Goal: Information Seeking & Learning: Learn about a topic

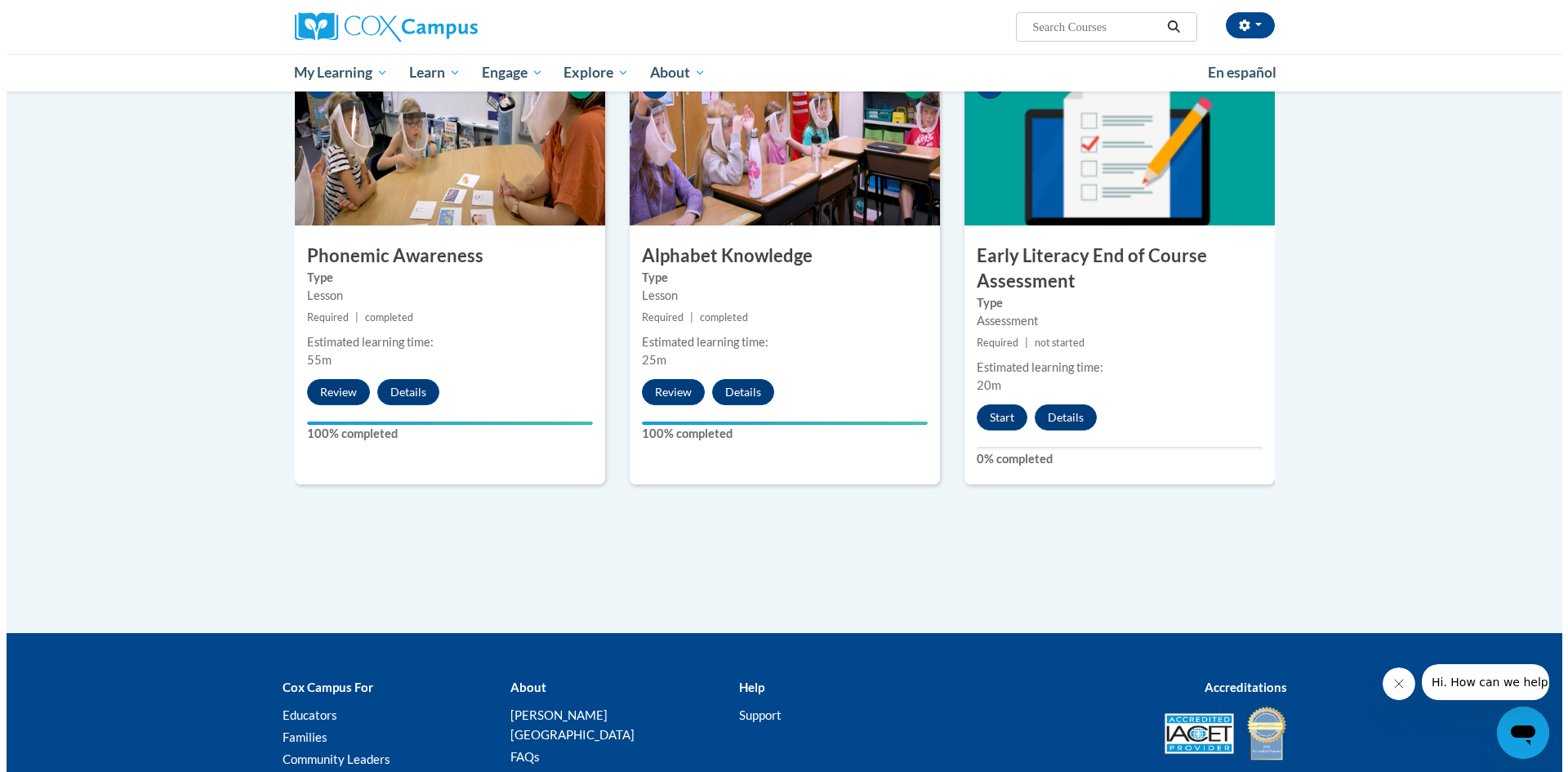
scroll to position [817, 0]
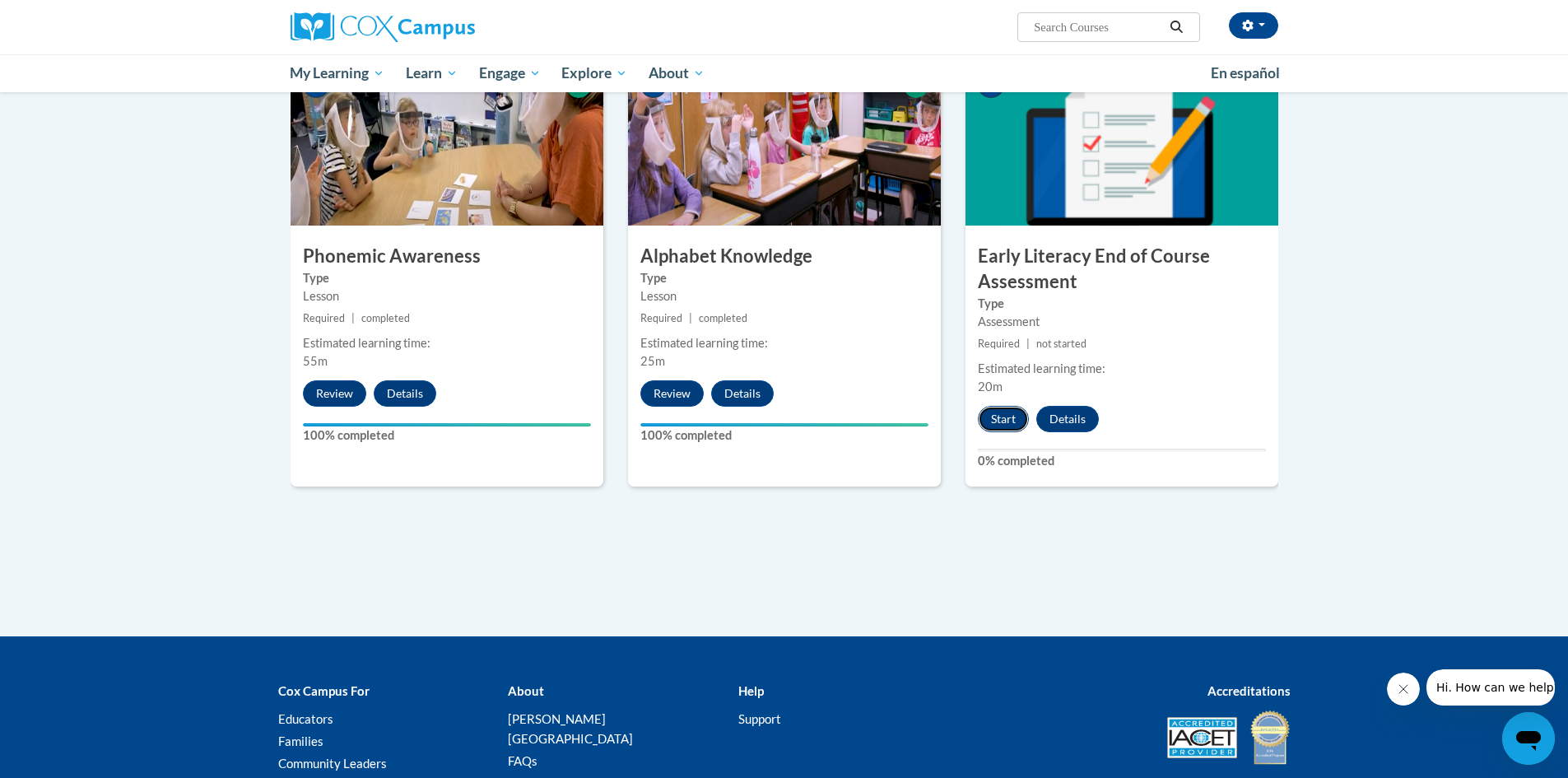
click at [1006, 421] on button "Start" at bounding box center [1003, 419] width 51 height 26
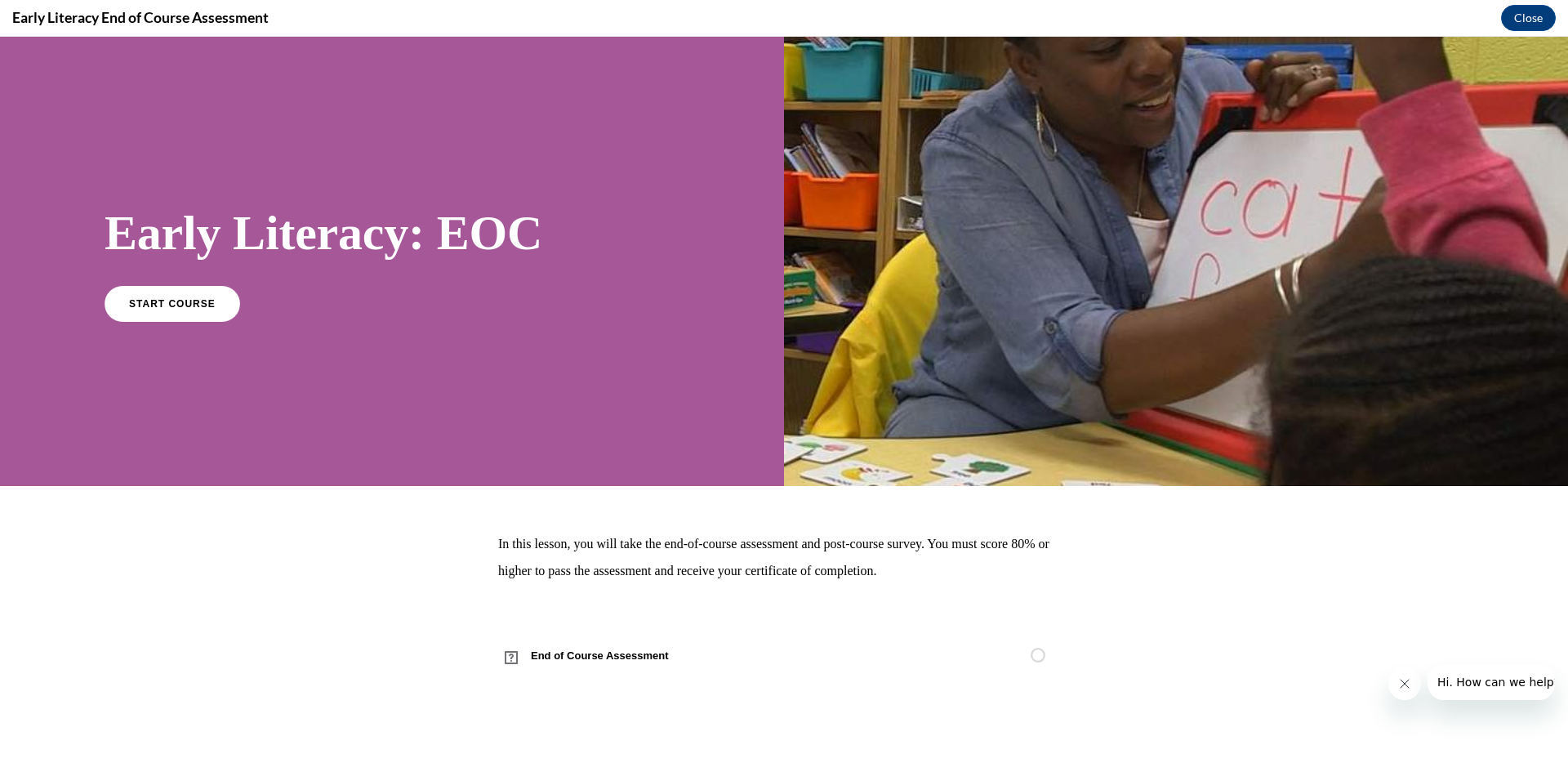
scroll to position [0, 0]
click at [199, 301] on span "START COURSE" at bounding box center [172, 304] width 91 height 13
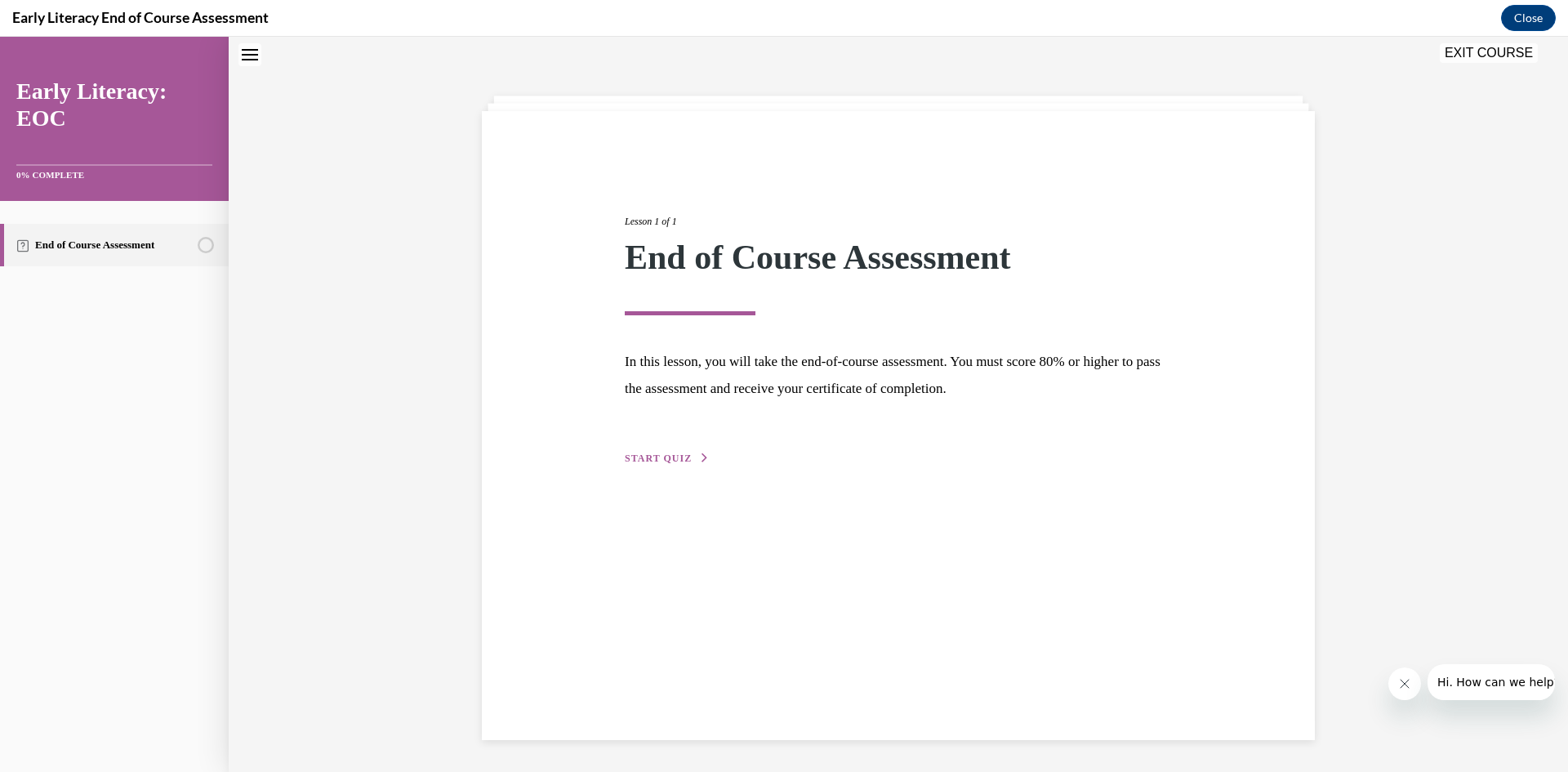
scroll to position [51, 0]
click at [636, 456] on span "START QUIZ" at bounding box center [658, 457] width 67 height 12
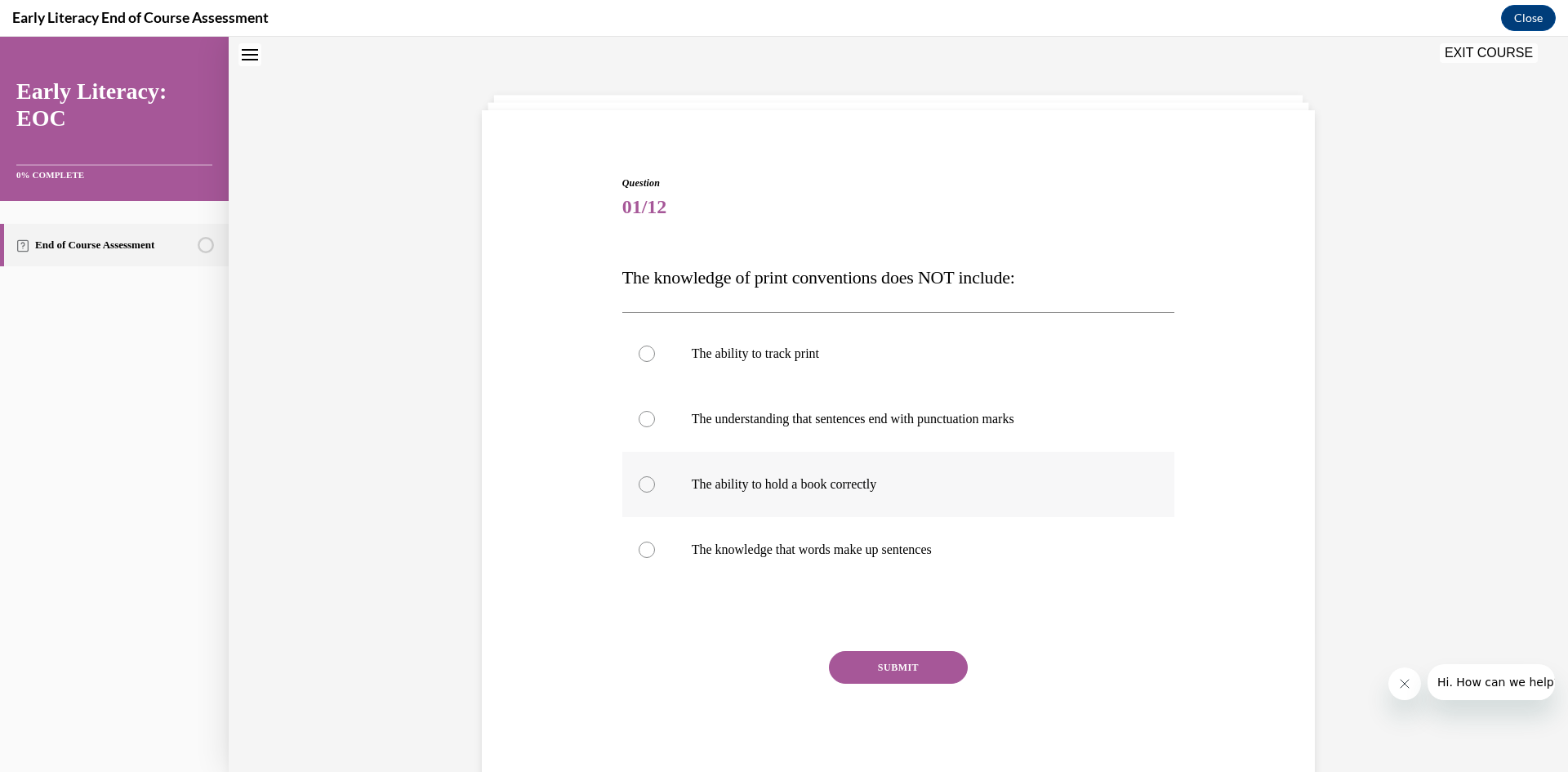
click at [641, 488] on div at bounding box center [647, 484] width 16 height 16
click at [883, 664] on button "SUBMIT" at bounding box center [898, 667] width 139 height 33
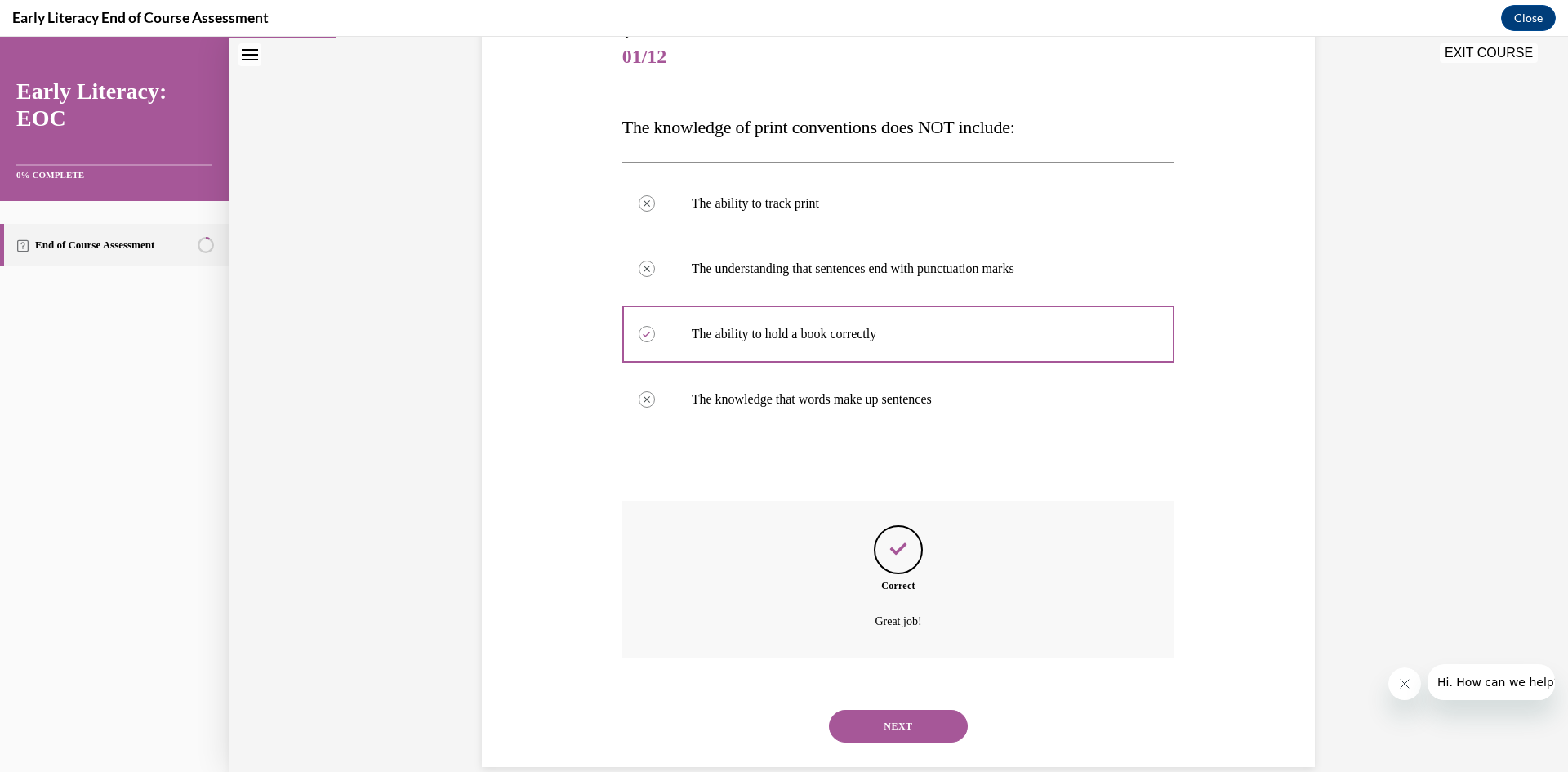
scroll to position [230, 0]
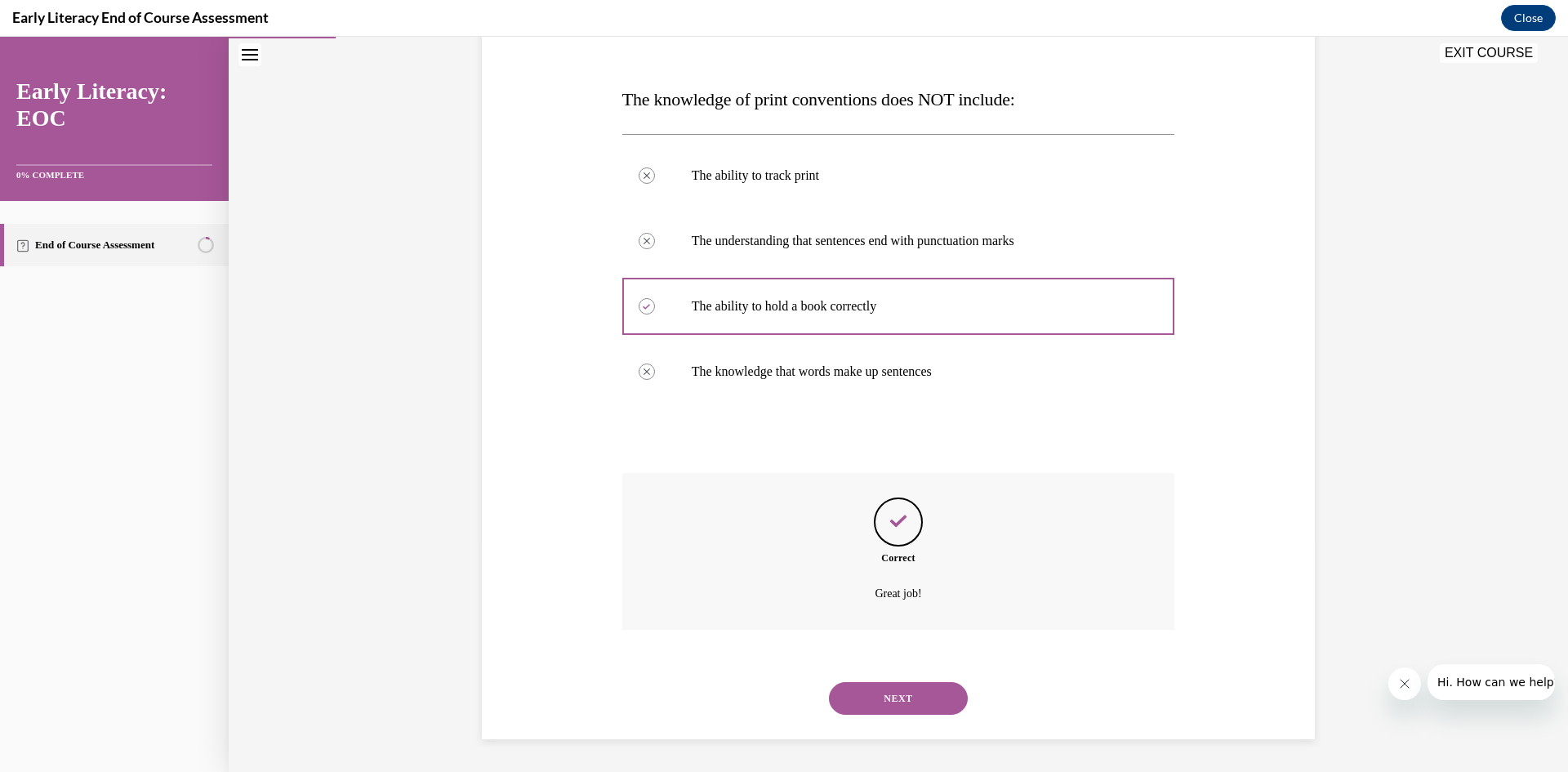
click at [886, 695] on button "NEXT" at bounding box center [898, 698] width 139 height 33
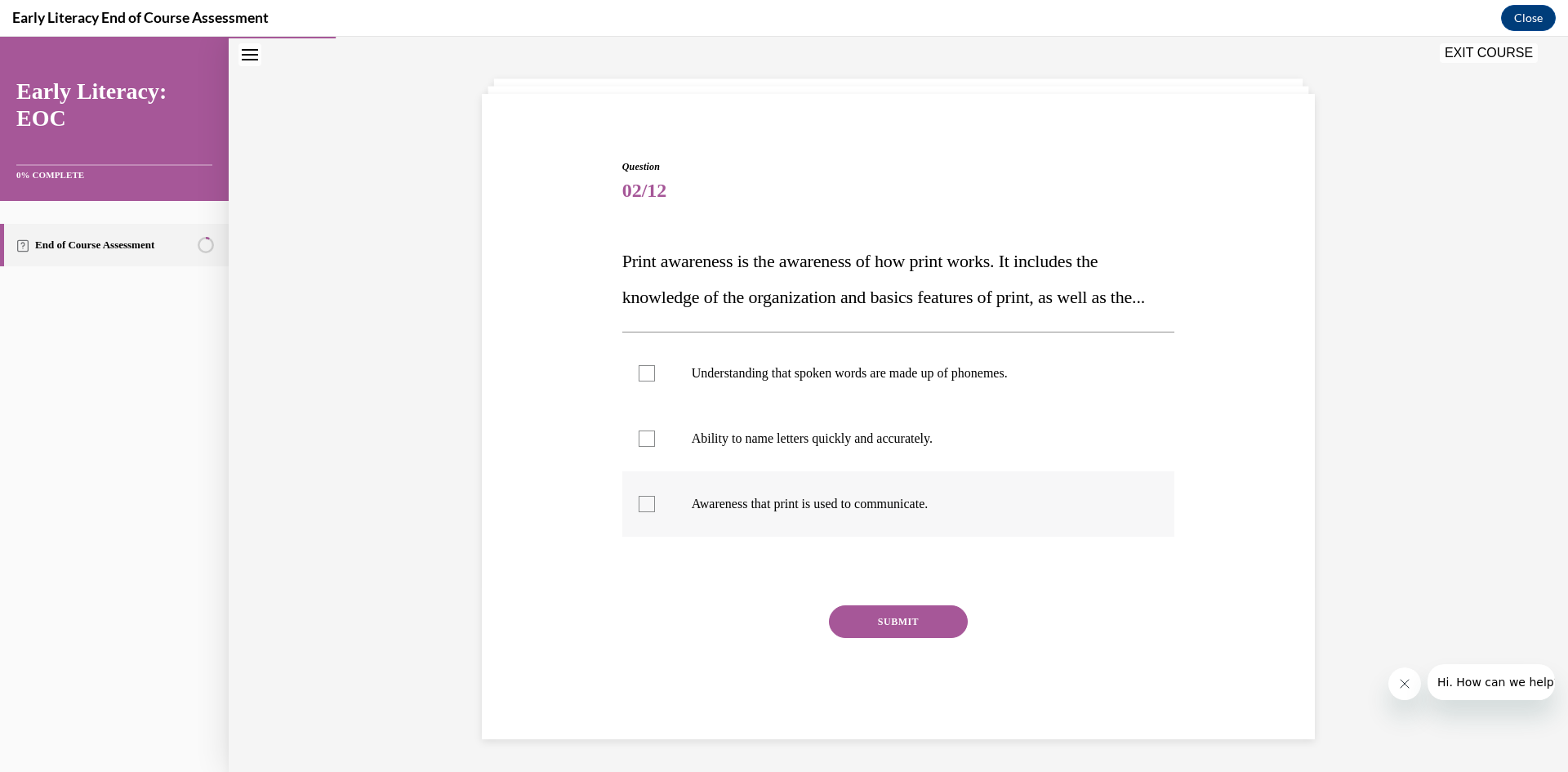
click at [641, 511] on div at bounding box center [647, 504] width 16 height 16
click at [885, 629] on button "SUBMIT" at bounding box center [898, 621] width 139 height 33
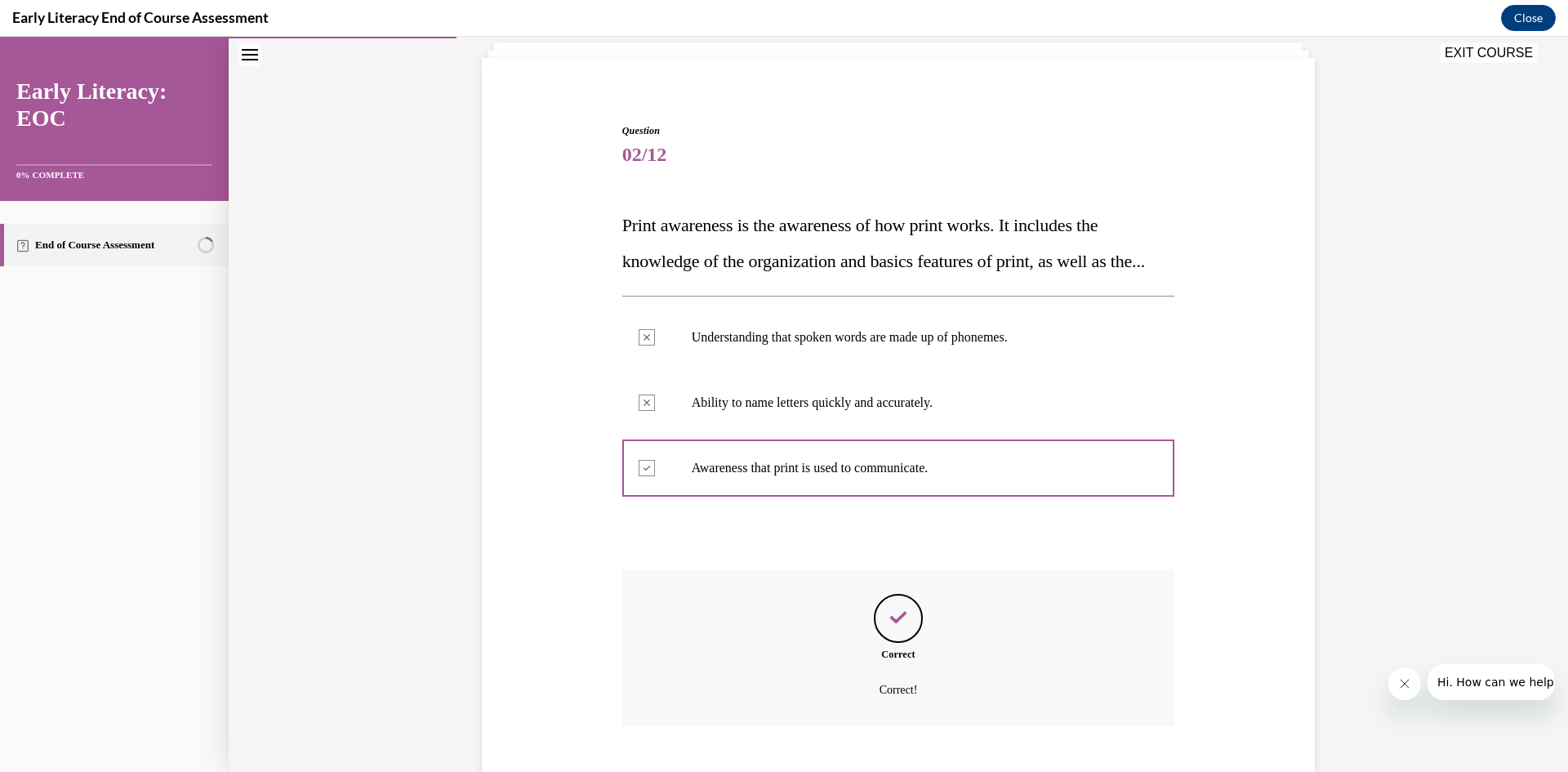
scroll to position [236, 0]
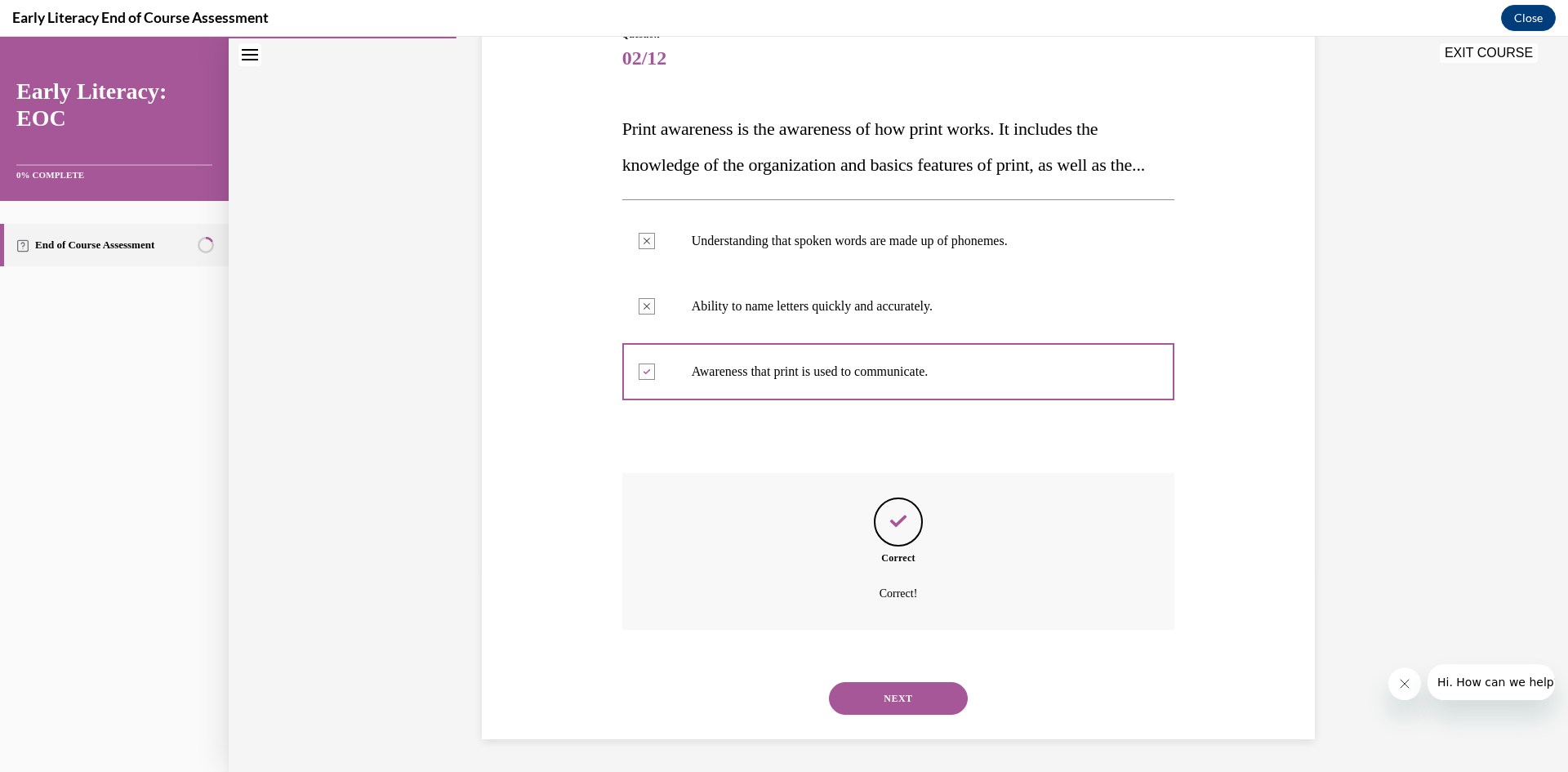
click at [890, 703] on button "NEXT" at bounding box center [898, 698] width 139 height 33
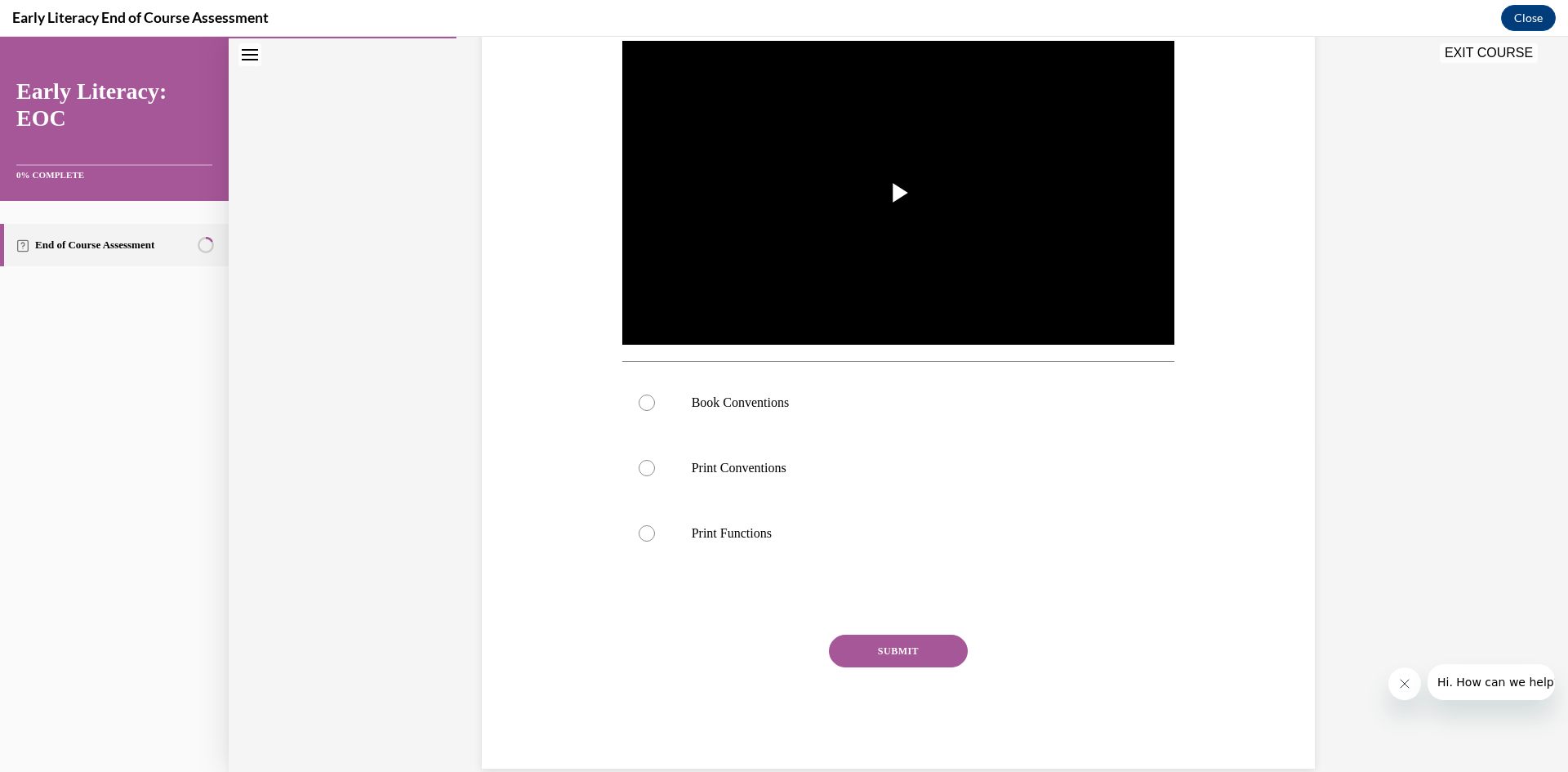
scroll to position [327, 0]
click at [899, 192] on span "Video player" at bounding box center [899, 192] width 0 height 0
click at [639, 401] on div at bounding box center [647, 401] width 16 height 16
click at [914, 658] on button "SUBMIT" at bounding box center [898, 650] width 139 height 33
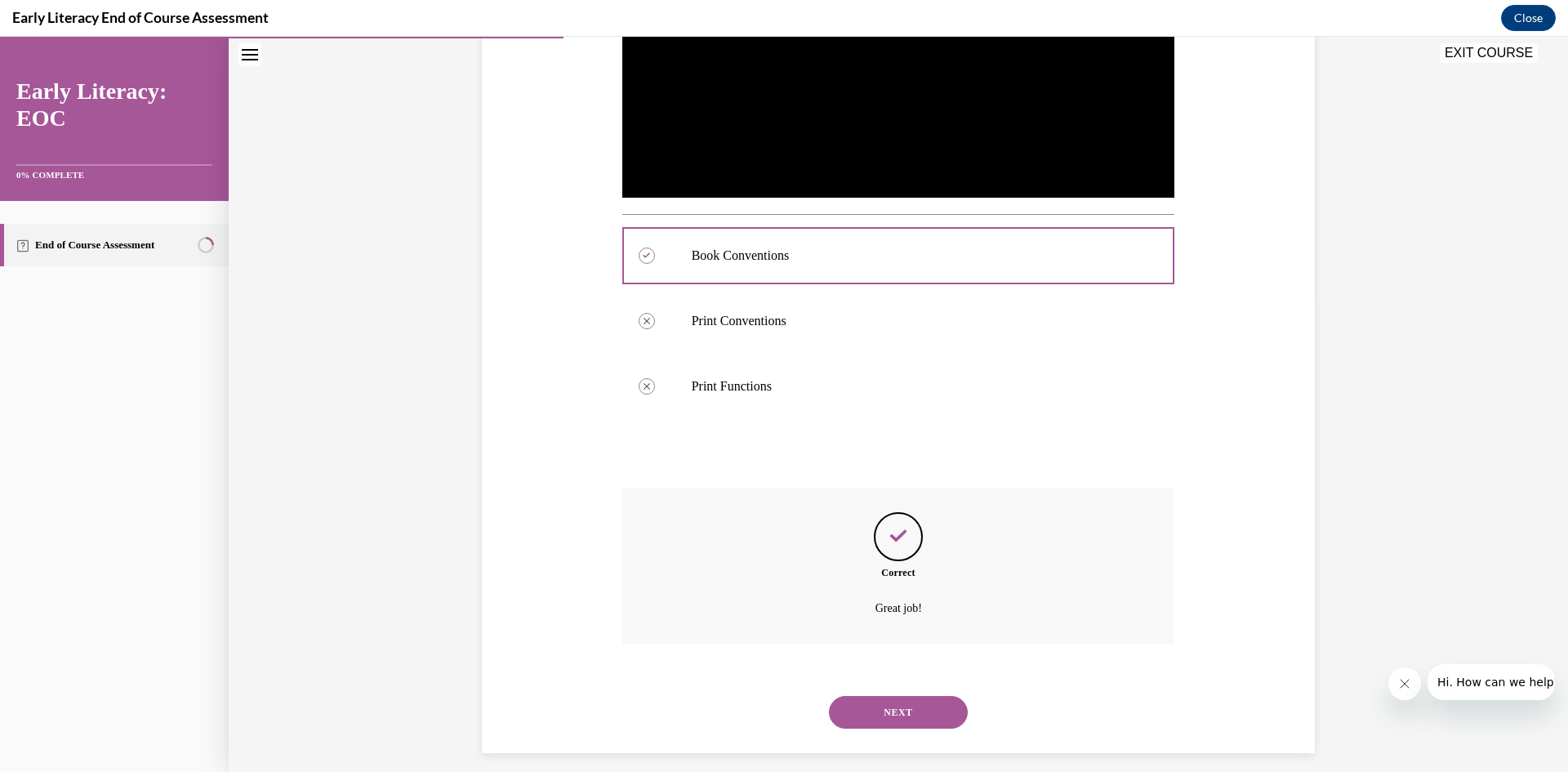
scroll to position [487, 0]
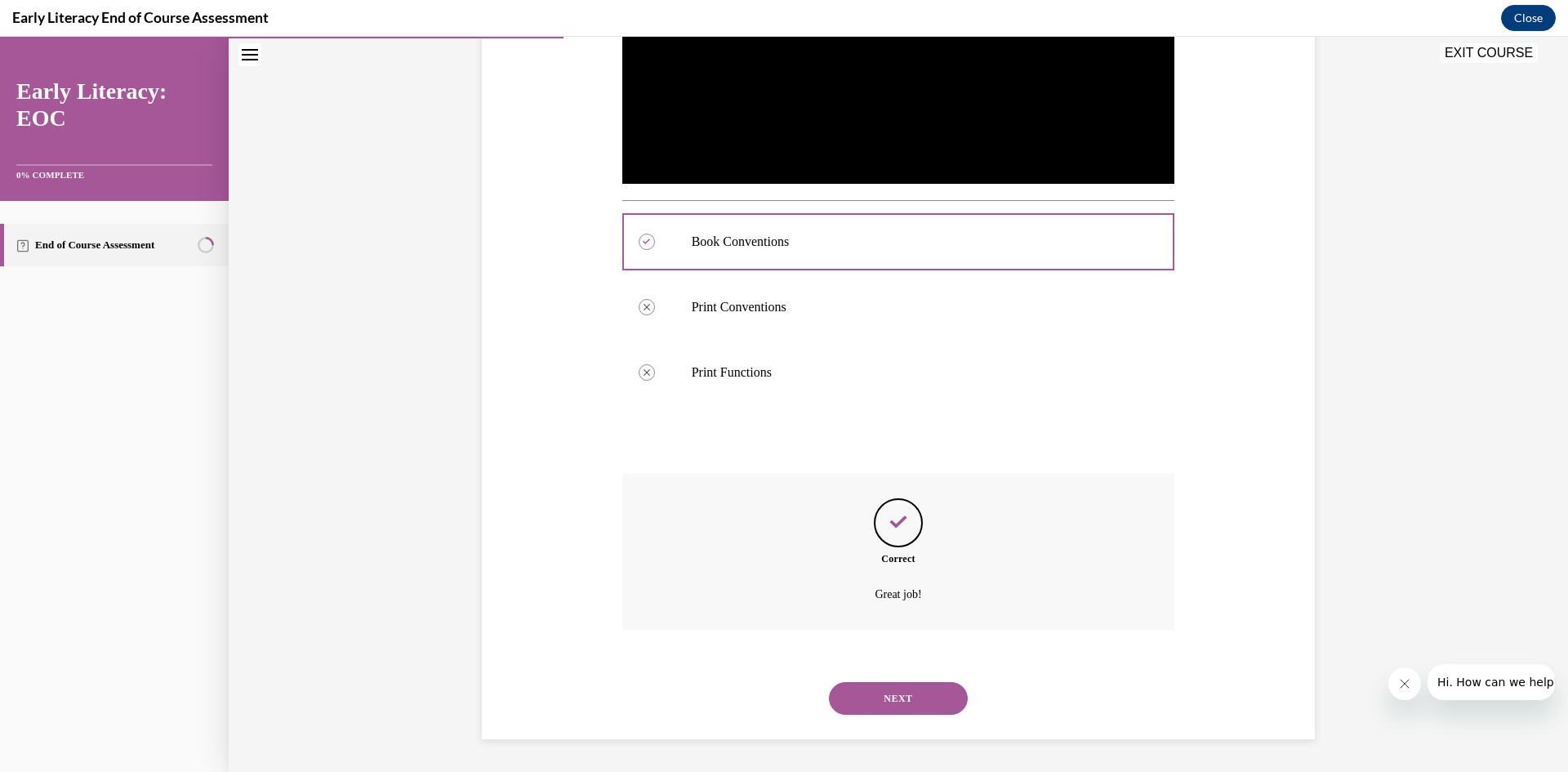
click at [899, 692] on button "NEXT" at bounding box center [898, 698] width 139 height 33
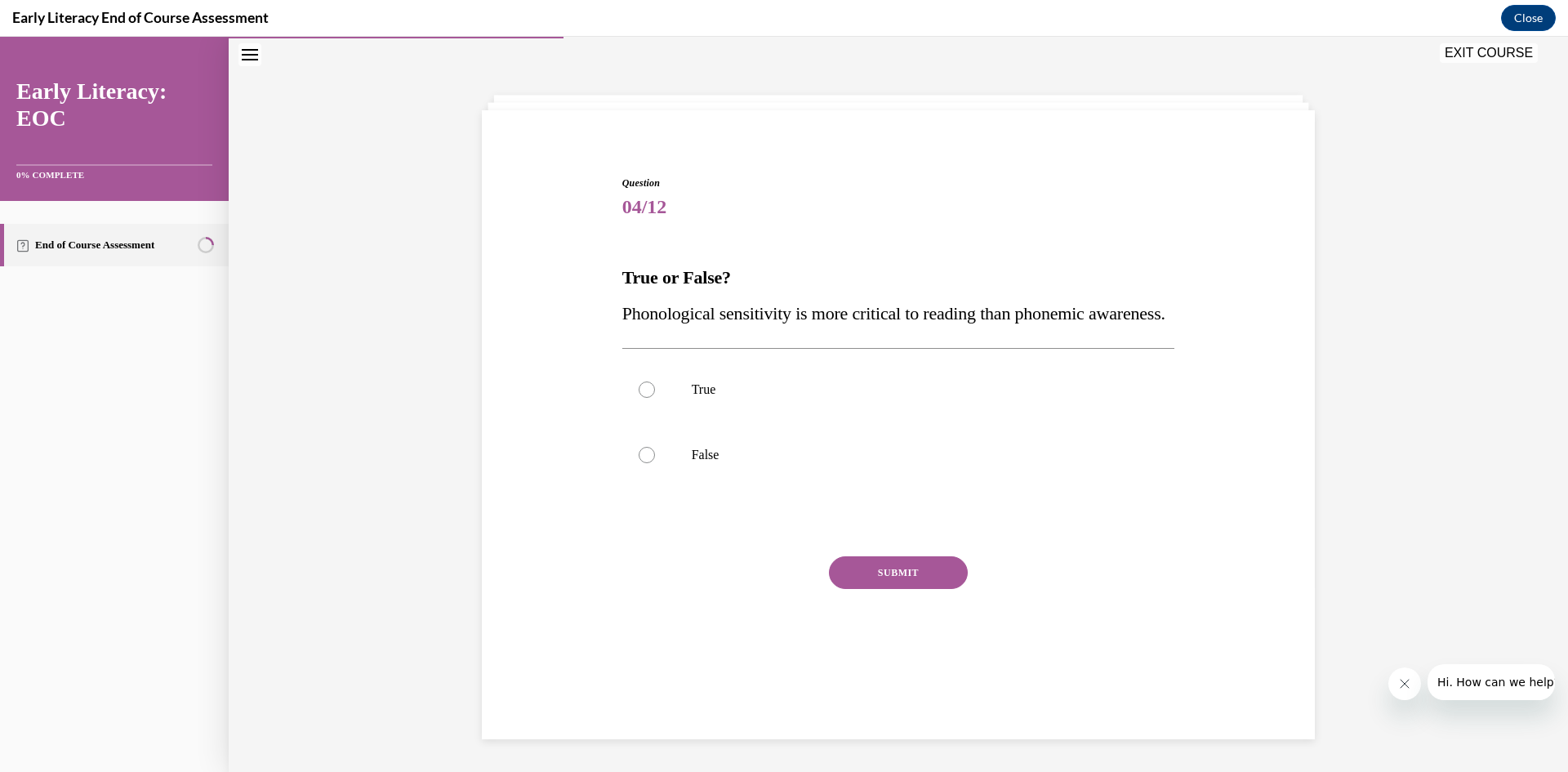
scroll to position [51, 0]
click at [645, 463] on div at bounding box center [647, 454] width 16 height 16
click at [879, 589] on button "SUBMIT" at bounding box center [898, 573] width 139 height 33
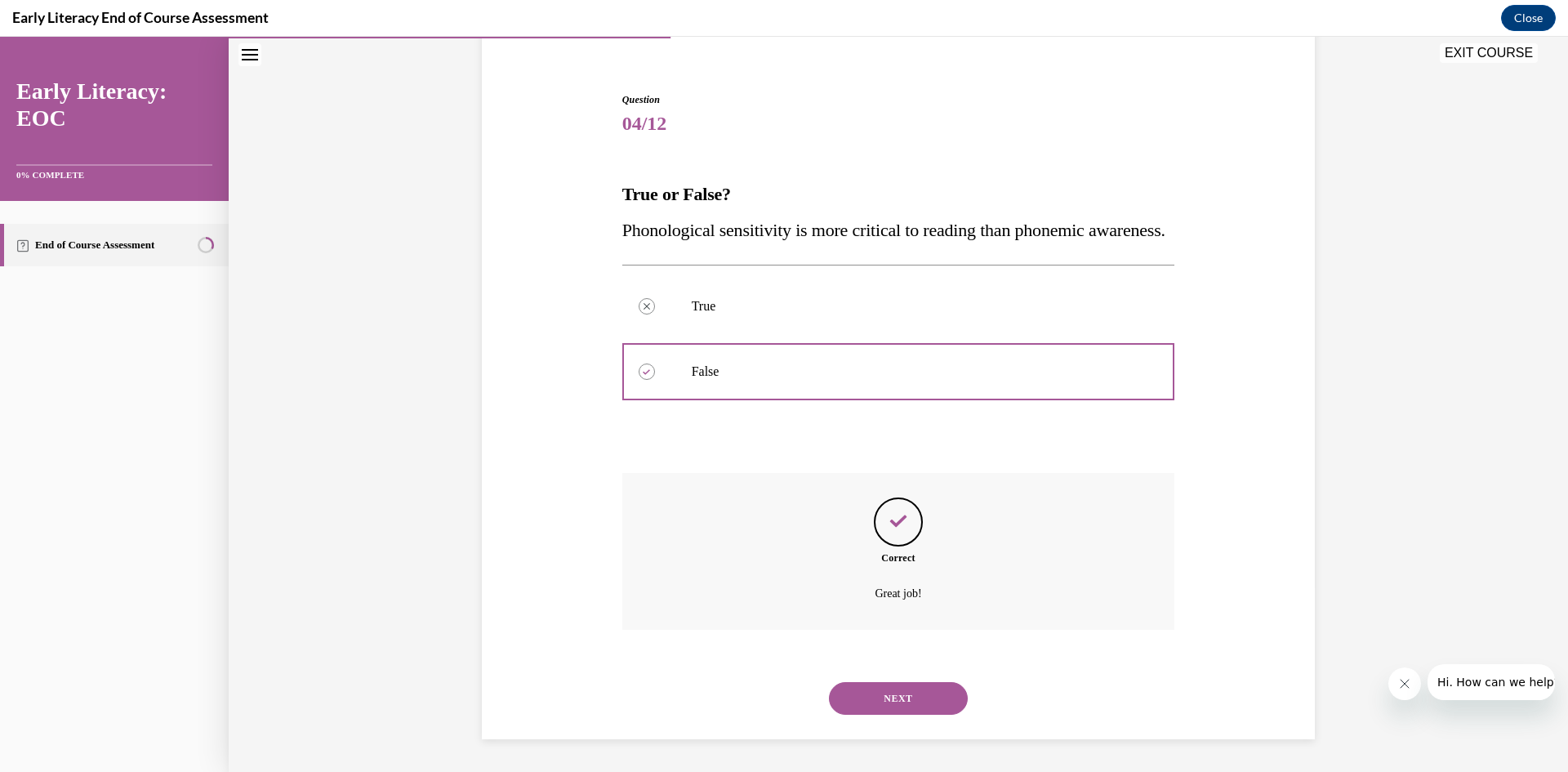
scroll to position [171, 0]
click at [898, 684] on button "NEXT" at bounding box center [898, 698] width 139 height 33
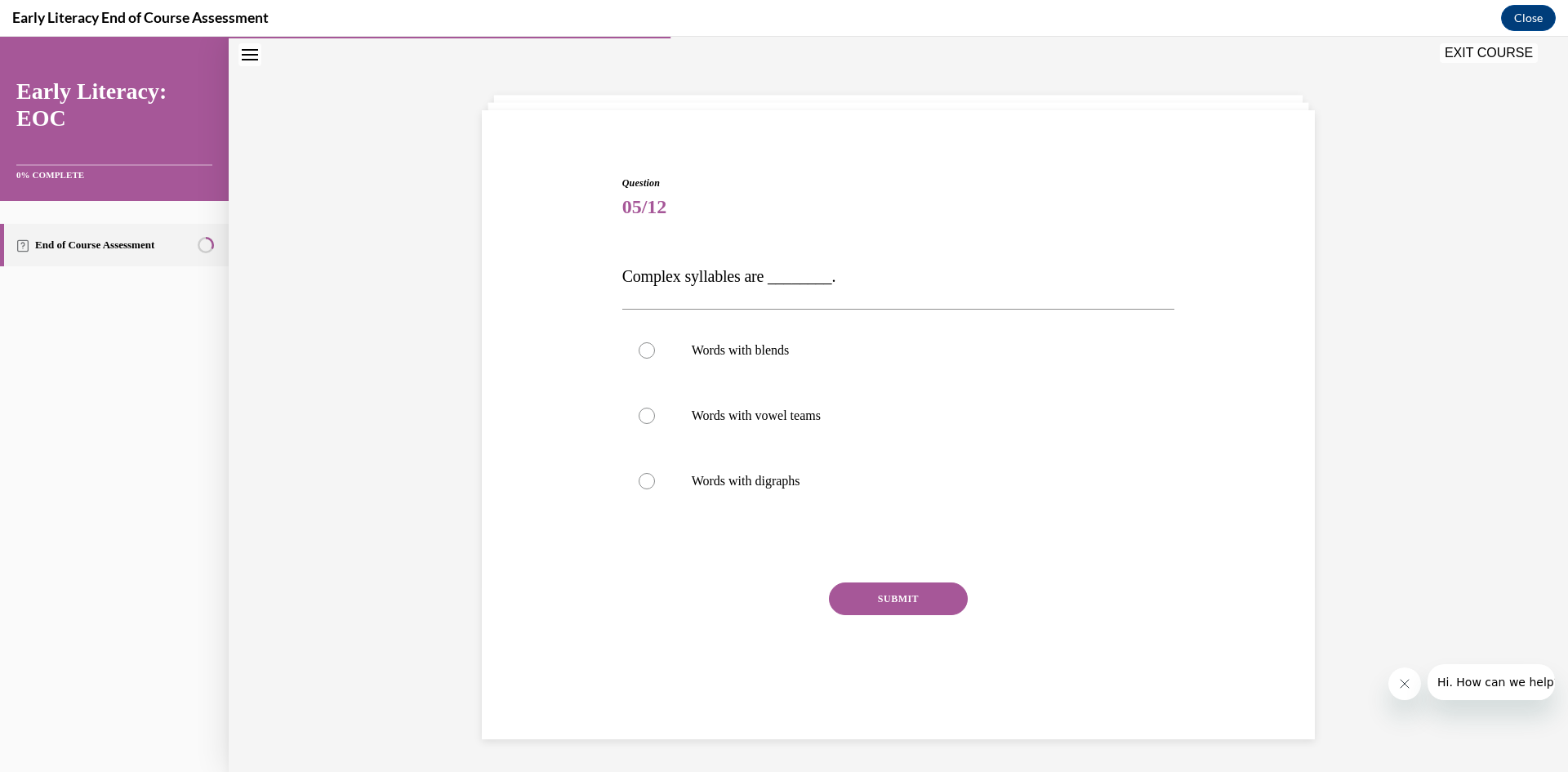
scroll to position [51, 0]
click at [639, 352] on div at bounding box center [647, 350] width 16 height 16
click at [871, 600] on button "SUBMIT" at bounding box center [898, 599] width 139 height 33
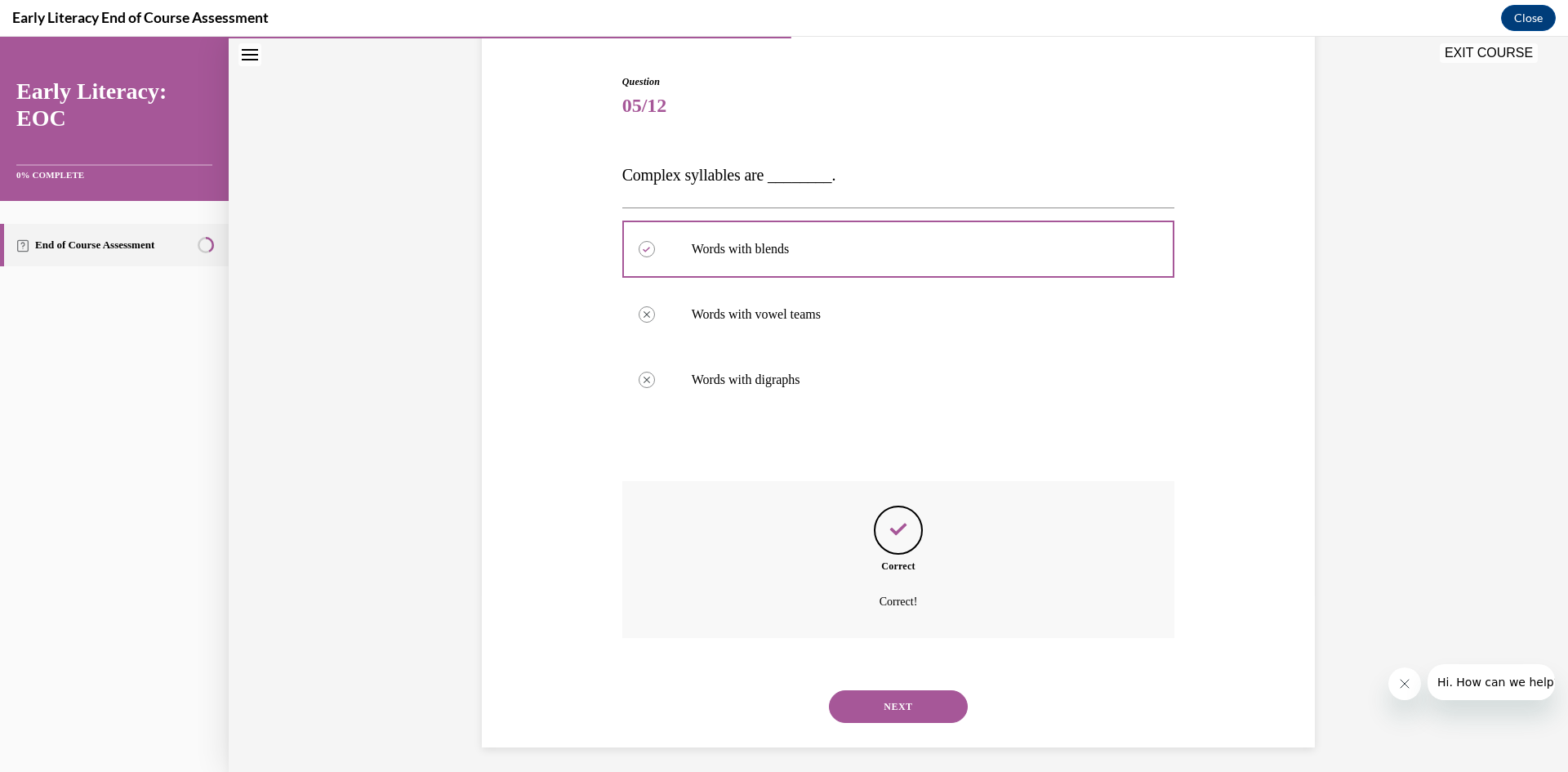
scroll to position [161, 0]
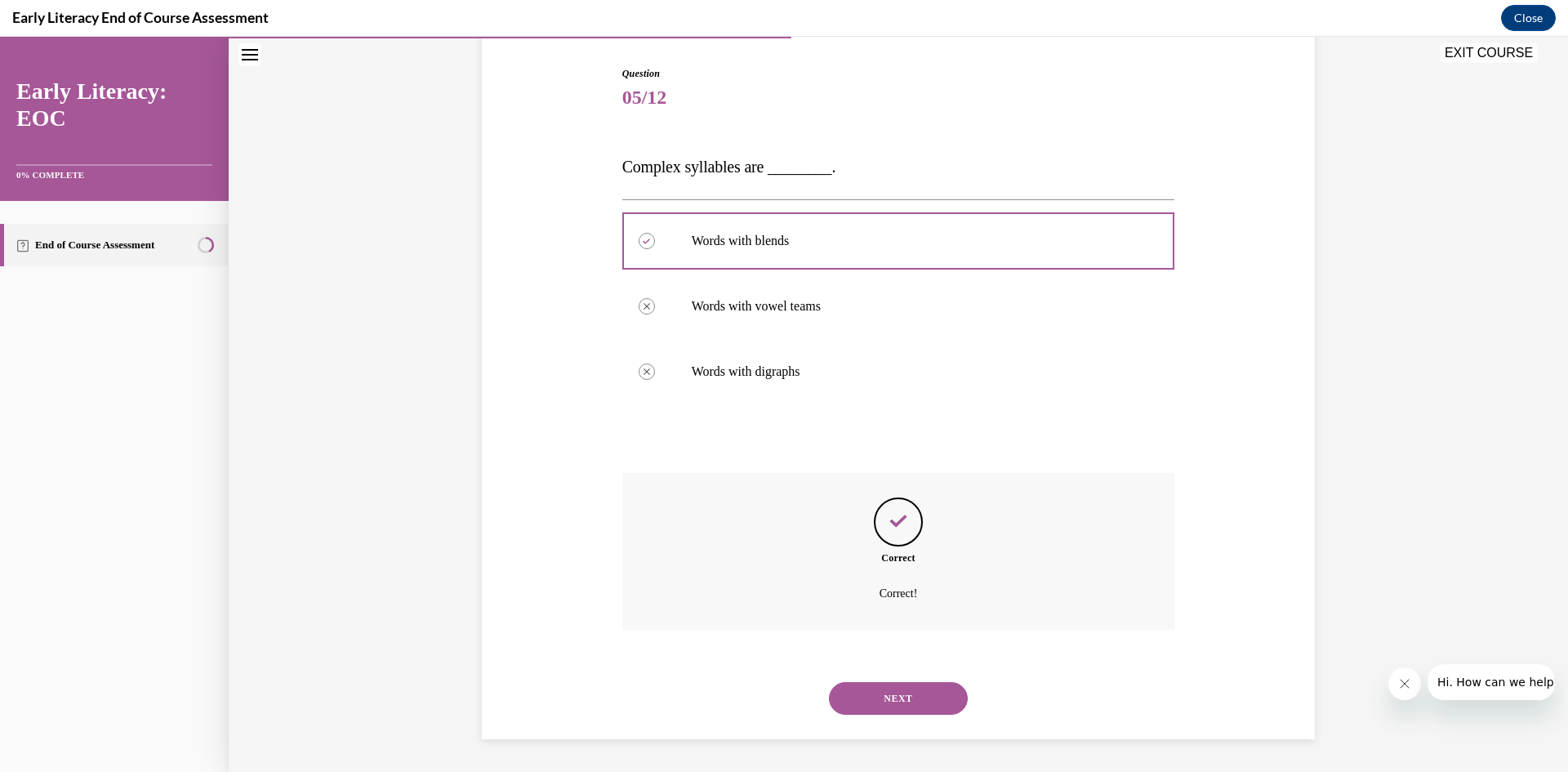
click at [885, 708] on button "NEXT" at bounding box center [898, 698] width 139 height 33
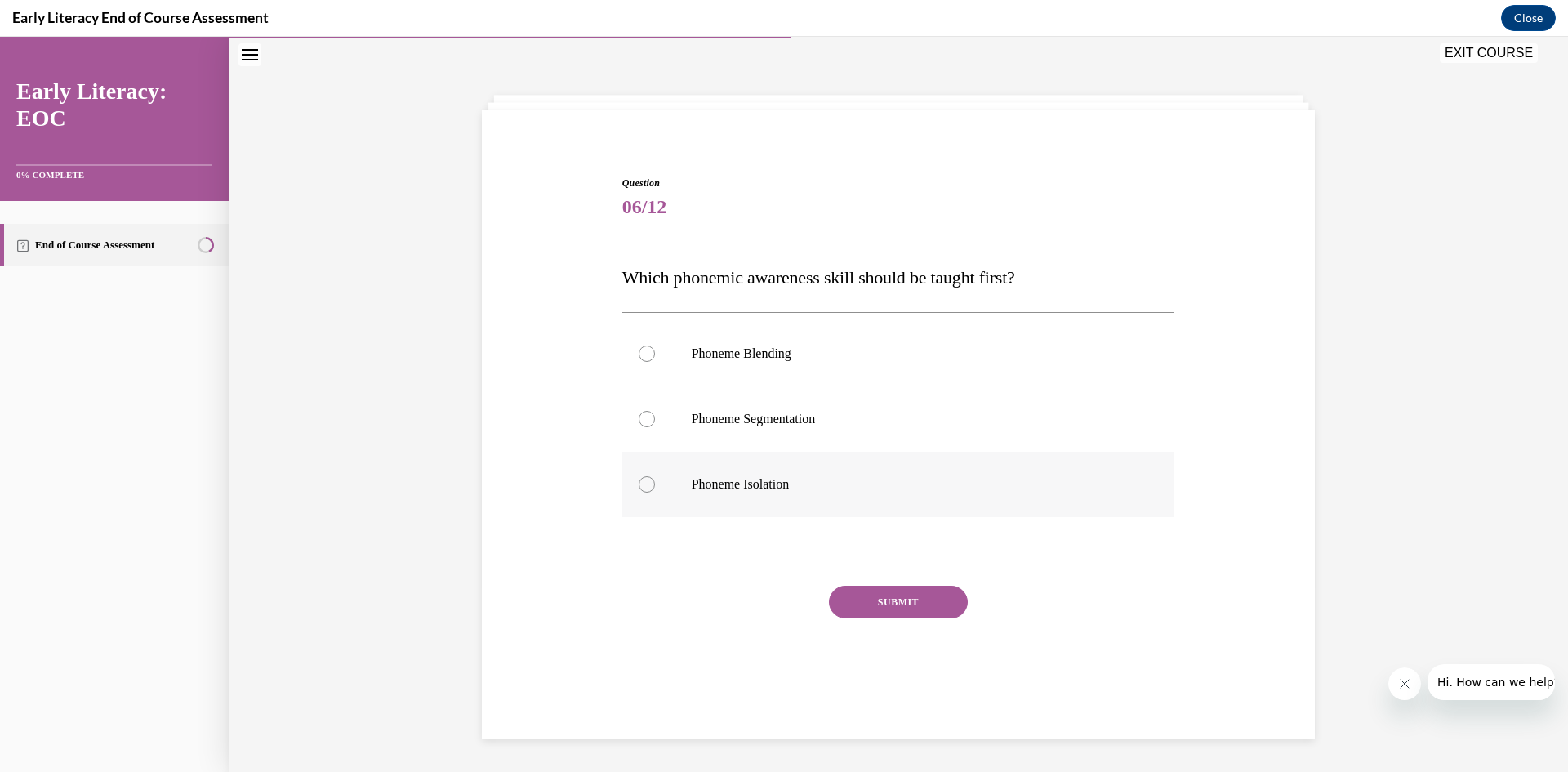
click at [640, 487] on div at bounding box center [647, 484] width 16 height 16
click at [867, 607] on button "SUBMIT" at bounding box center [898, 602] width 139 height 33
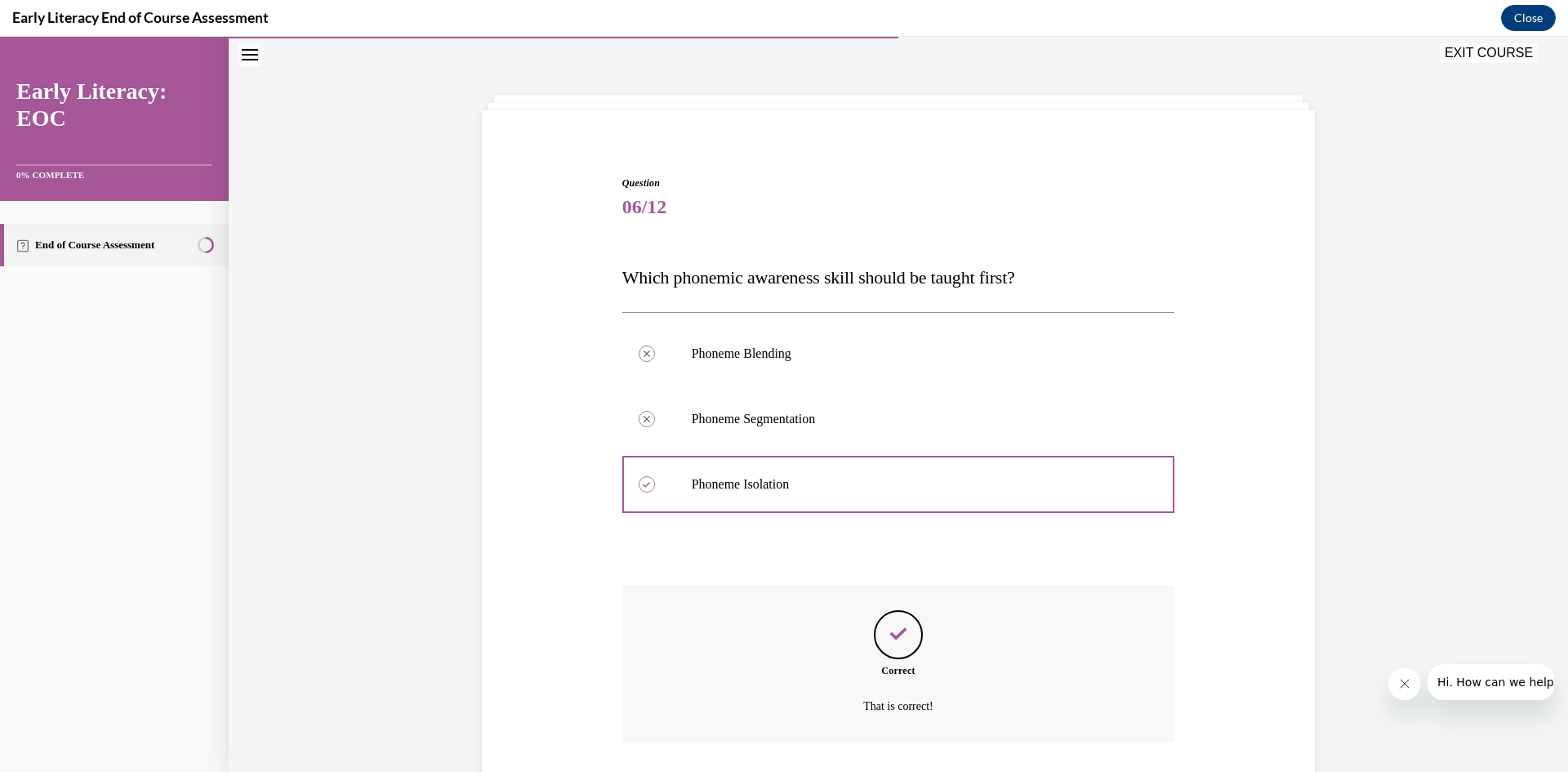
scroll to position [164, 0]
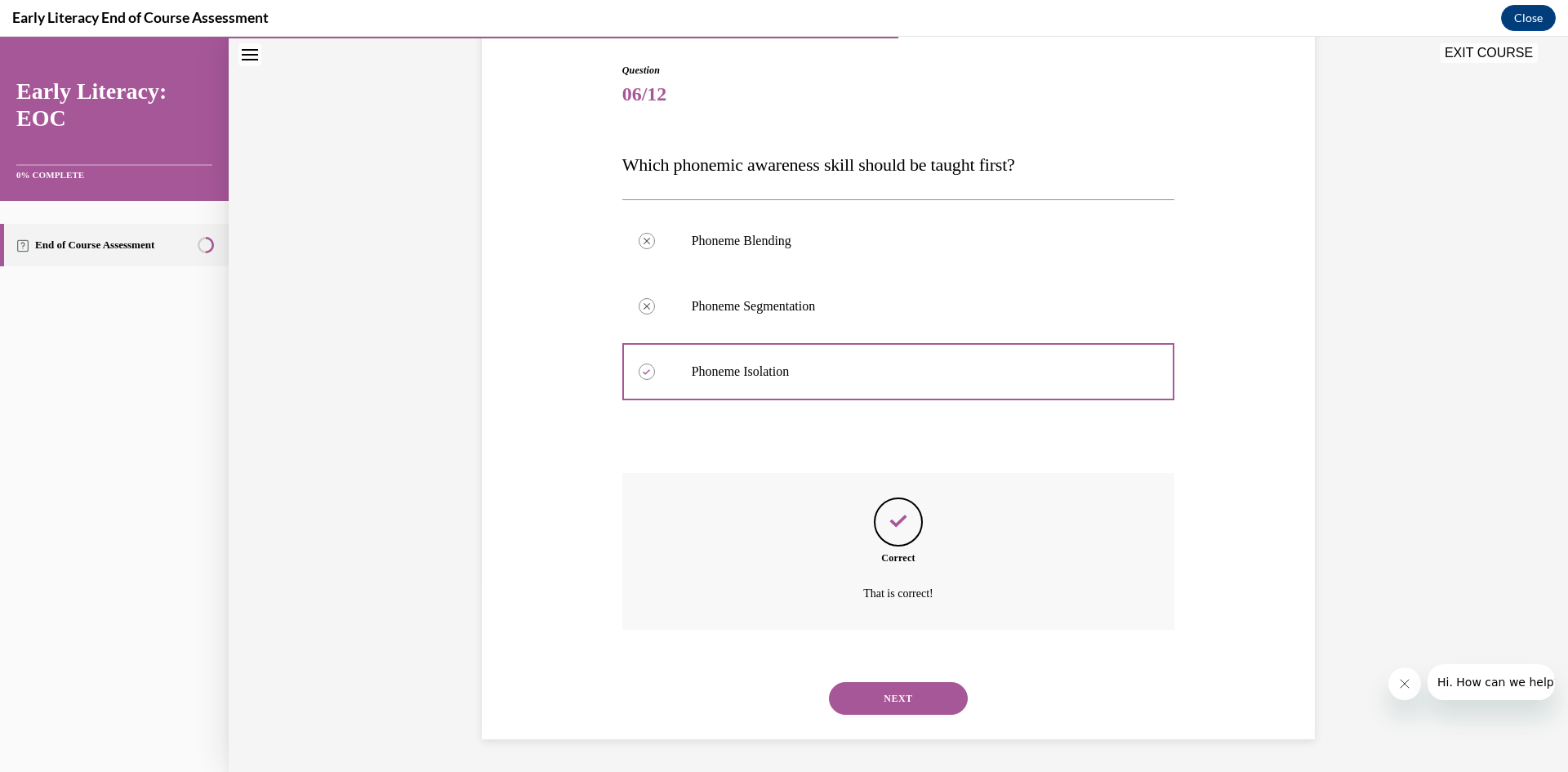
click at [874, 702] on button "NEXT" at bounding box center [898, 698] width 139 height 33
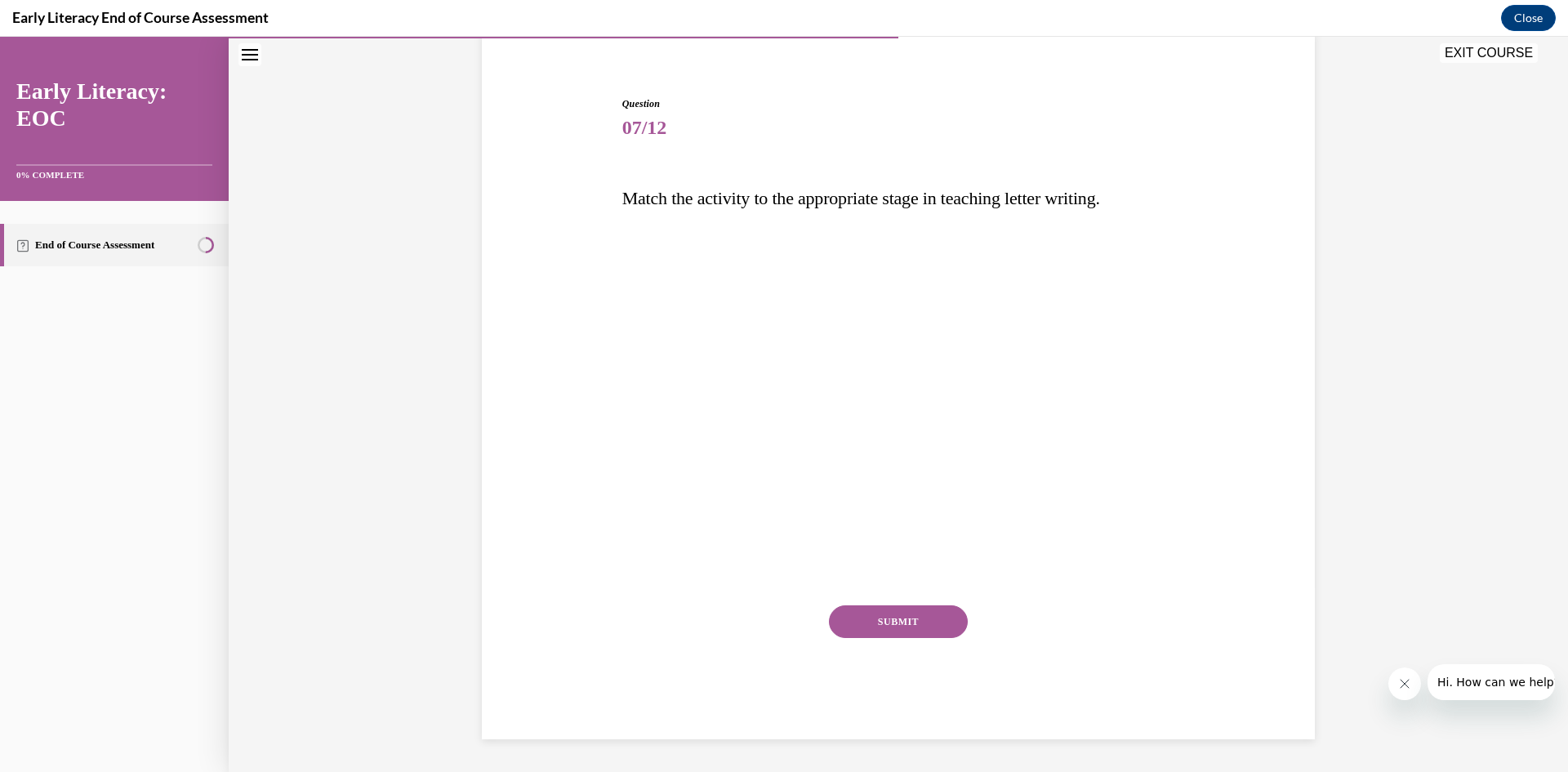
scroll to position [103, 0]
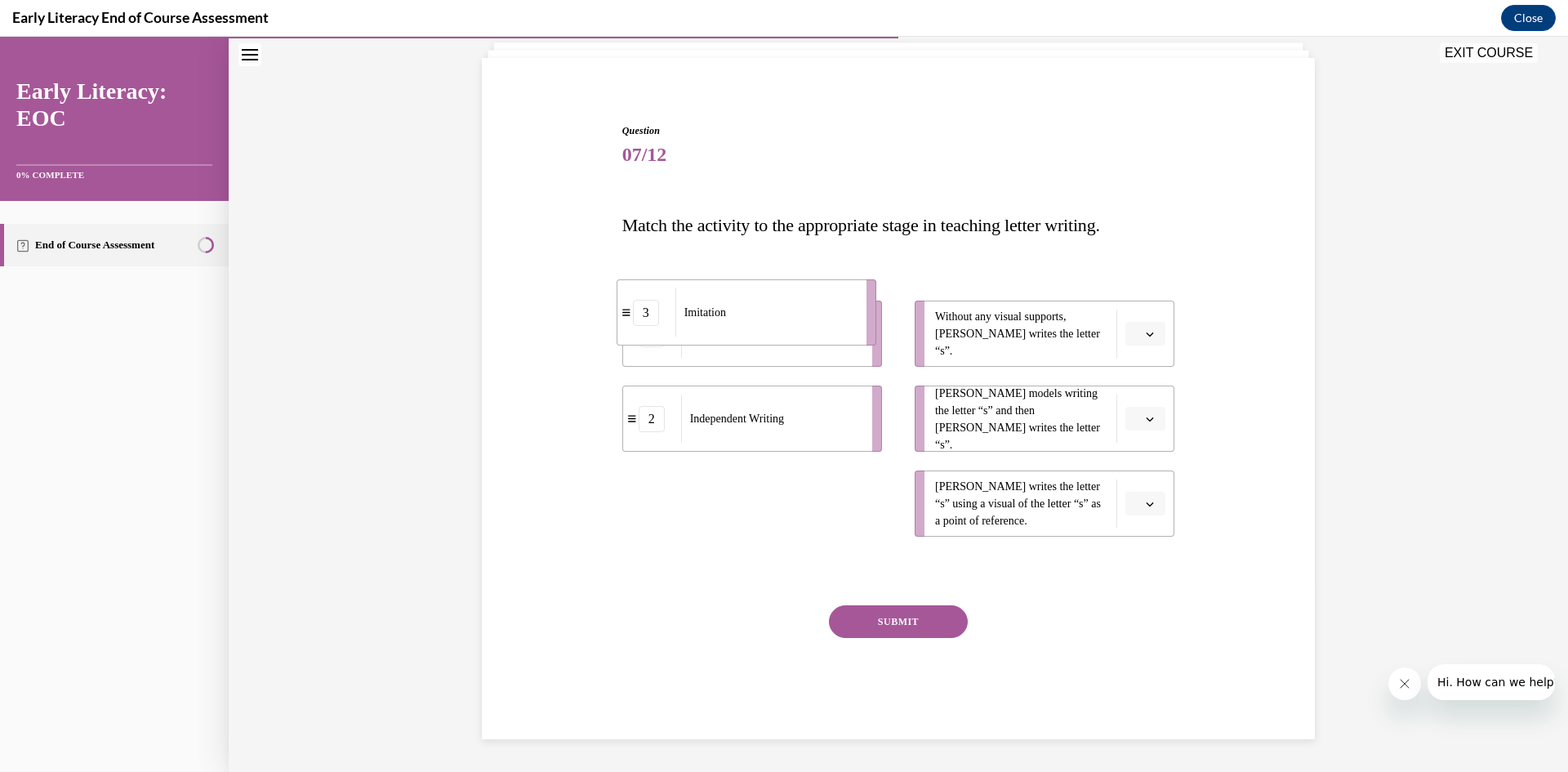
drag, startPoint x: 706, startPoint y: 512, endPoint x: 701, endPoint y: 321, distance: 191.1
click at [701, 321] on div "Imitation" at bounding box center [765, 312] width 181 height 48
drag, startPoint x: 705, startPoint y: 430, endPoint x: 702, endPoint y: 581, distance: 151.0
click at [702, 581] on div "Independent Writing" at bounding box center [768, 569] width 181 height 48
click at [626, 342] on div "1" at bounding box center [652, 334] width 58 height 26
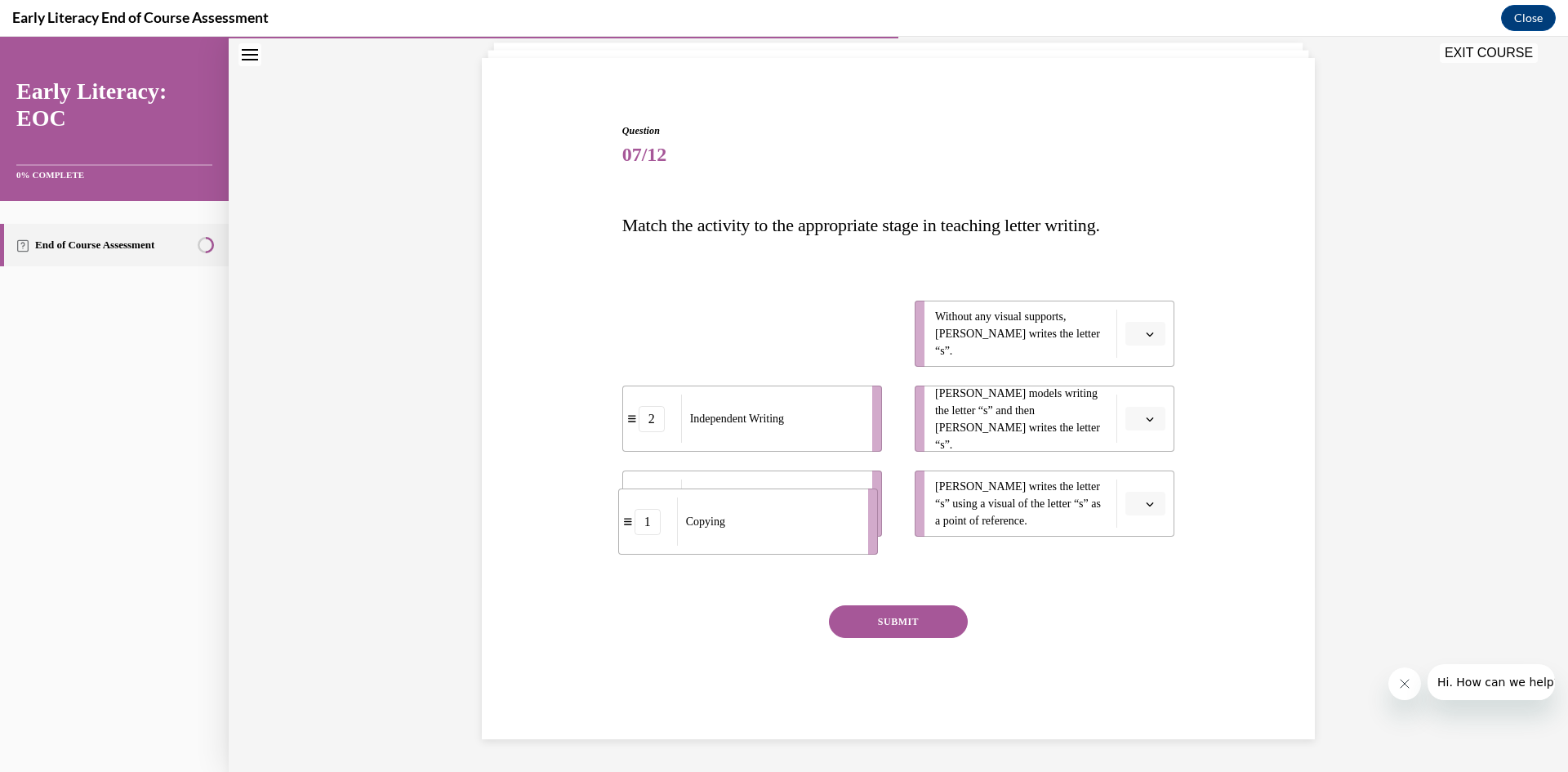
drag, startPoint x: 626, startPoint y: 338, endPoint x: 622, endPoint y: 526, distance: 188.0
click at [624, 526] on icon at bounding box center [628, 521] width 8 height 9
click at [1147, 420] on icon "button" at bounding box center [1150, 419] width 8 height 4
click at [646, 342] on div "1" at bounding box center [652, 334] width 26 height 26
click at [628, 340] on div "1" at bounding box center [652, 334] width 58 height 26
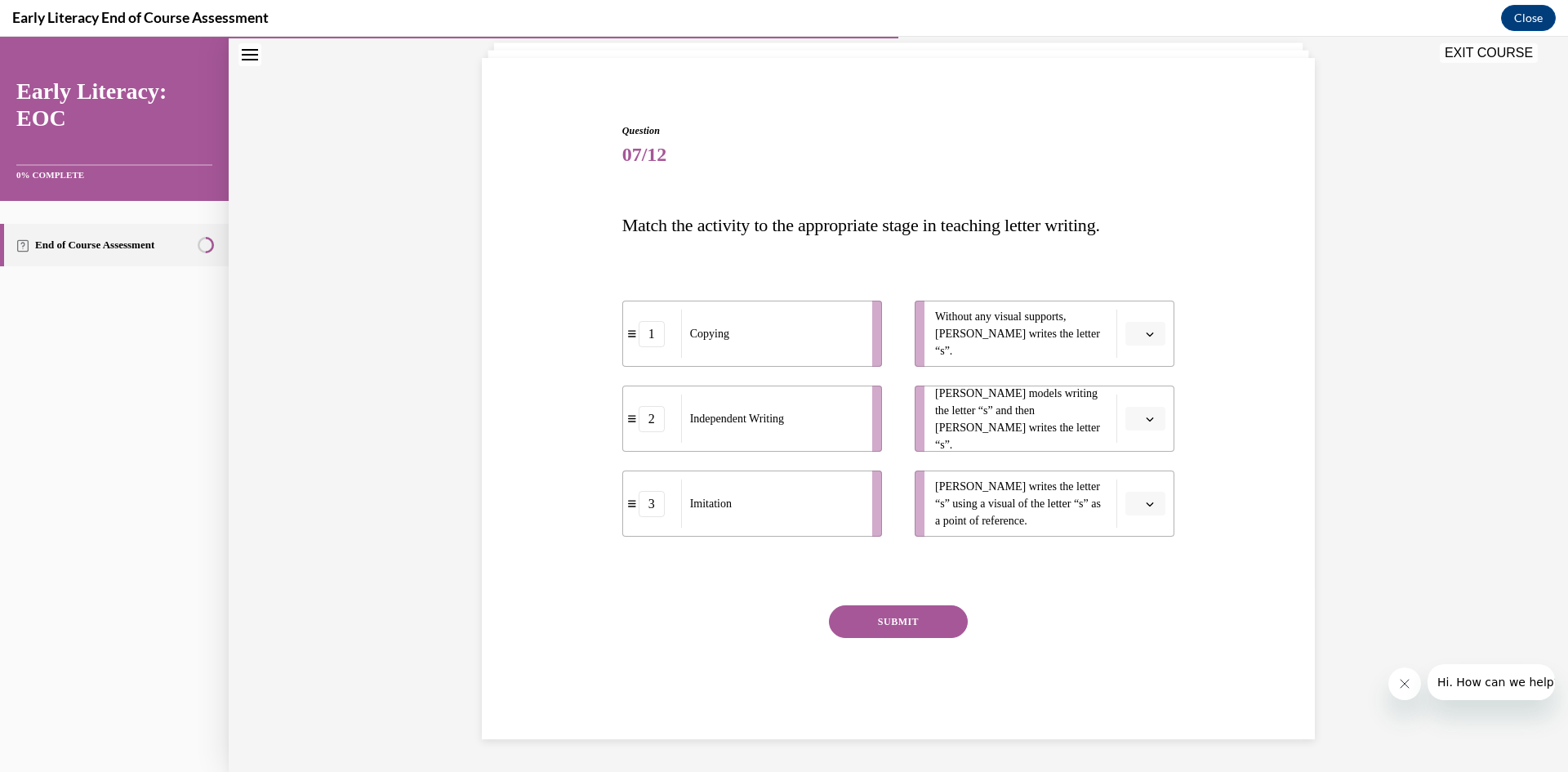
click at [1147, 336] on icon "button" at bounding box center [1150, 334] width 8 height 8
click at [1127, 429] on div "2" at bounding box center [1138, 435] width 41 height 33
click at [1146, 415] on icon "button" at bounding box center [1150, 420] width 8 height 8
click at [1136, 549] on span "3" at bounding box center [1133, 553] width 6 height 13
click at [1146, 500] on icon "button" at bounding box center [1150, 505] width 8 height 8
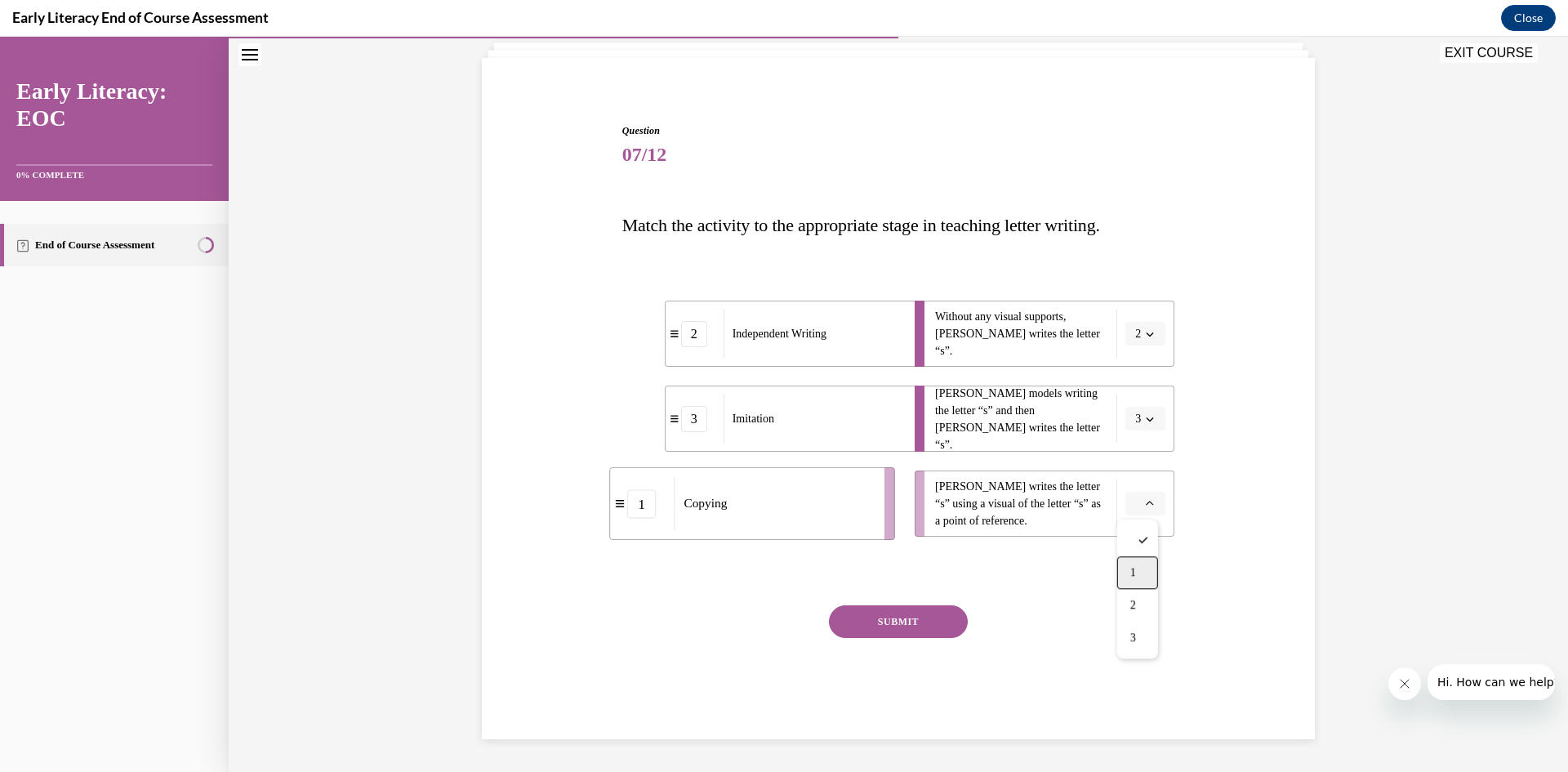
click at [1138, 568] on div "1" at bounding box center [1138, 573] width 41 height 33
drag, startPoint x: 812, startPoint y: 509, endPoint x: 800, endPoint y: 277, distance: 232.3
click at [800, 277] on div "Copying" at bounding box center [801, 271] width 181 height 48
drag, startPoint x: 782, startPoint y: 502, endPoint x: 878, endPoint y: 516, distance: 97.0
click at [878, 516] on div "Copying" at bounding box center [868, 516] width 181 height 48
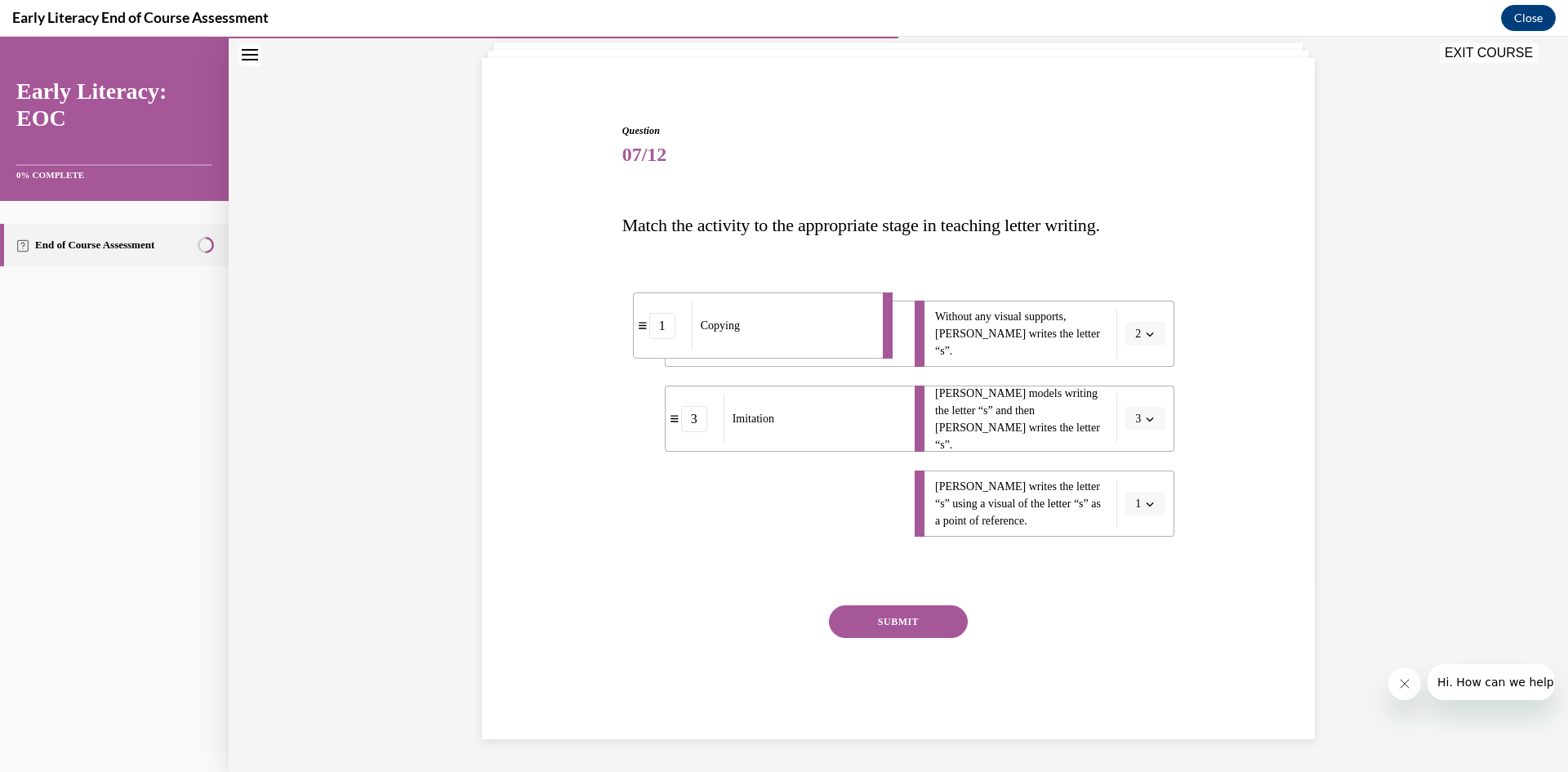
drag, startPoint x: 767, startPoint y: 515, endPoint x: 735, endPoint y: 336, distance: 181.8
click at [735, 336] on div "Copying" at bounding box center [782, 325] width 181 height 48
drag, startPoint x: 743, startPoint y: 508, endPoint x: 818, endPoint y: 506, distance: 75.0
click at [818, 506] on div "Copying" at bounding box center [847, 501] width 181 height 48
click at [689, 427] on div "3" at bounding box center [694, 419] width 26 height 26
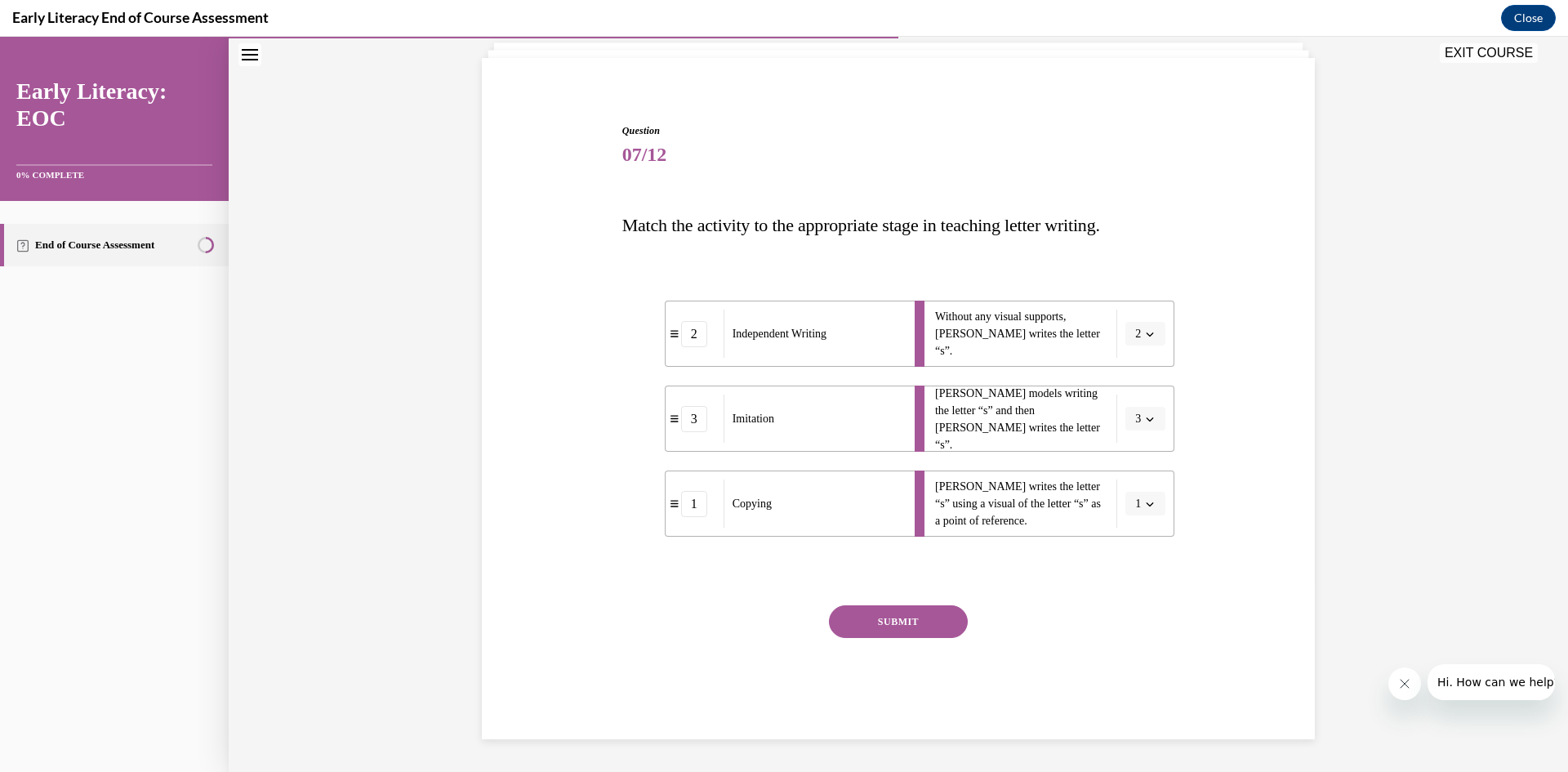
click at [864, 622] on button "SUBMIT" at bounding box center [898, 621] width 139 height 33
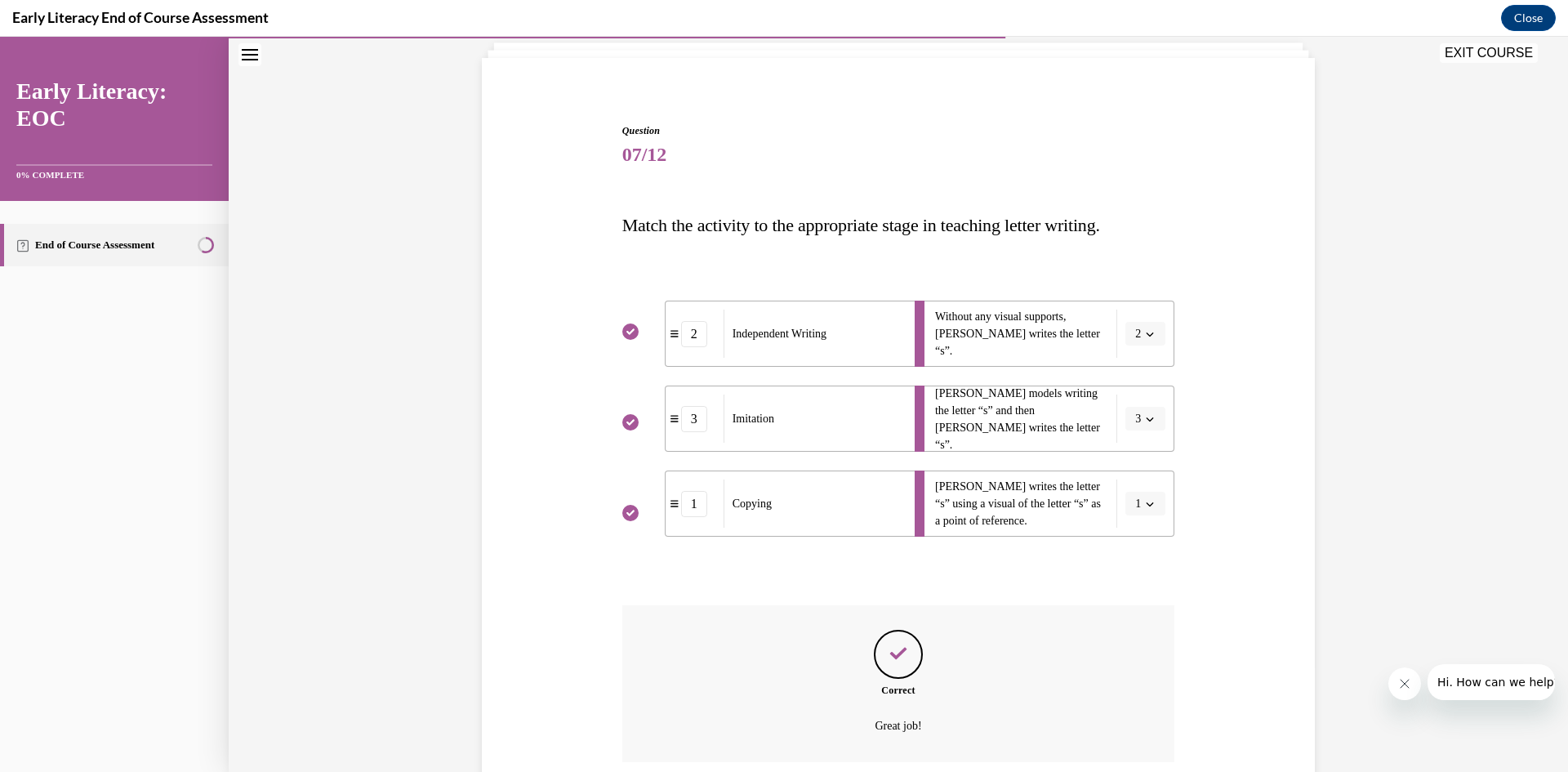
scroll to position [236, 0]
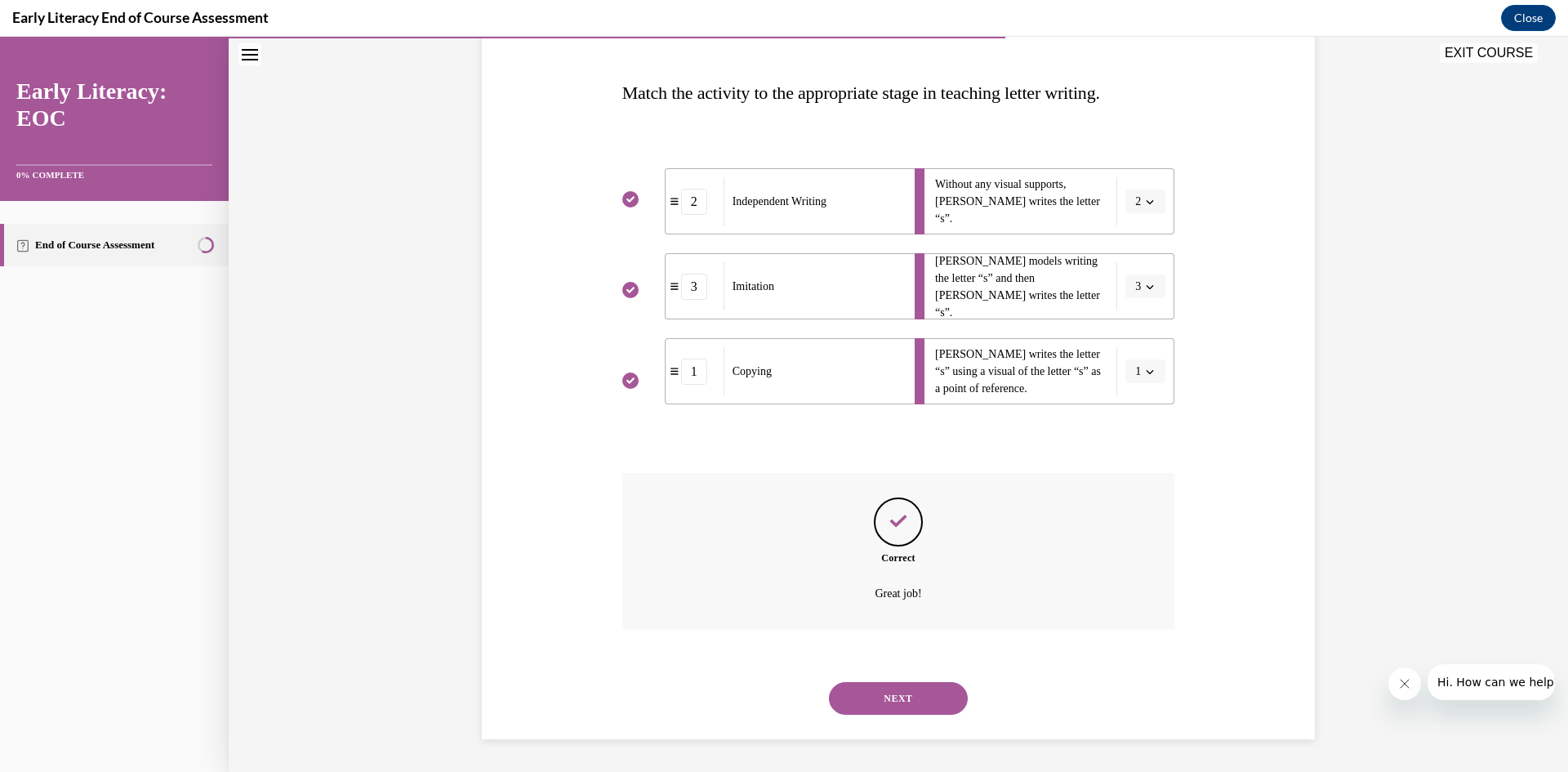
click at [885, 702] on button "NEXT" at bounding box center [898, 698] width 139 height 33
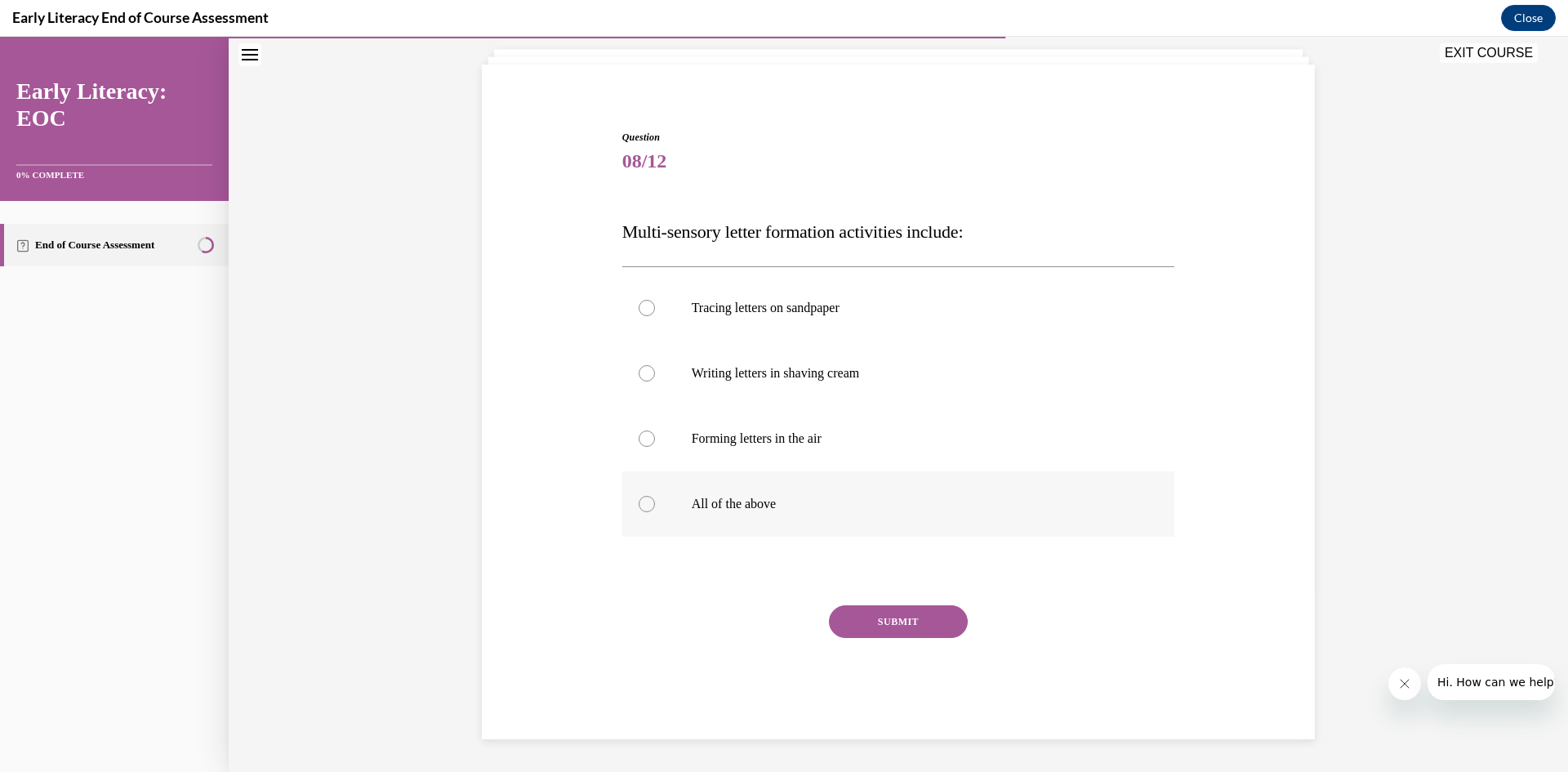
click at [639, 501] on div at bounding box center [647, 504] width 16 height 16
click at [879, 621] on button "SUBMIT" at bounding box center [898, 621] width 139 height 33
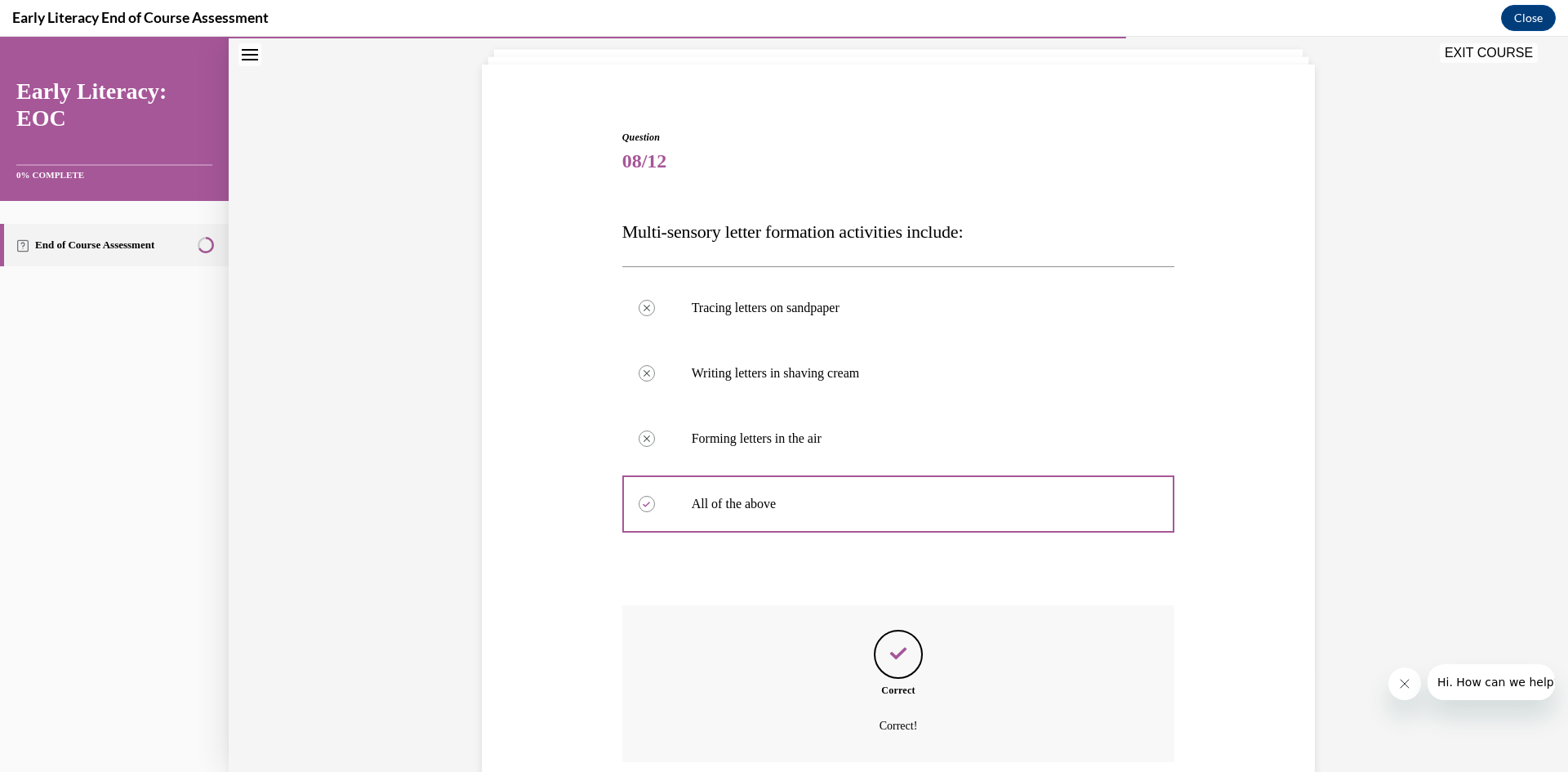
scroll to position [230, 0]
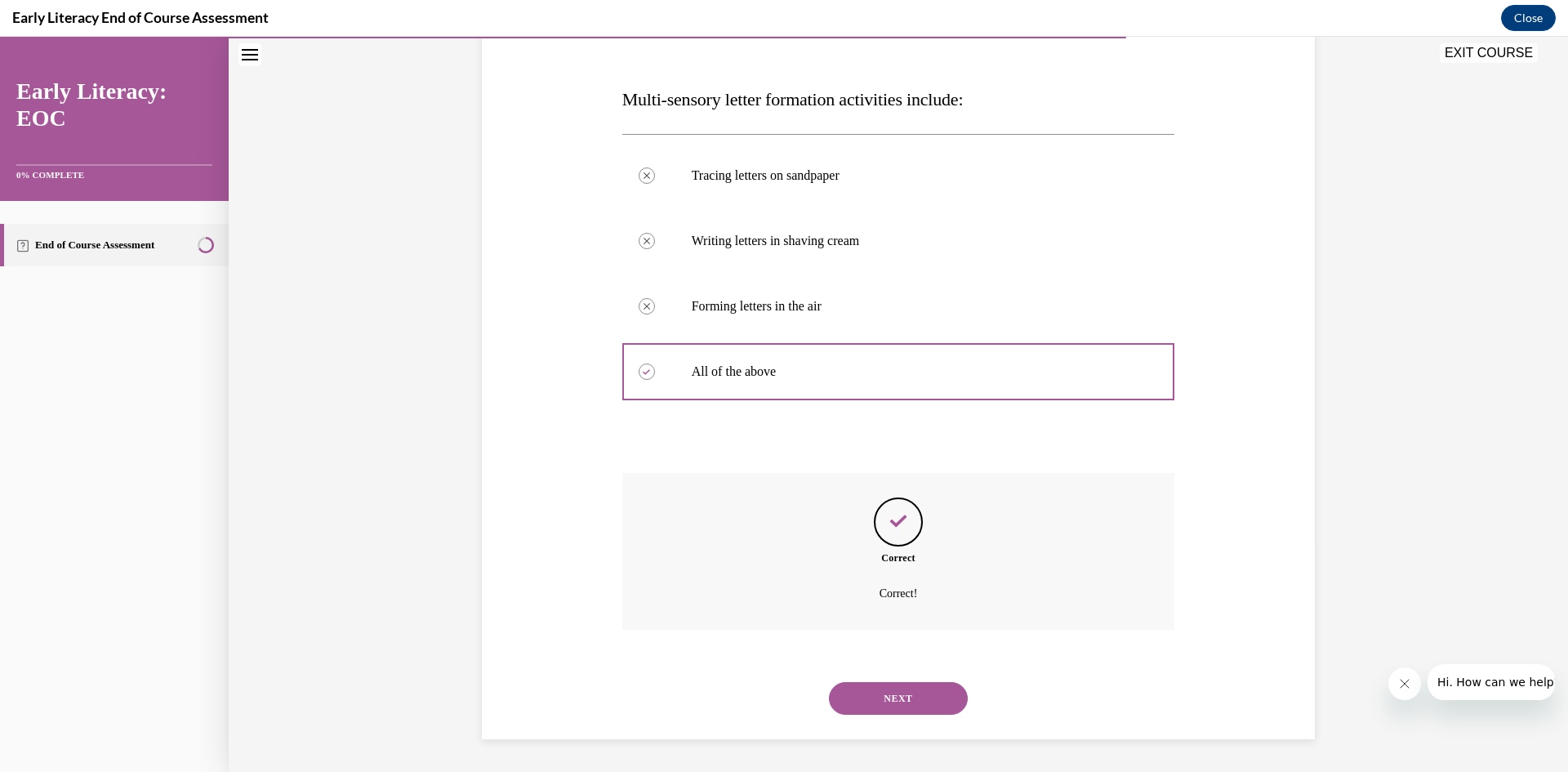
click at [905, 696] on button "NEXT" at bounding box center [898, 698] width 139 height 33
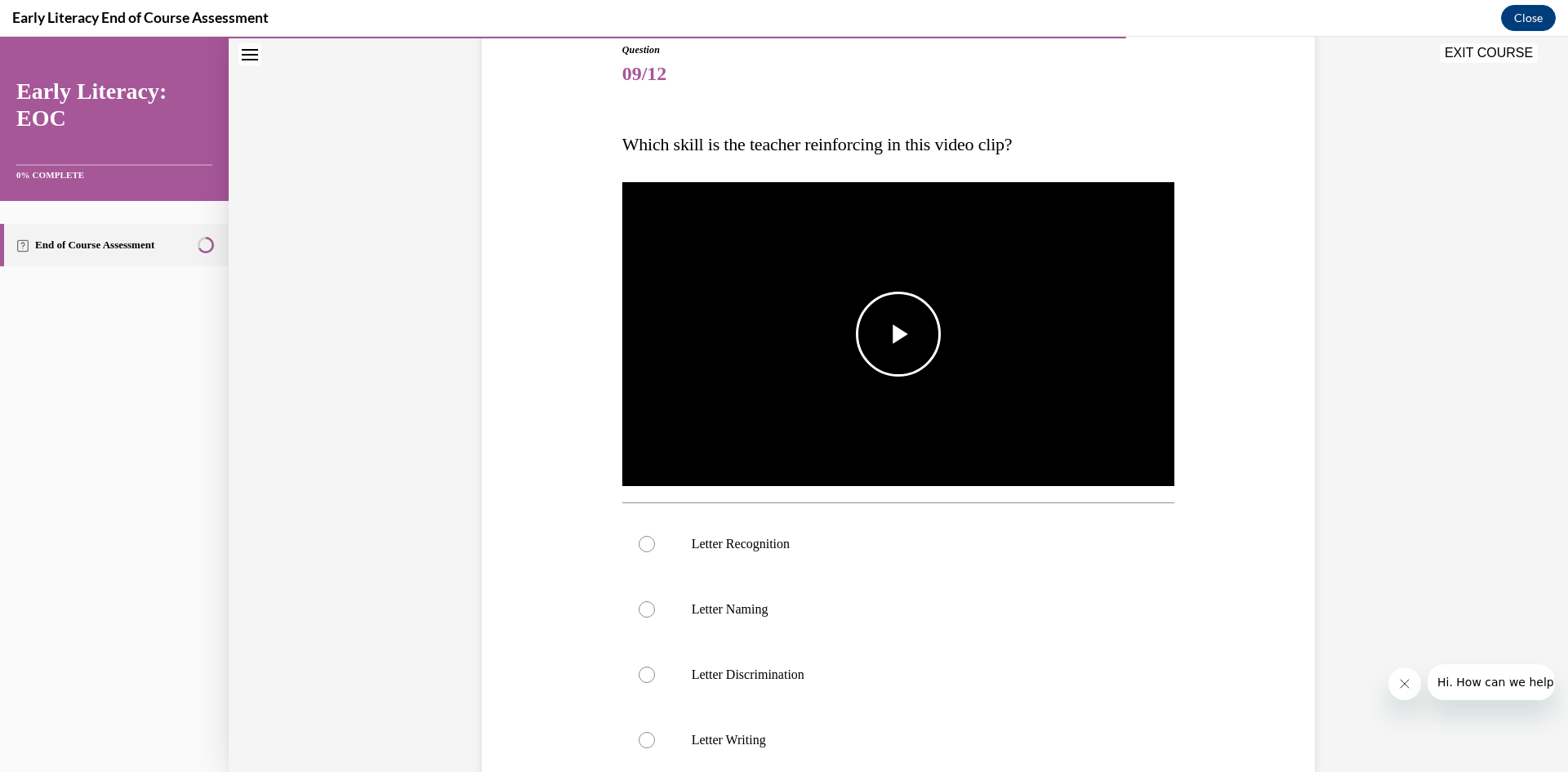
click at [899, 334] on span "Video player" at bounding box center [899, 334] width 0 height 0
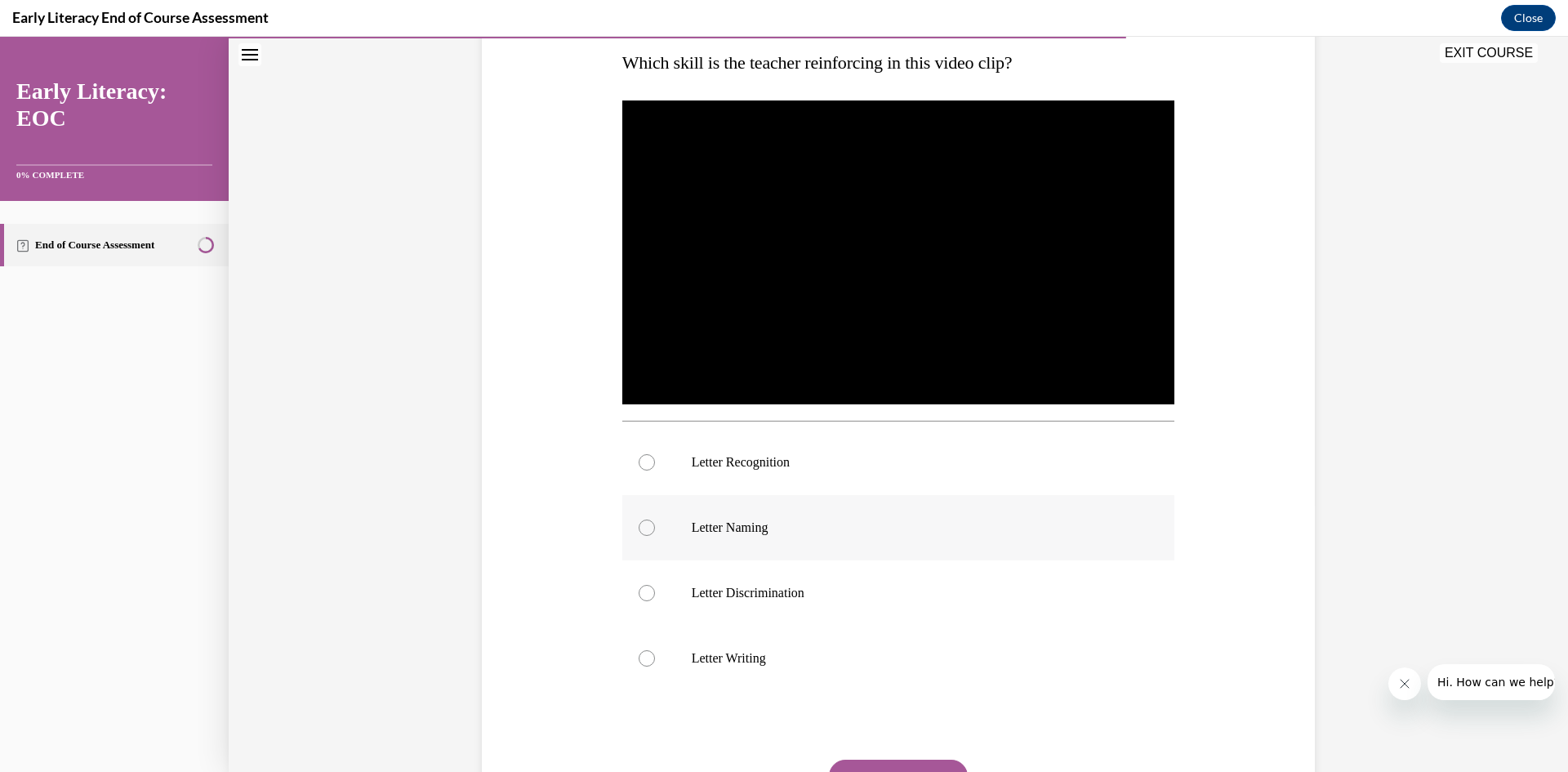
scroll to position [348, 0]
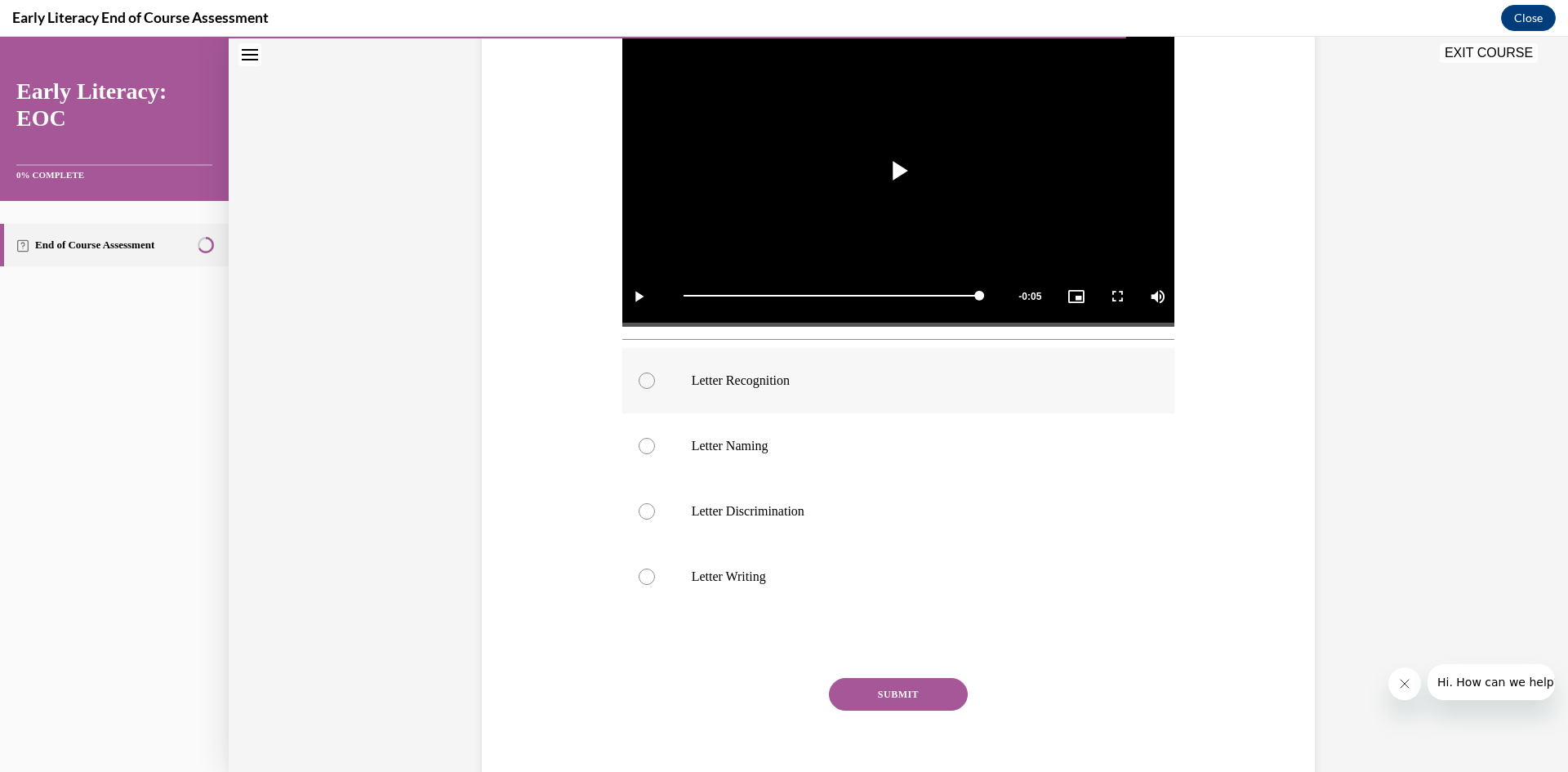
click at [639, 378] on div at bounding box center [647, 380] width 16 height 16
click at [900, 691] on button "SUBMIT" at bounding box center [898, 694] width 139 height 33
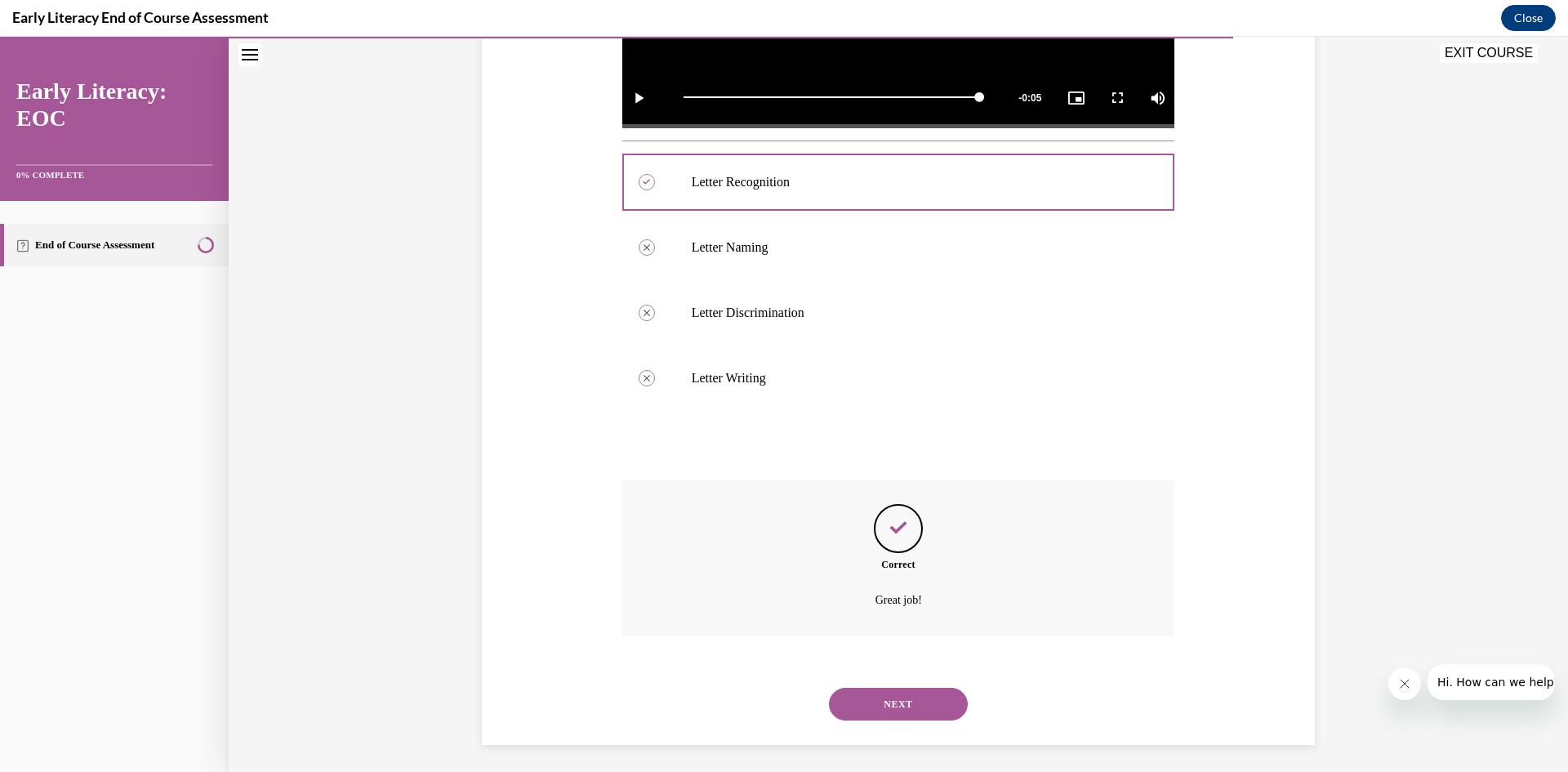
scroll to position [553, 0]
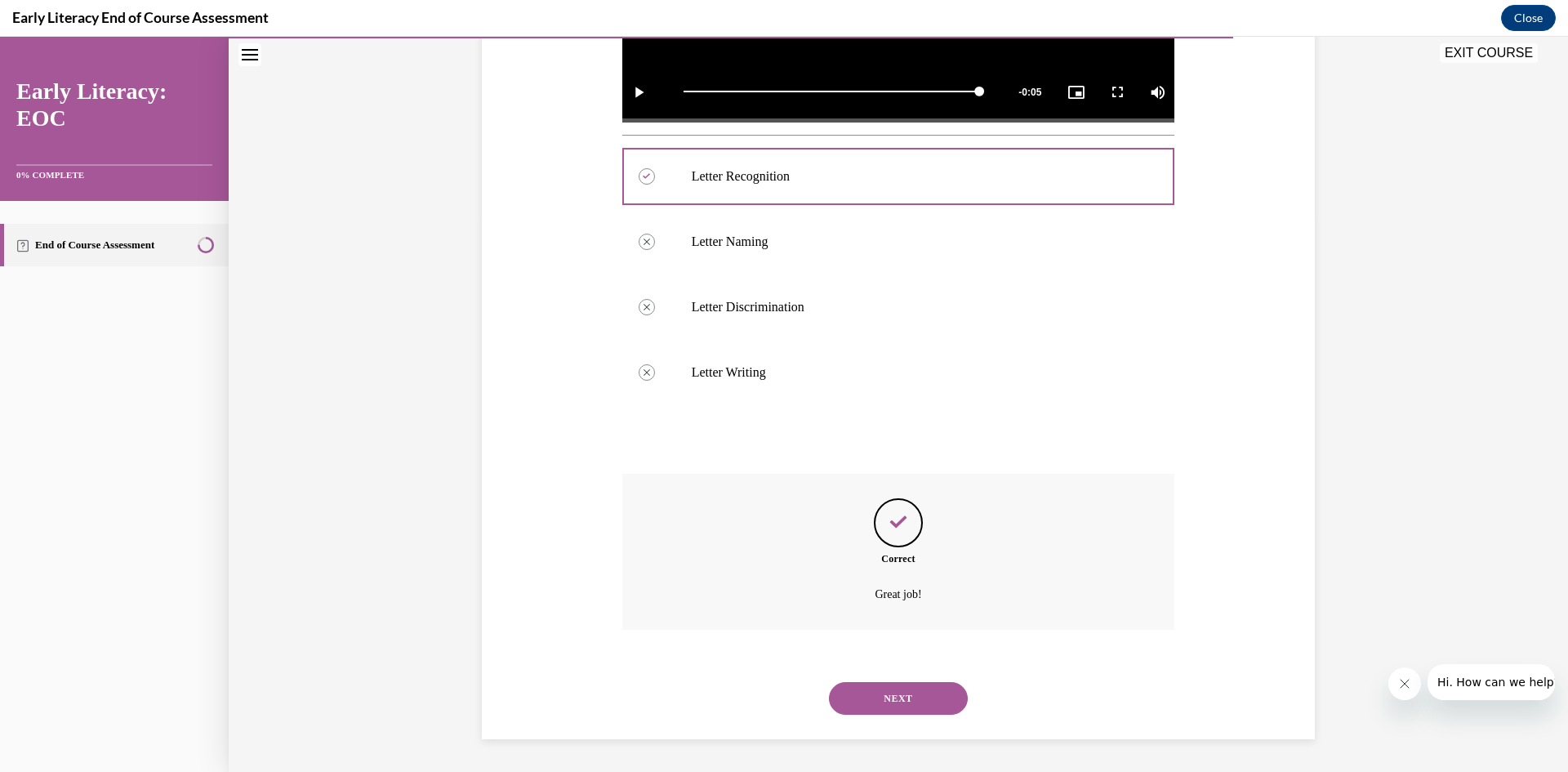
click at [893, 696] on button "NEXT" at bounding box center [898, 698] width 139 height 33
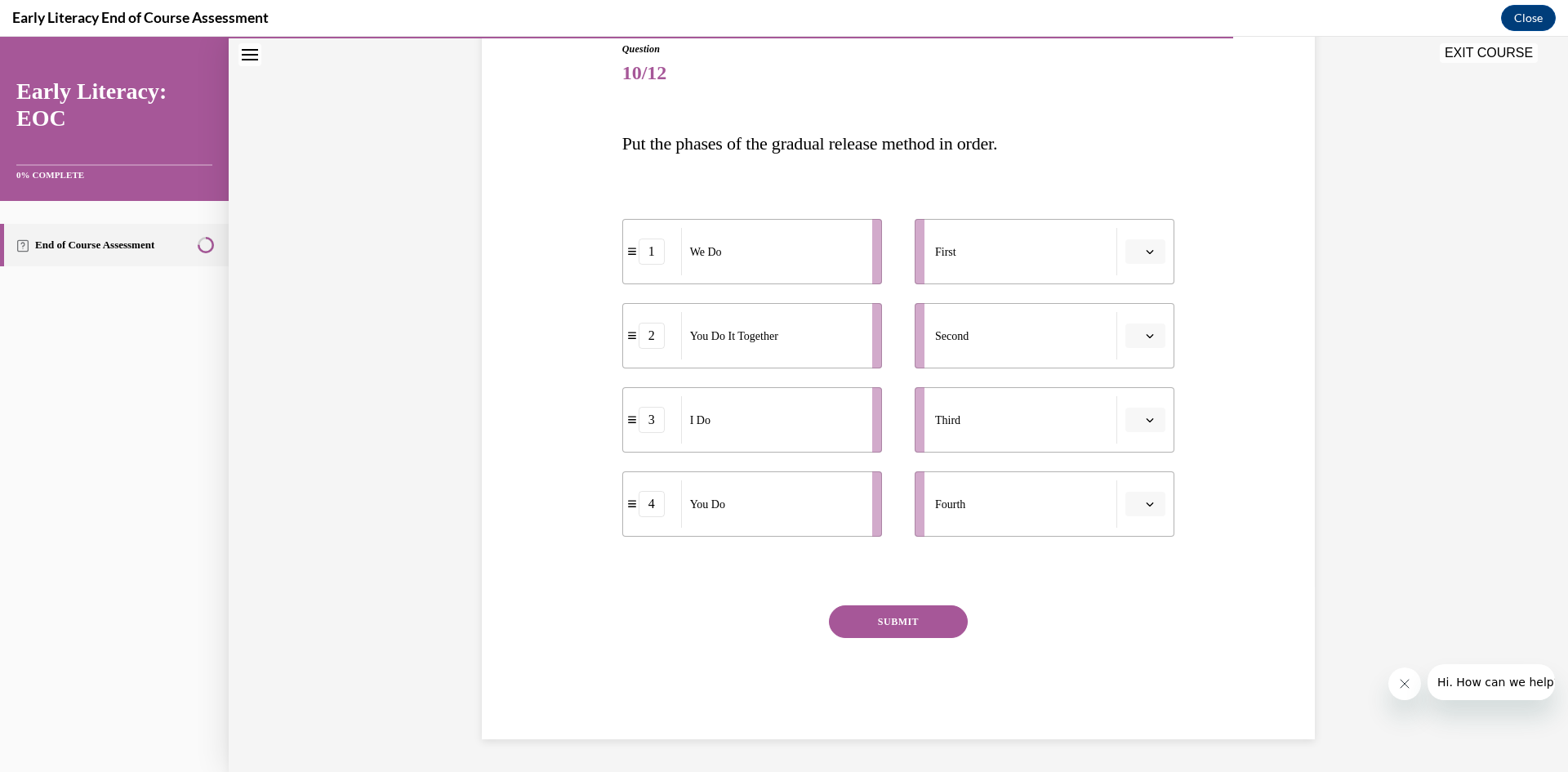
scroll to position [183, 0]
drag, startPoint x: 750, startPoint y: 437, endPoint x: 1029, endPoint y: 259, distance: 330.9
click at [1029, 259] on div "I Do" at bounding box center [1050, 244] width 181 height 47
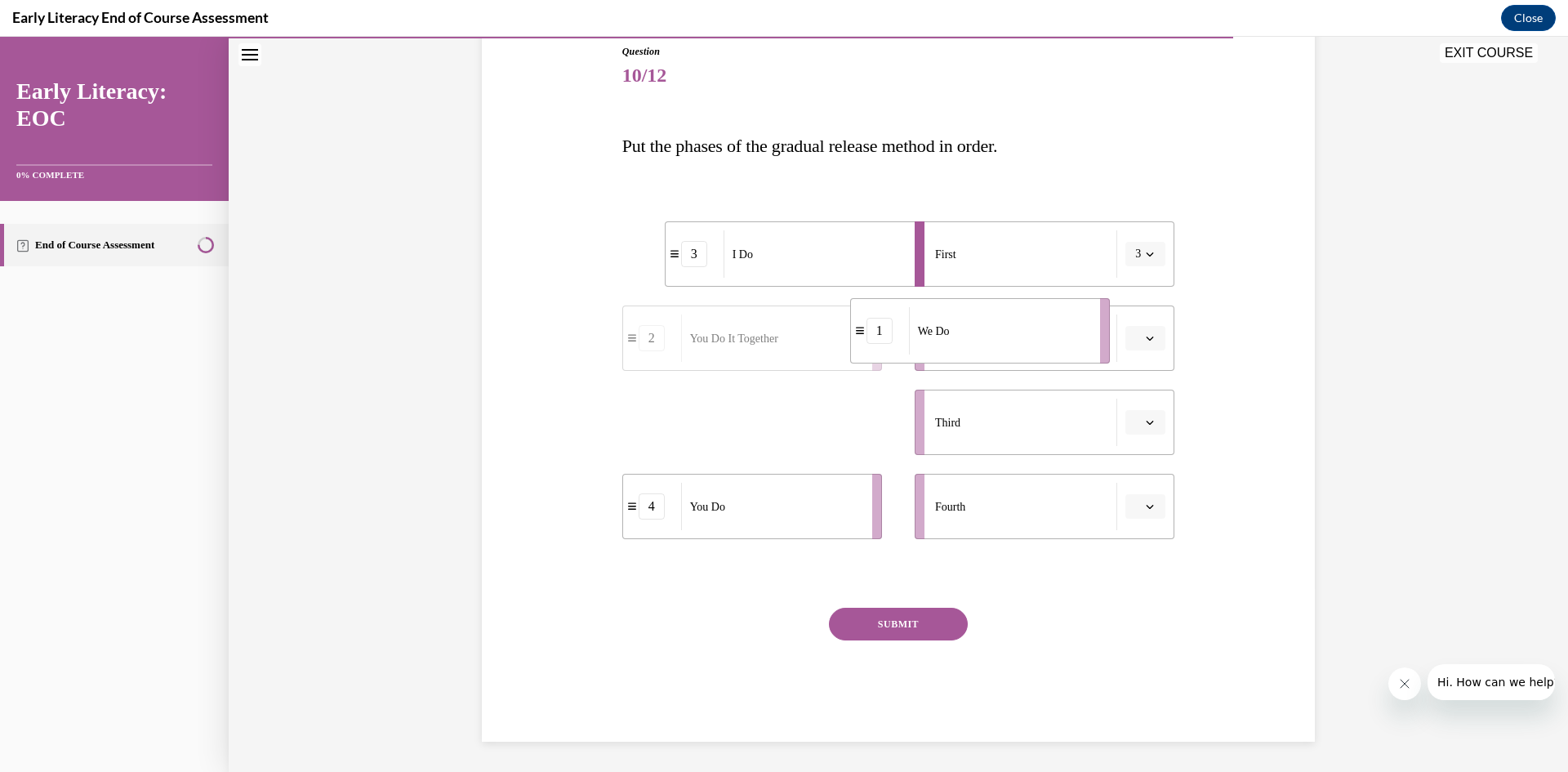
drag, startPoint x: 740, startPoint y: 432, endPoint x: 964, endPoint y: 340, distance: 242.2
click at [968, 340] on div "We Do" at bounding box center [999, 330] width 181 height 47
drag, startPoint x: 730, startPoint y: 426, endPoint x: 919, endPoint y: 426, distance: 189.0
click at [919, 426] on span "You Do It Together" at bounding box center [923, 424] width 88 height 17
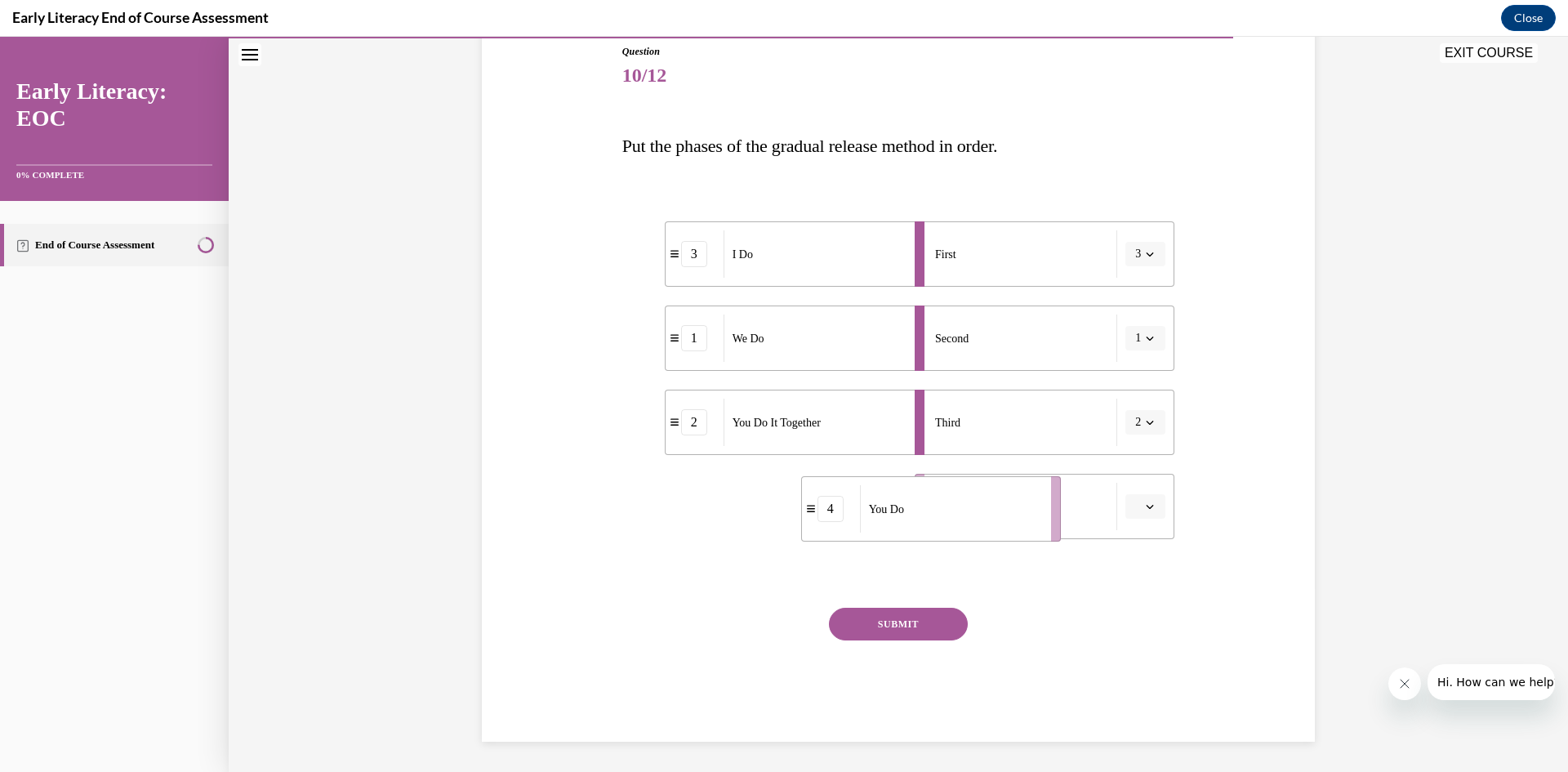
drag, startPoint x: 734, startPoint y: 510, endPoint x: 913, endPoint y: 512, distance: 179.0
click at [913, 512] on div "You Do" at bounding box center [950, 509] width 181 height 47
click at [902, 627] on button "SUBMIT" at bounding box center [898, 624] width 139 height 33
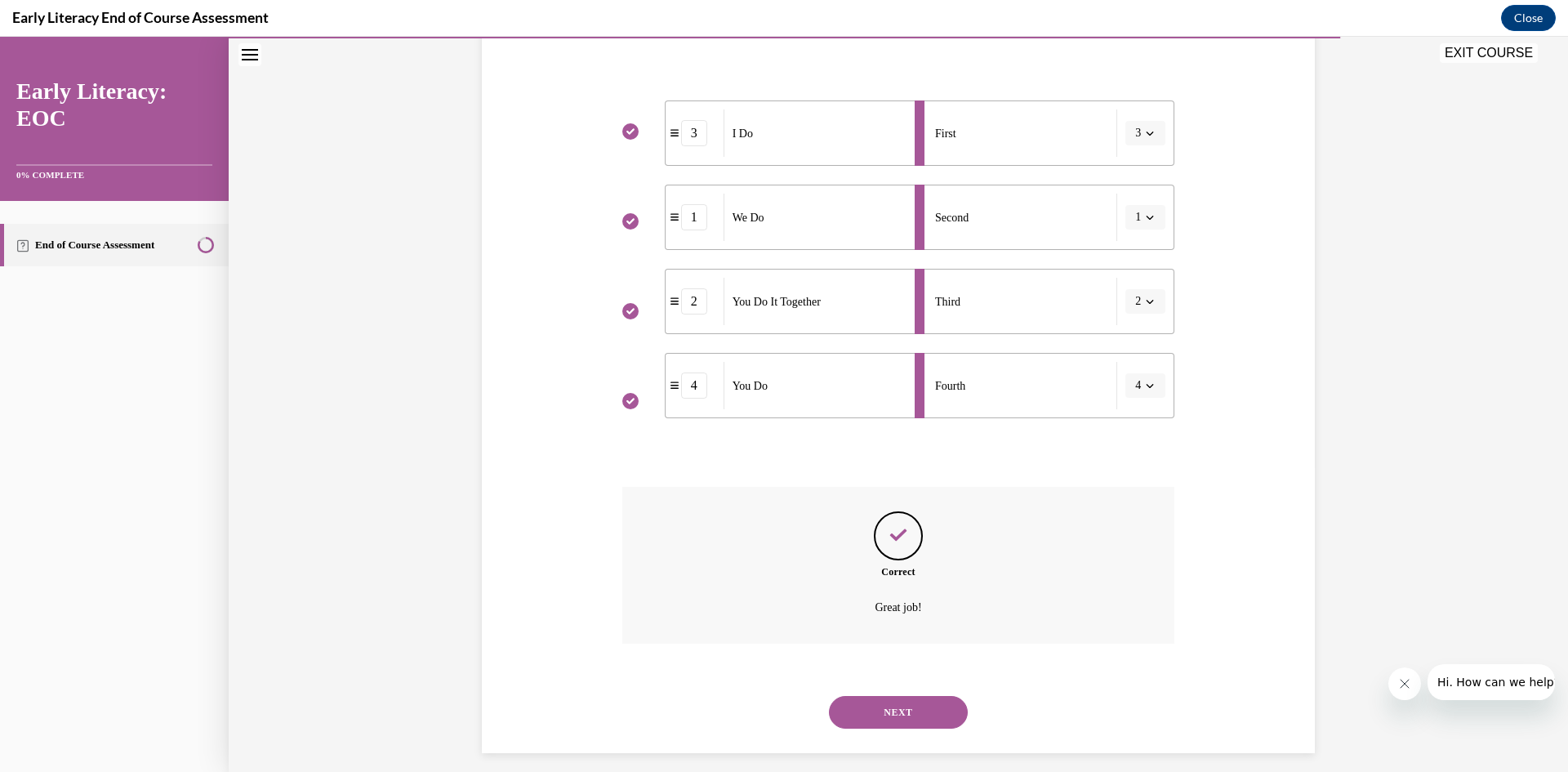
scroll to position [318, 0]
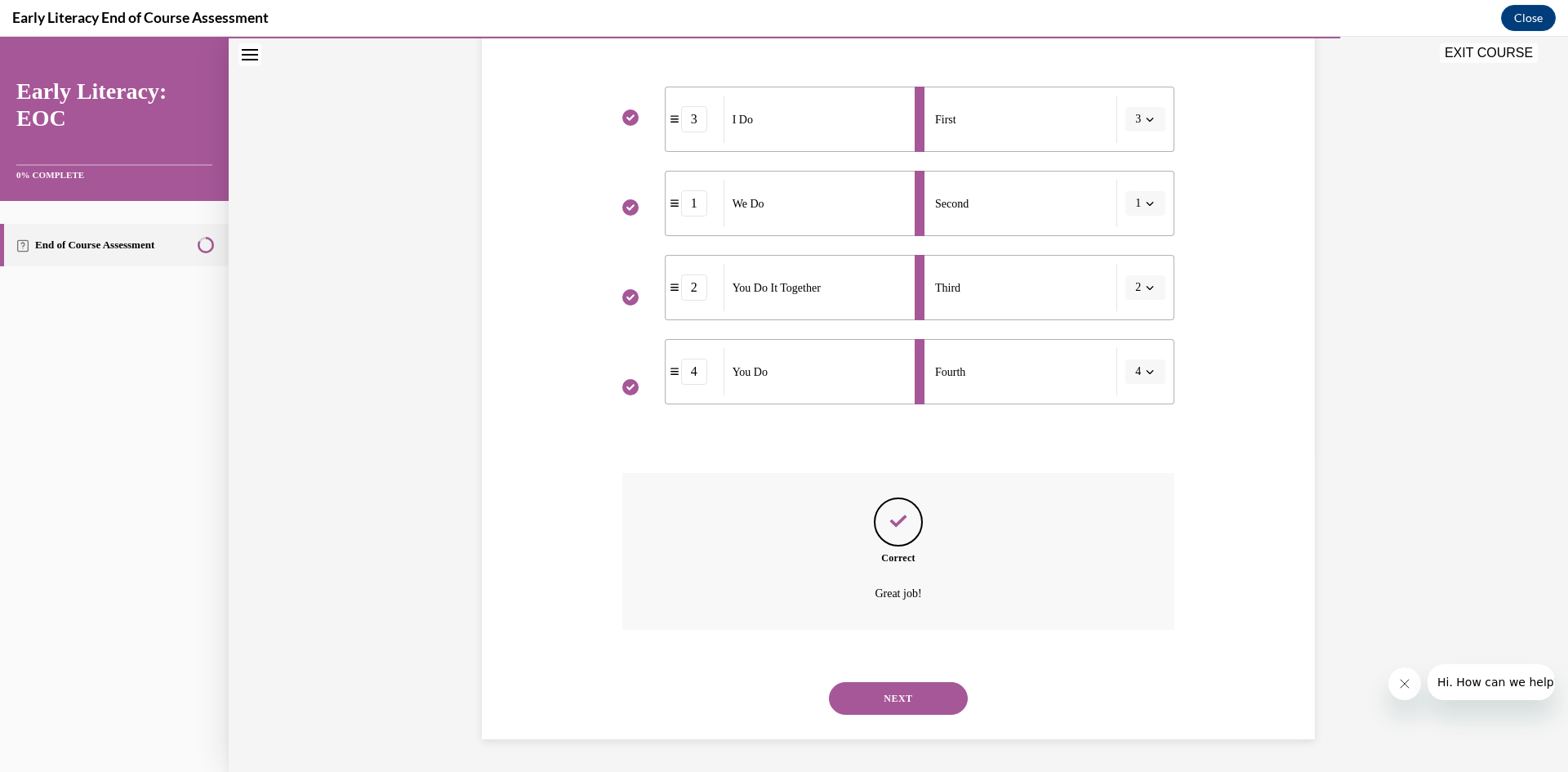
click at [890, 705] on button "NEXT" at bounding box center [898, 698] width 139 height 33
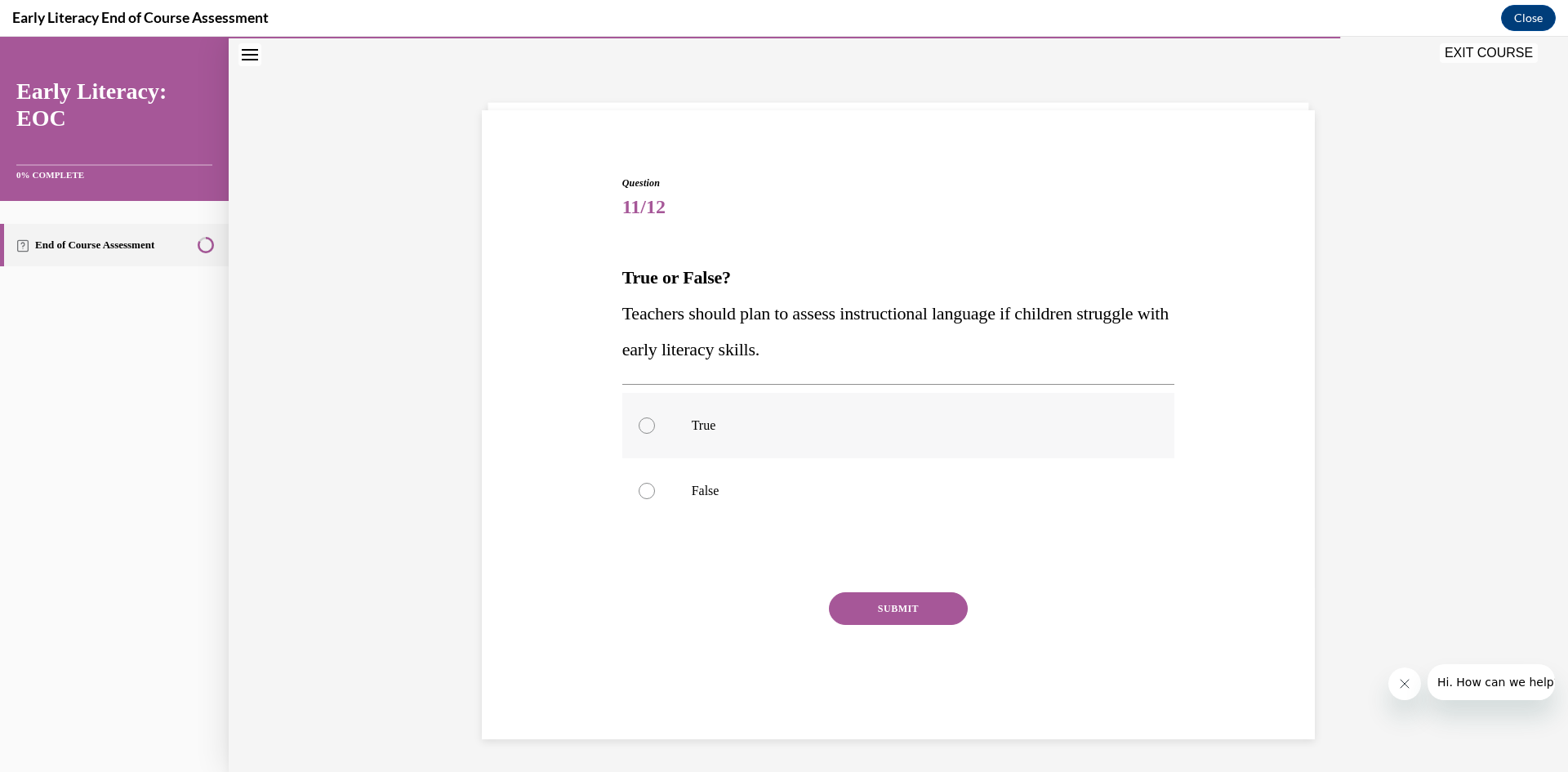
click at [643, 426] on div at bounding box center [647, 425] width 16 height 16
click at [879, 612] on button "SUBMIT" at bounding box center [898, 608] width 139 height 33
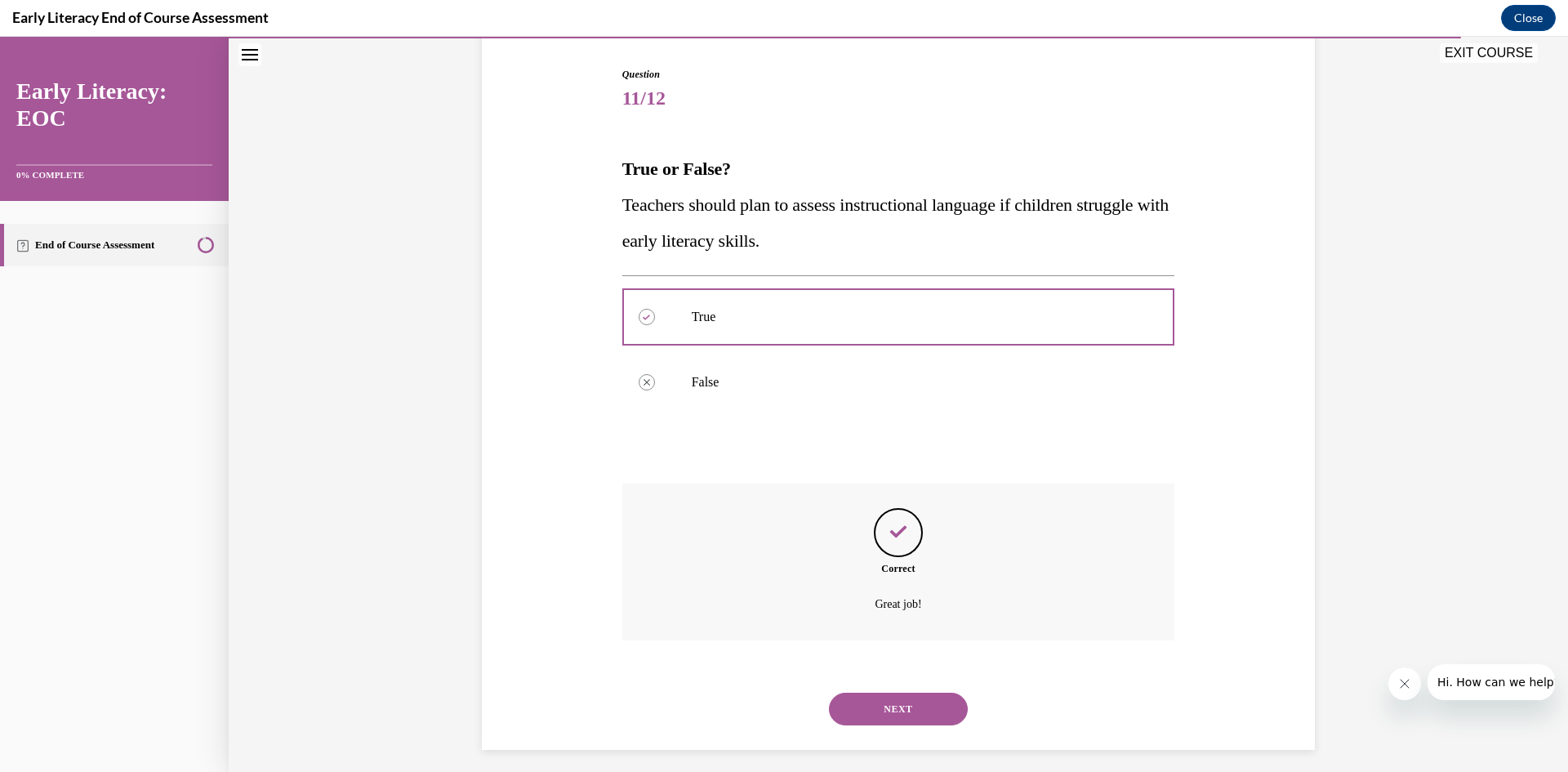
scroll to position [171, 0]
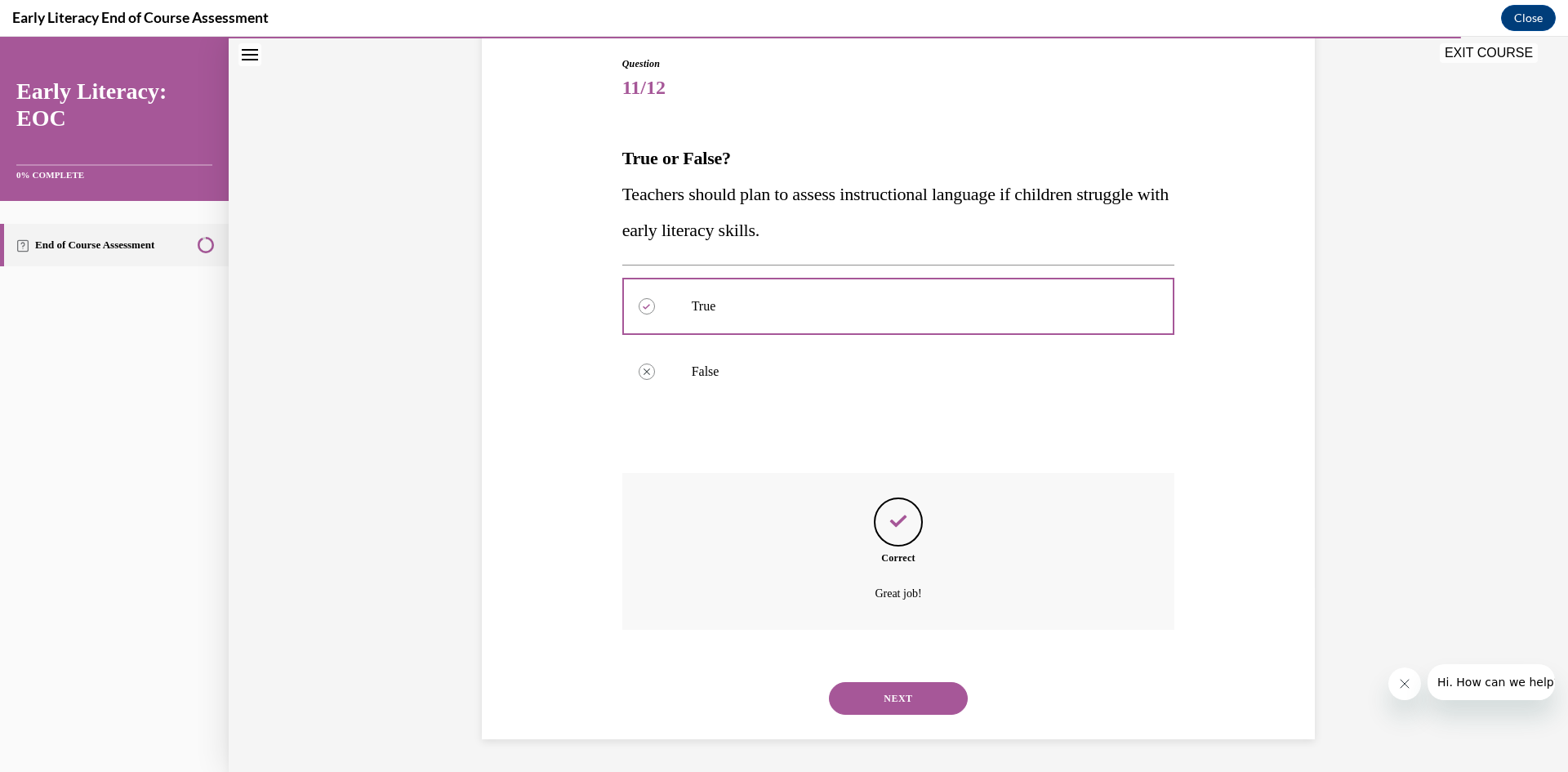
click at [876, 698] on button "NEXT" at bounding box center [898, 698] width 139 height 33
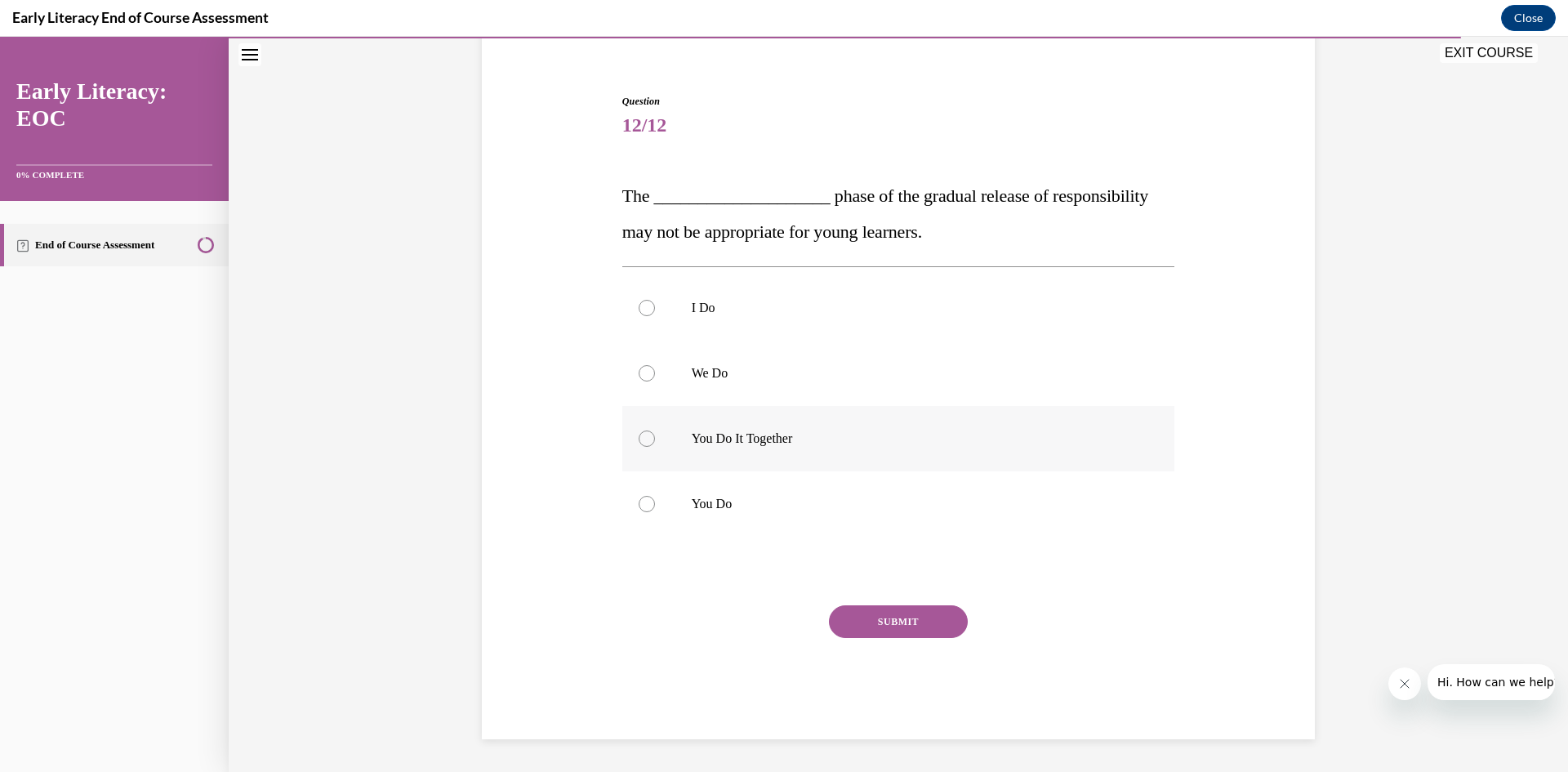
scroll to position [48, 0]
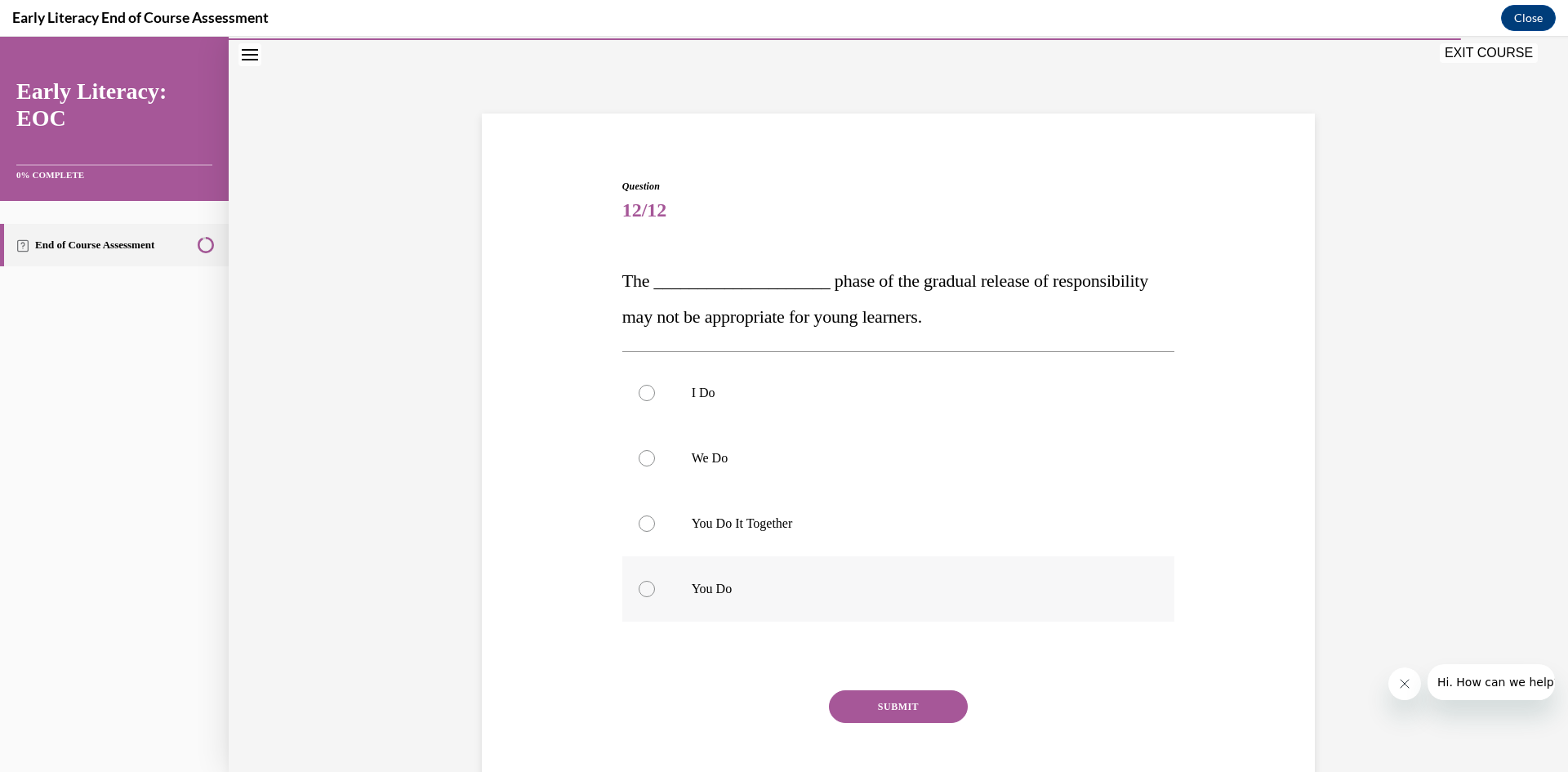
click at [645, 588] on div at bounding box center [647, 589] width 16 height 16
click at [895, 707] on button "SUBMIT" at bounding box center [898, 706] width 139 height 33
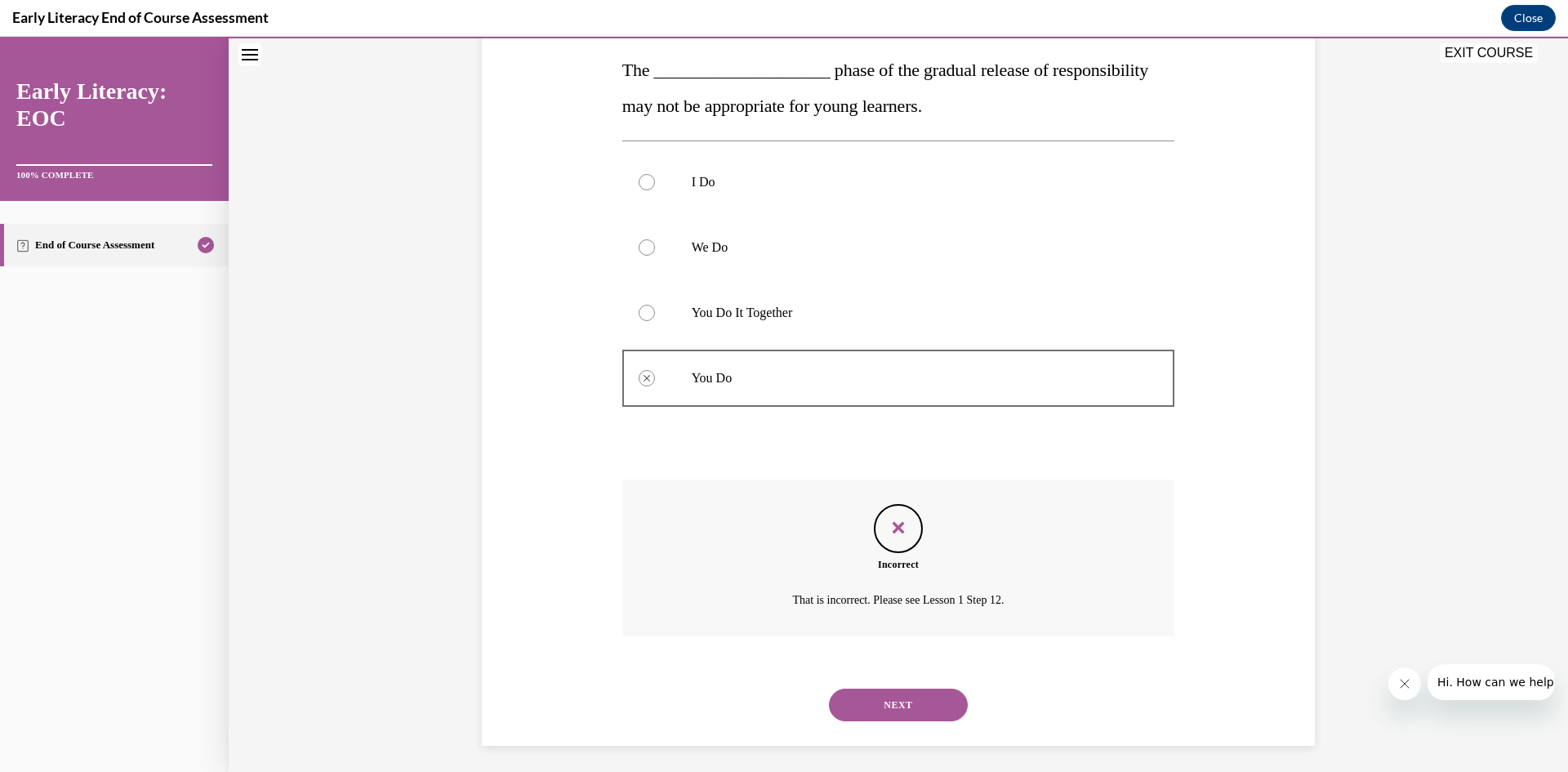
scroll to position [266, 0]
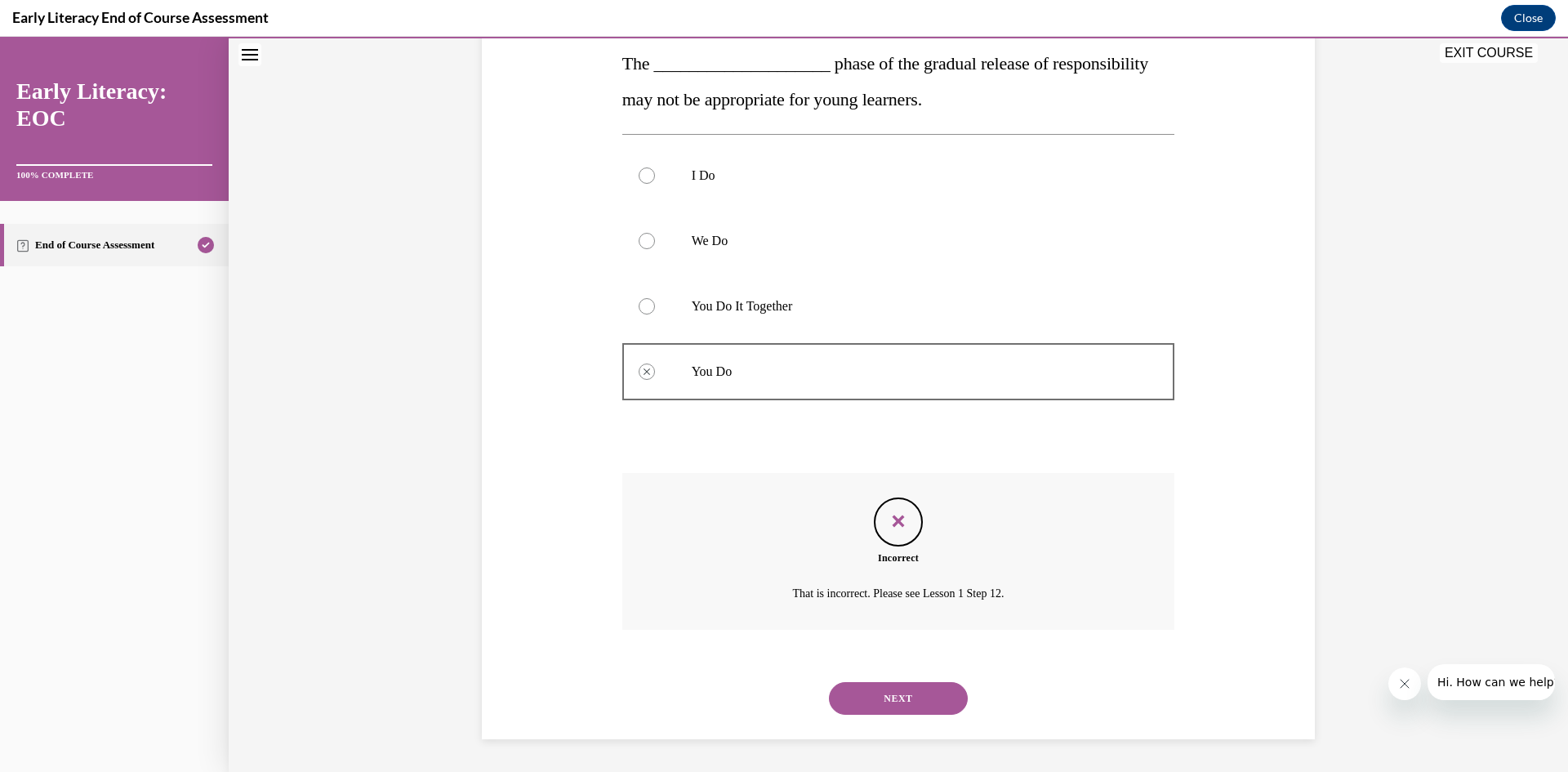
click at [875, 702] on button "NEXT" at bounding box center [898, 698] width 139 height 33
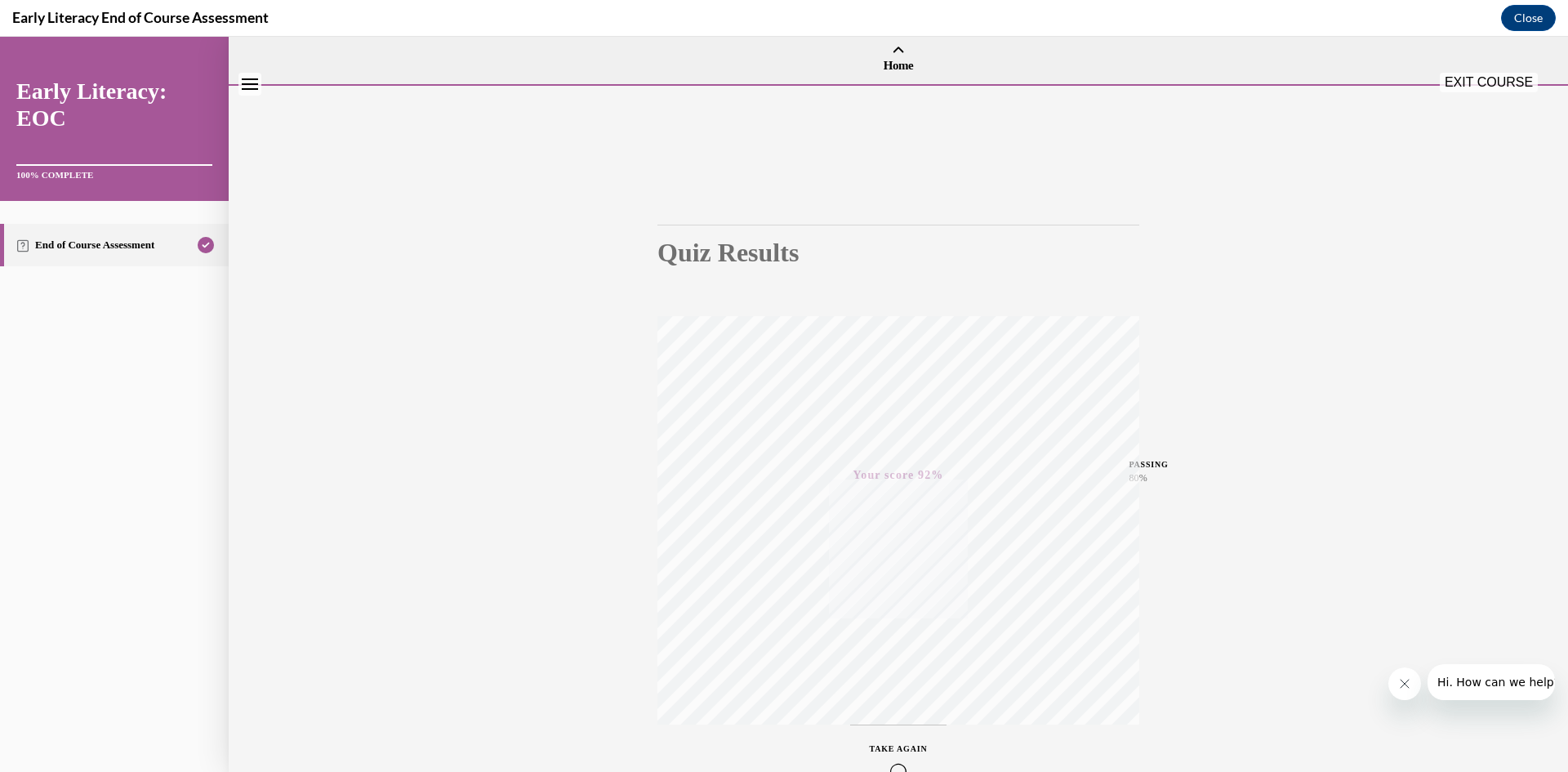
scroll to position [0, 0]
click at [1480, 107] on button "EXIT COURSE" at bounding box center [1489, 103] width 98 height 19
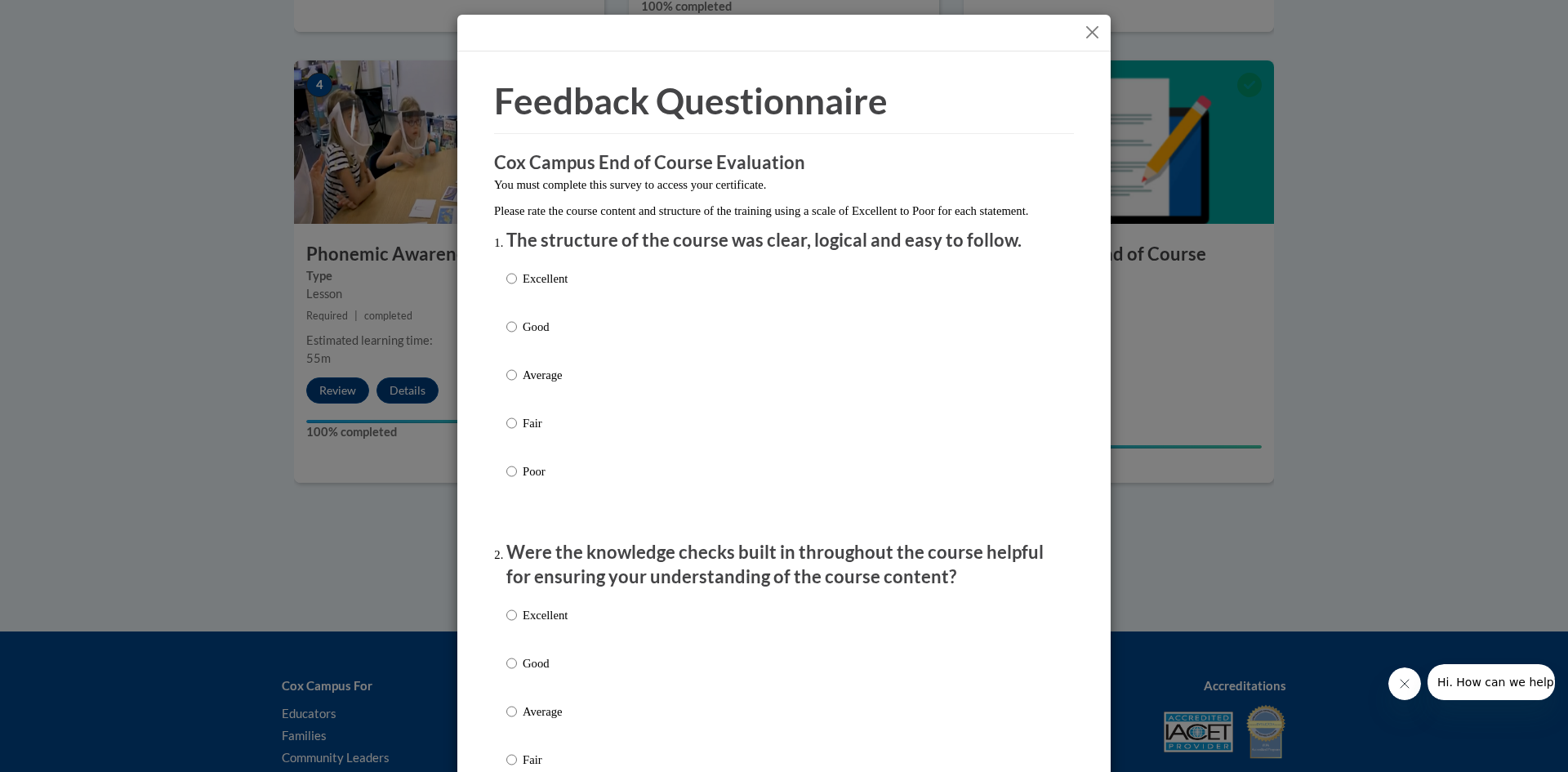
scroll to position [82, 0]
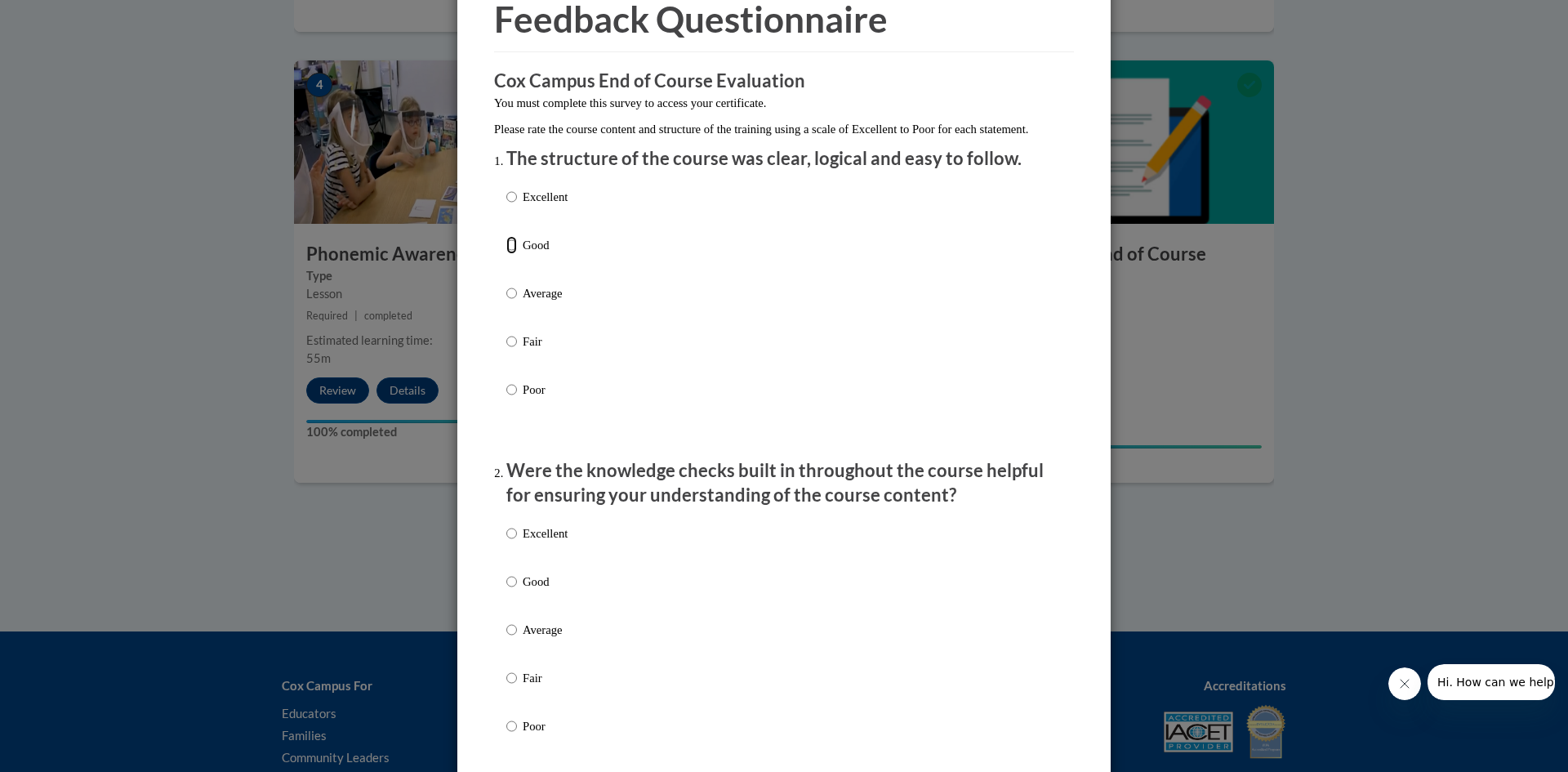
click at [506, 254] on input "Good" at bounding box center [511, 245] width 11 height 18
radio input "true"
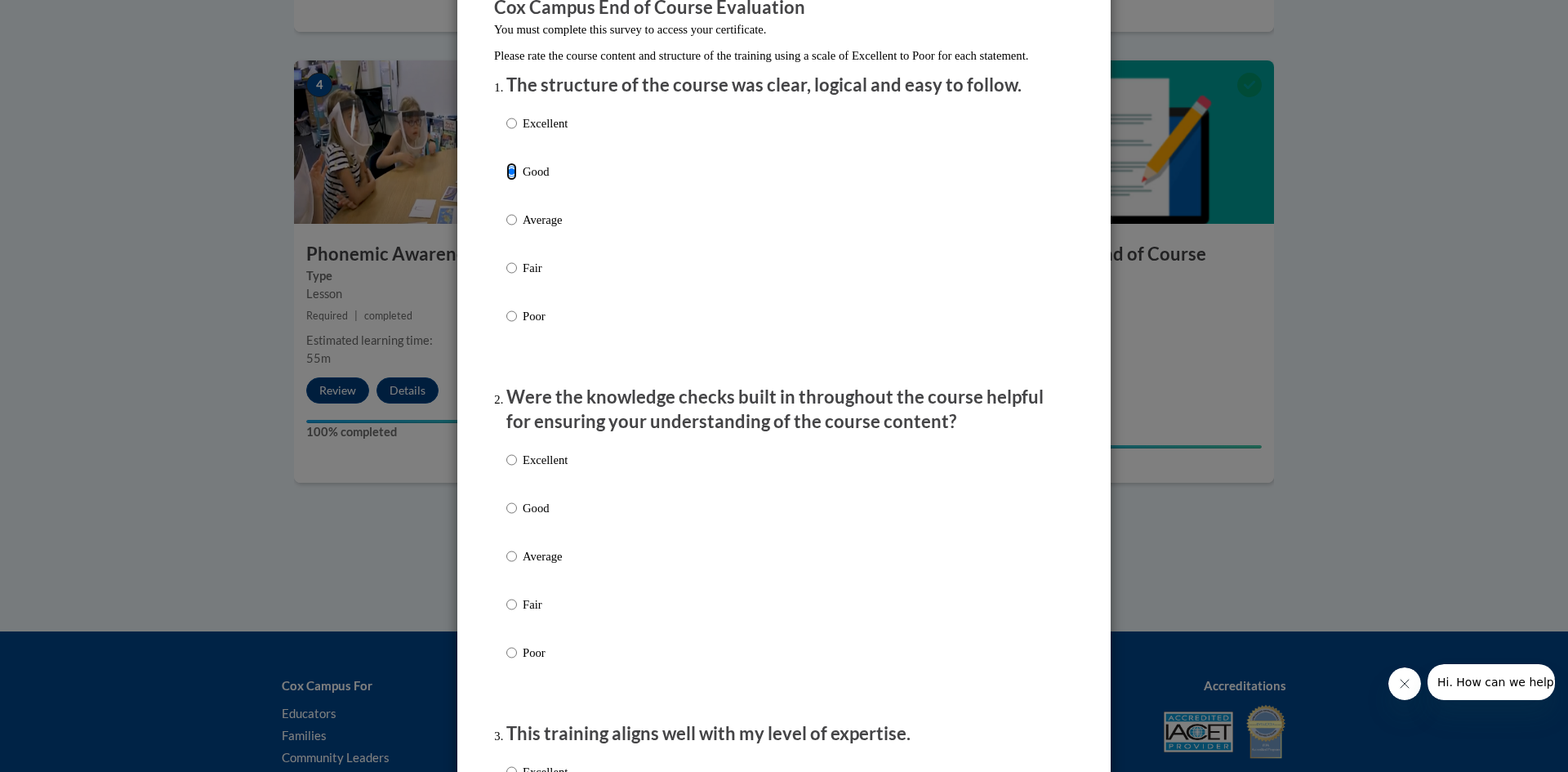
scroll to position [327, 0]
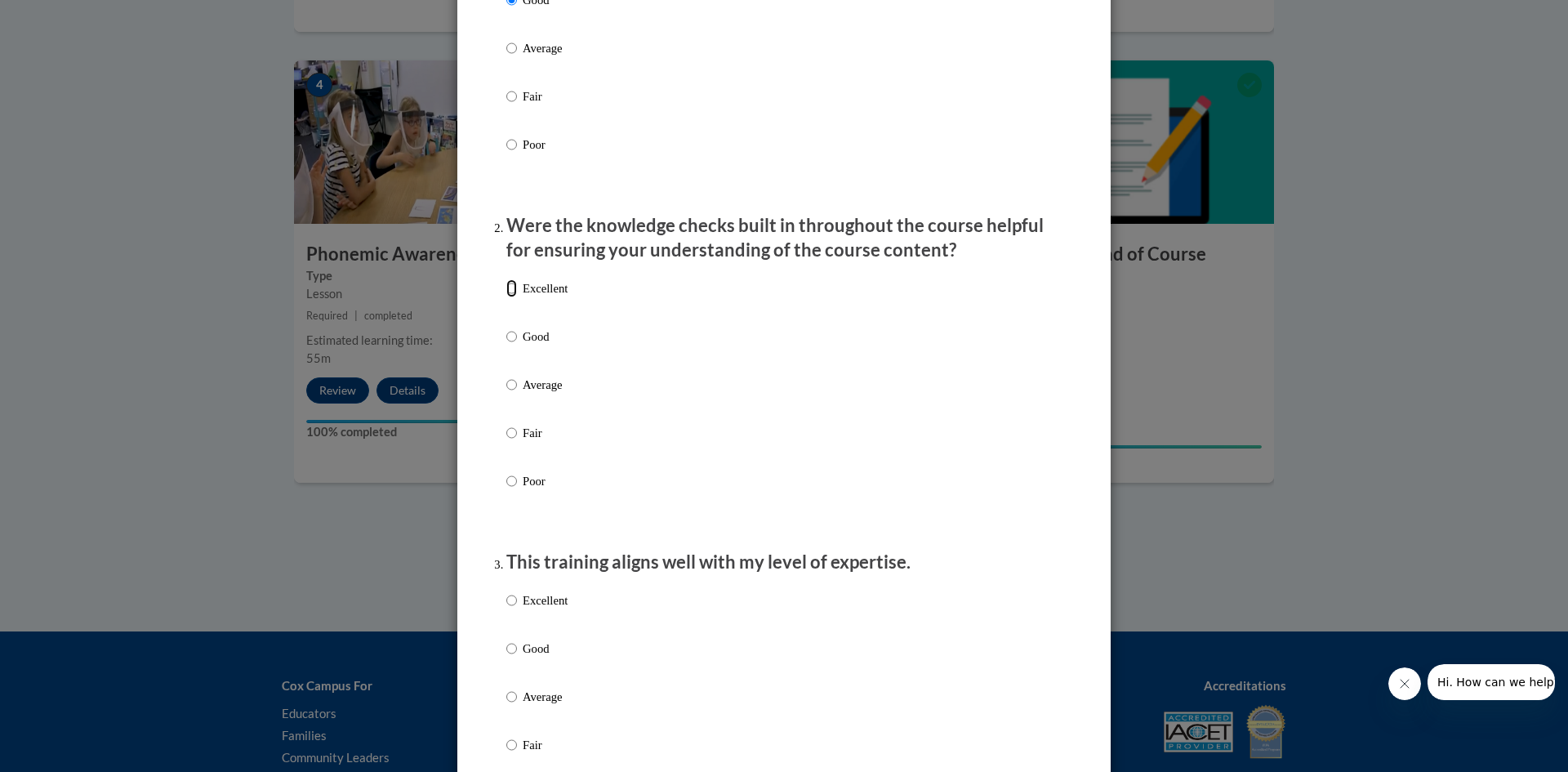
click at [506, 298] on input "Excellent" at bounding box center [511, 288] width 11 height 18
radio input "true"
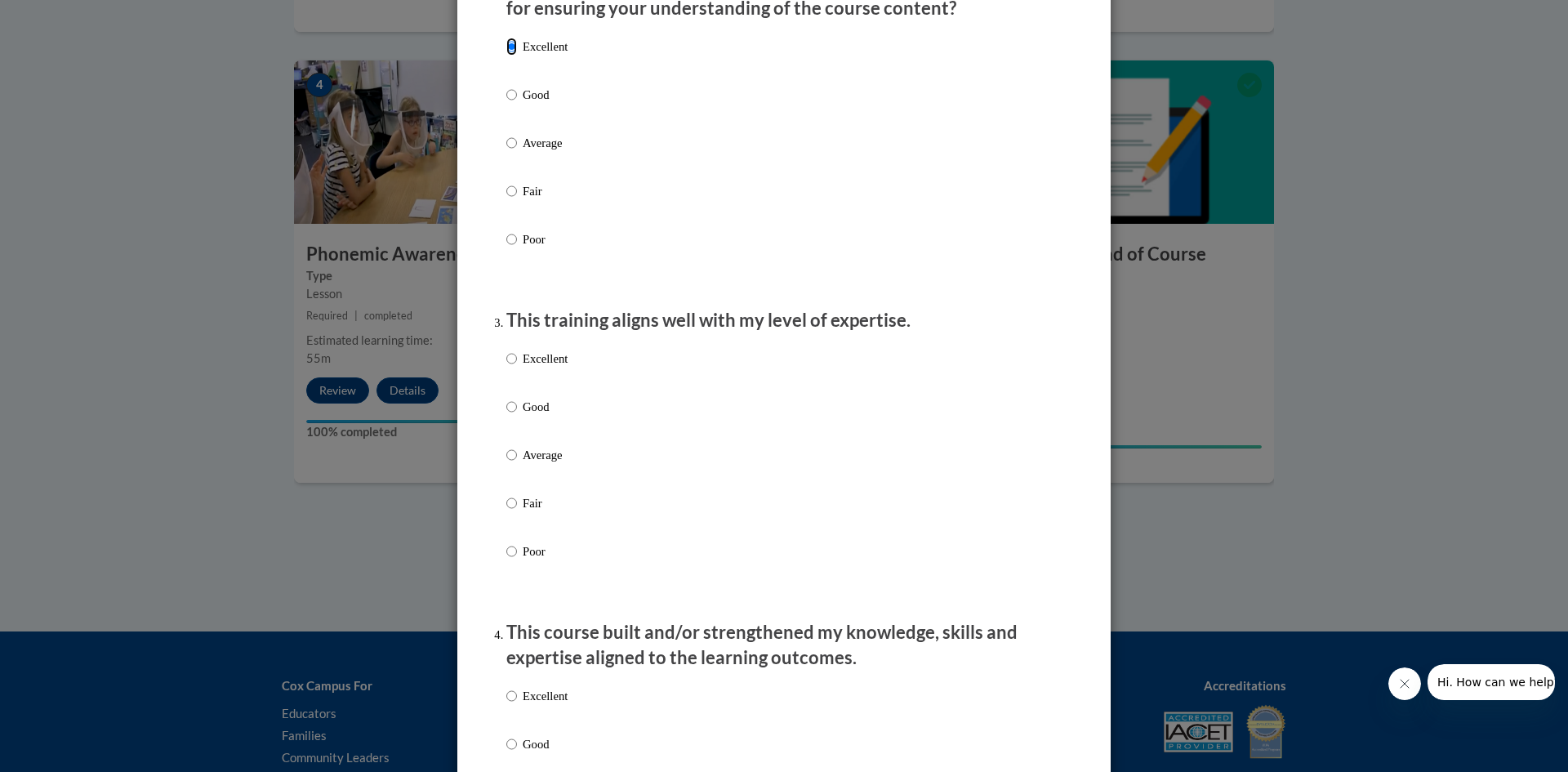
scroll to position [572, 0]
click at [506, 413] on input "Good" at bounding box center [511, 403] width 11 height 18
radio input "true"
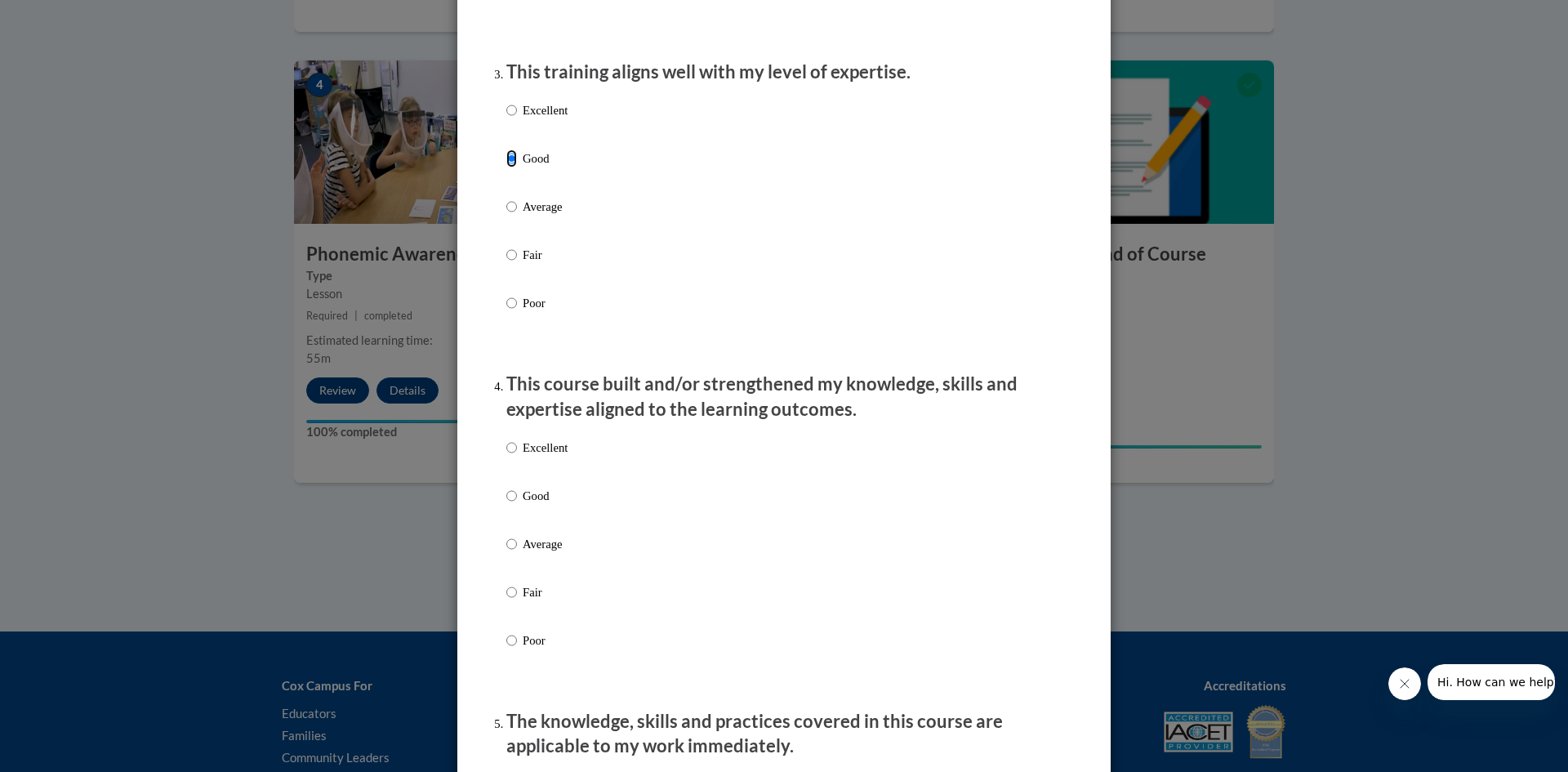
scroll to position [899, 0]
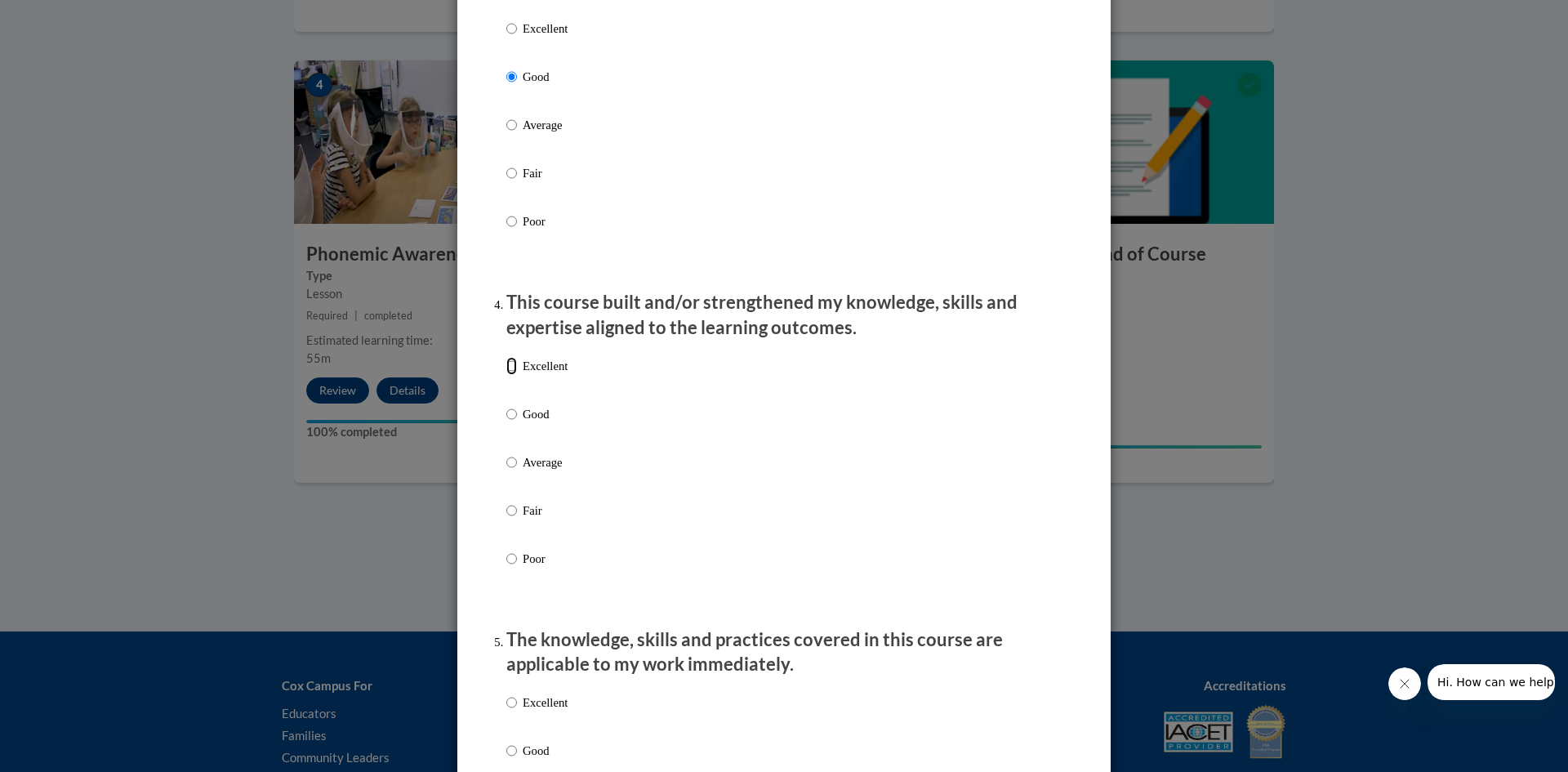
click at [507, 375] on input "Excellent" at bounding box center [511, 366] width 11 height 18
radio input "true"
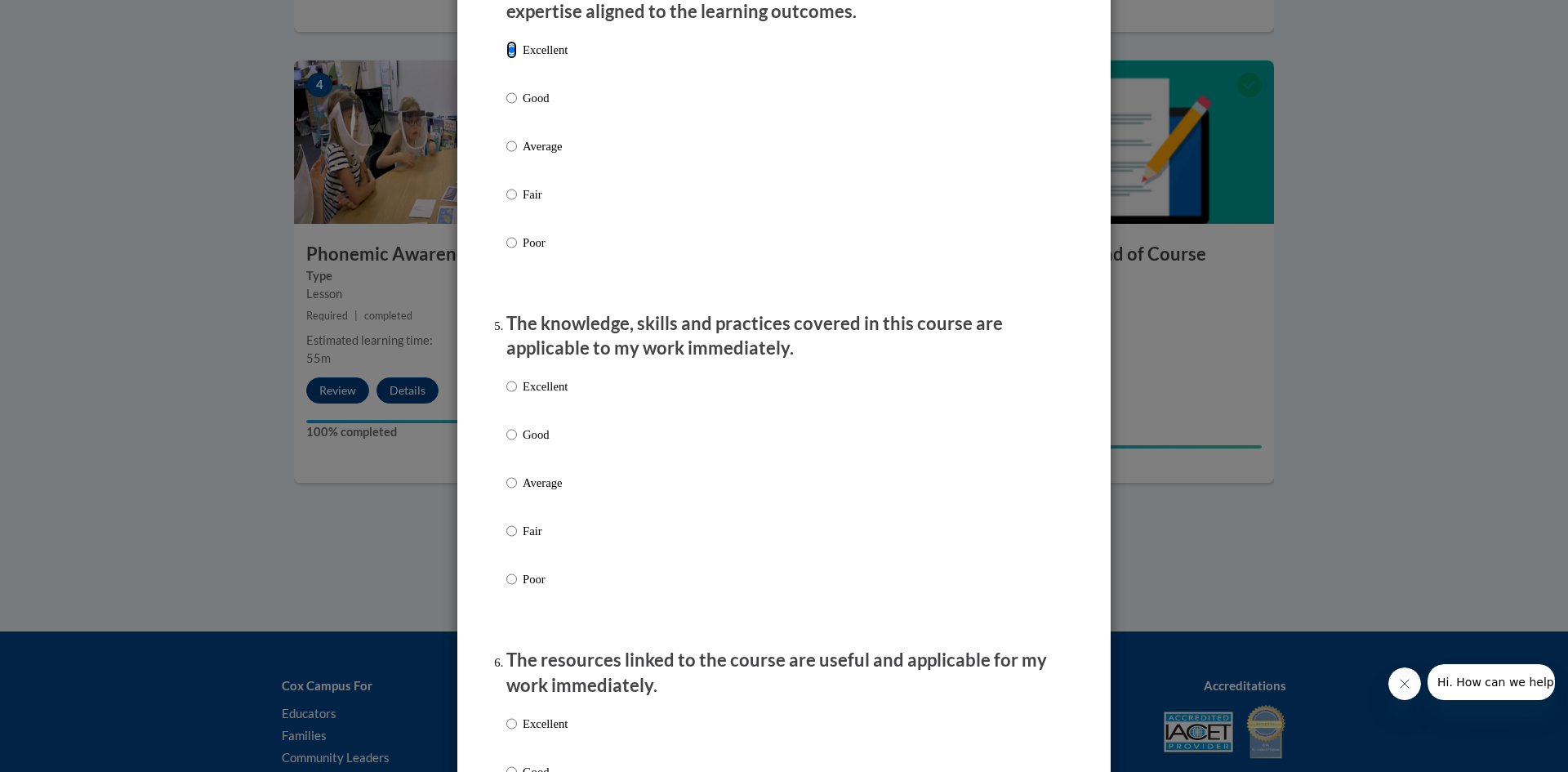
scroll to position [1225, 0]
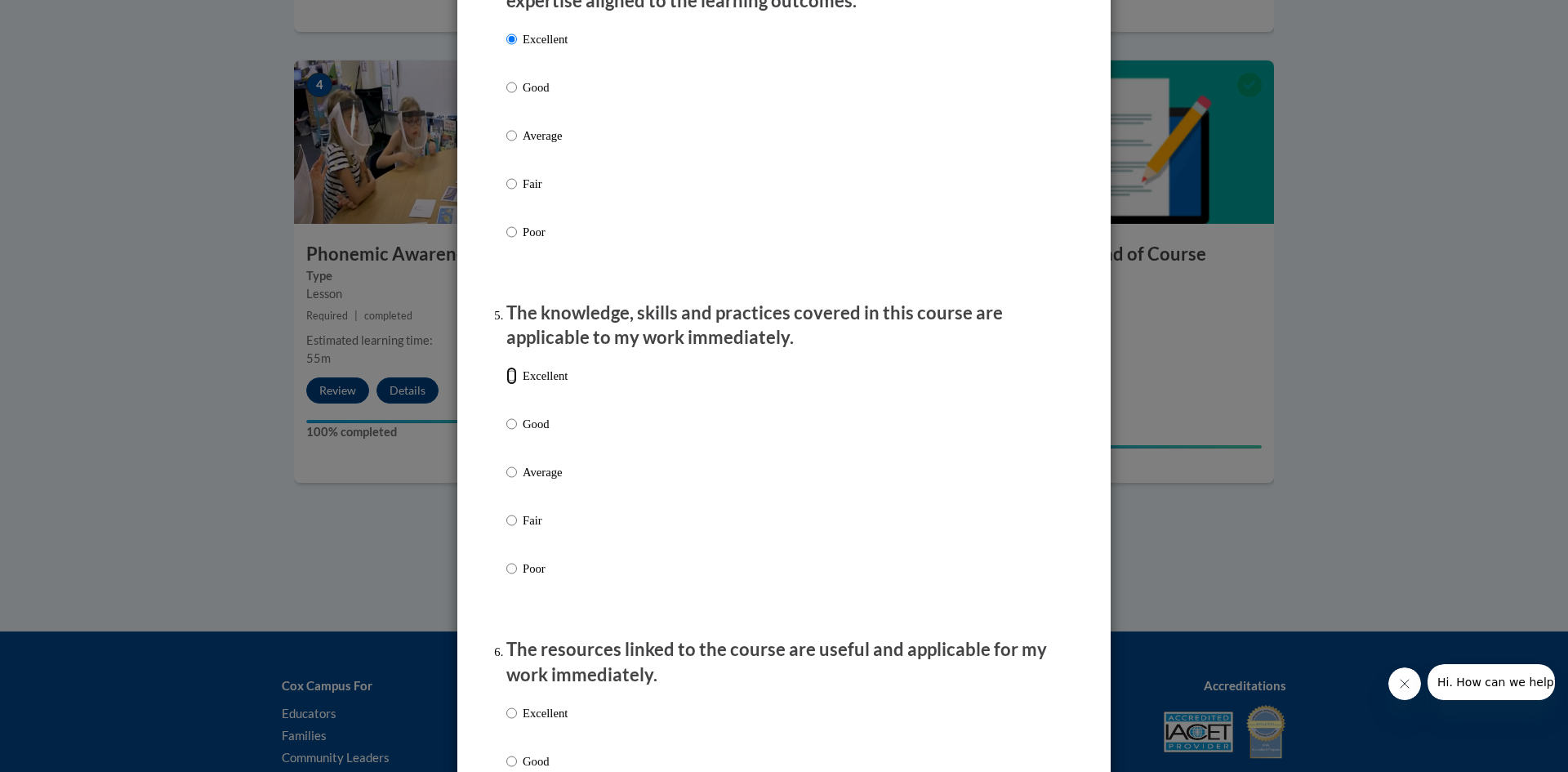
click at [508, 385] on input "Excellent" at bounding box center [511, 375] width 11 height 18
radio input "true"
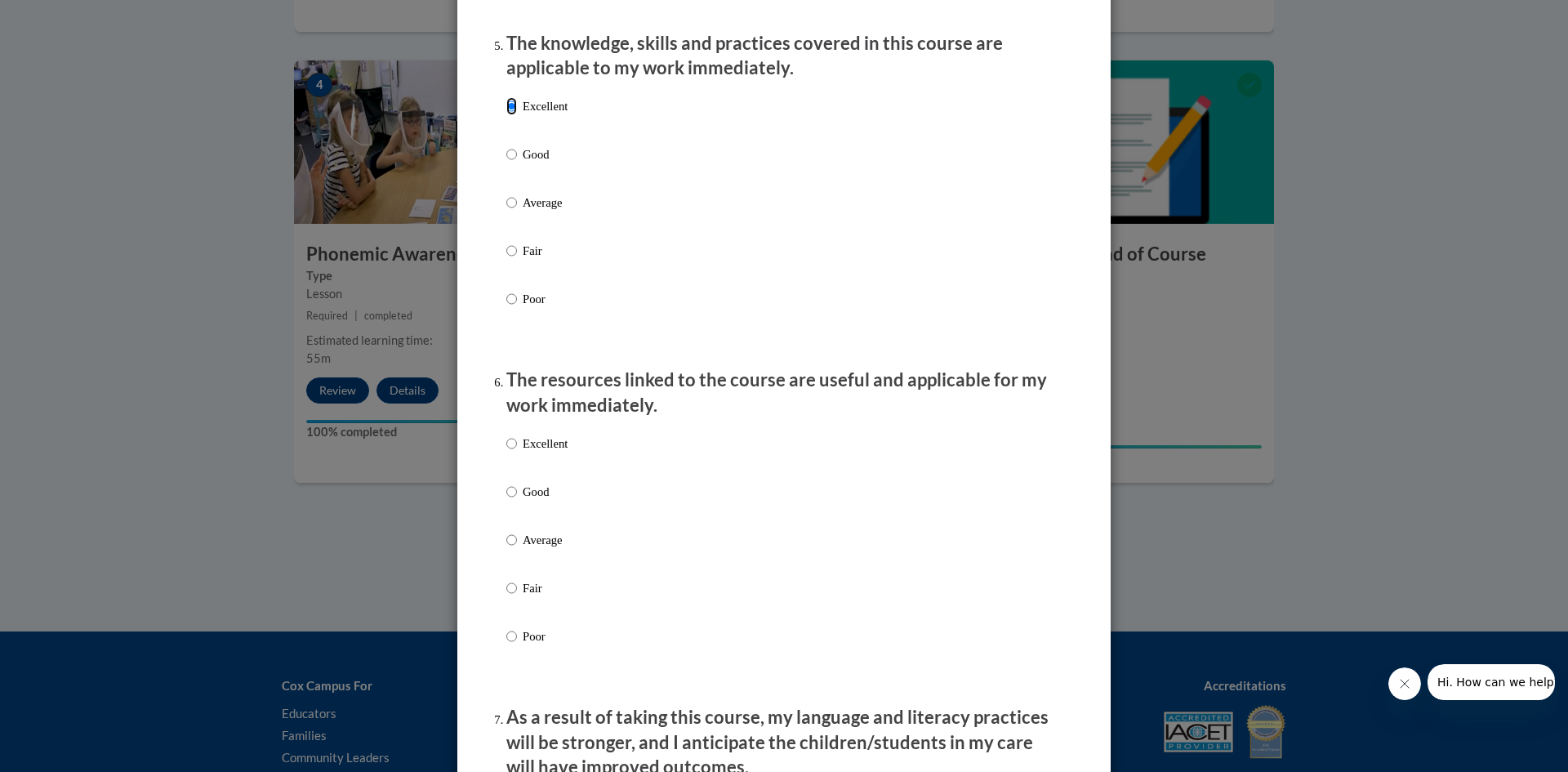
scroll to position [1552, 0]
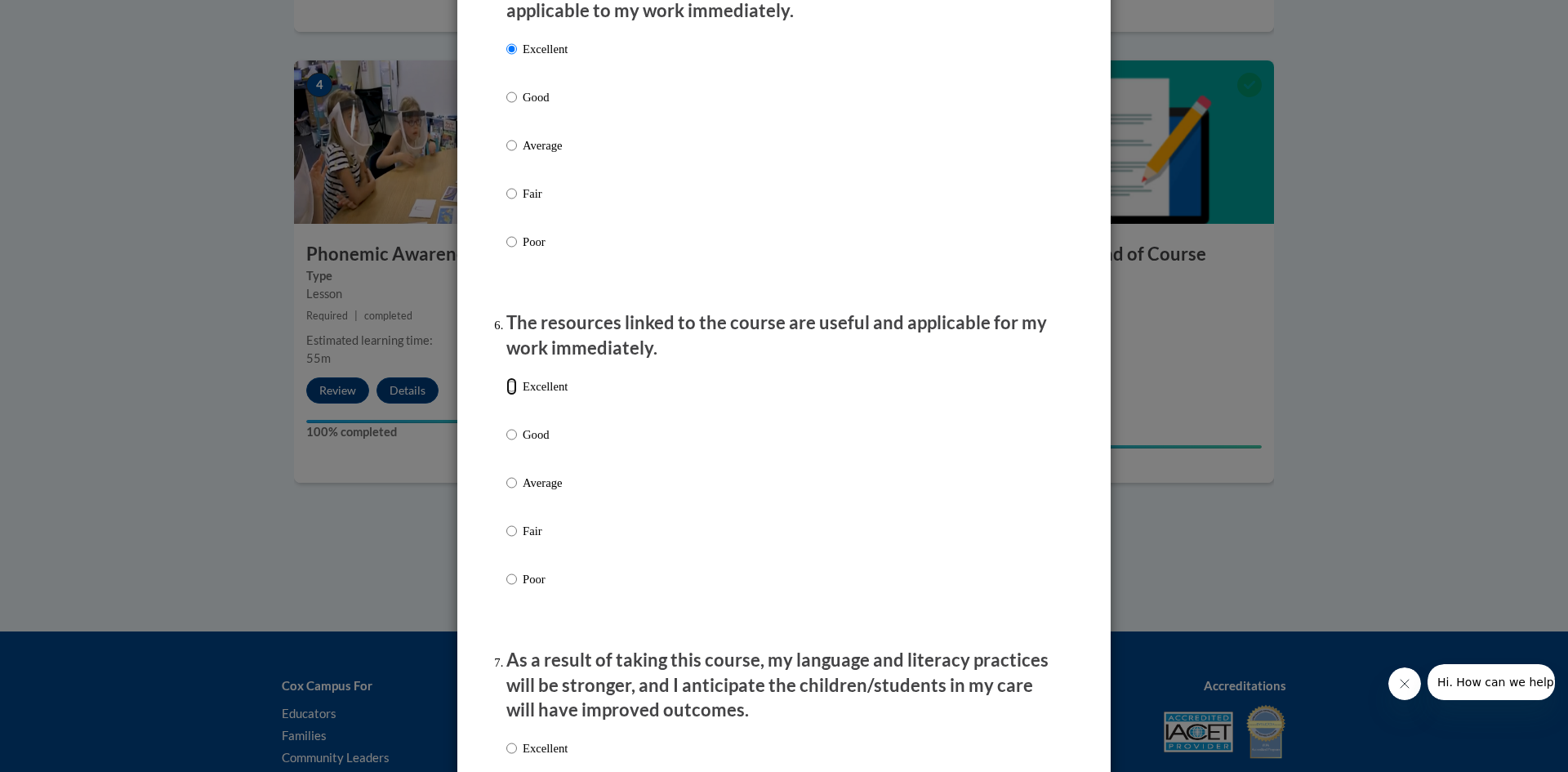
click at [509, 395] on input "Excellent" at bounding box center [511, 386] width 11 height 18
radio input "true"
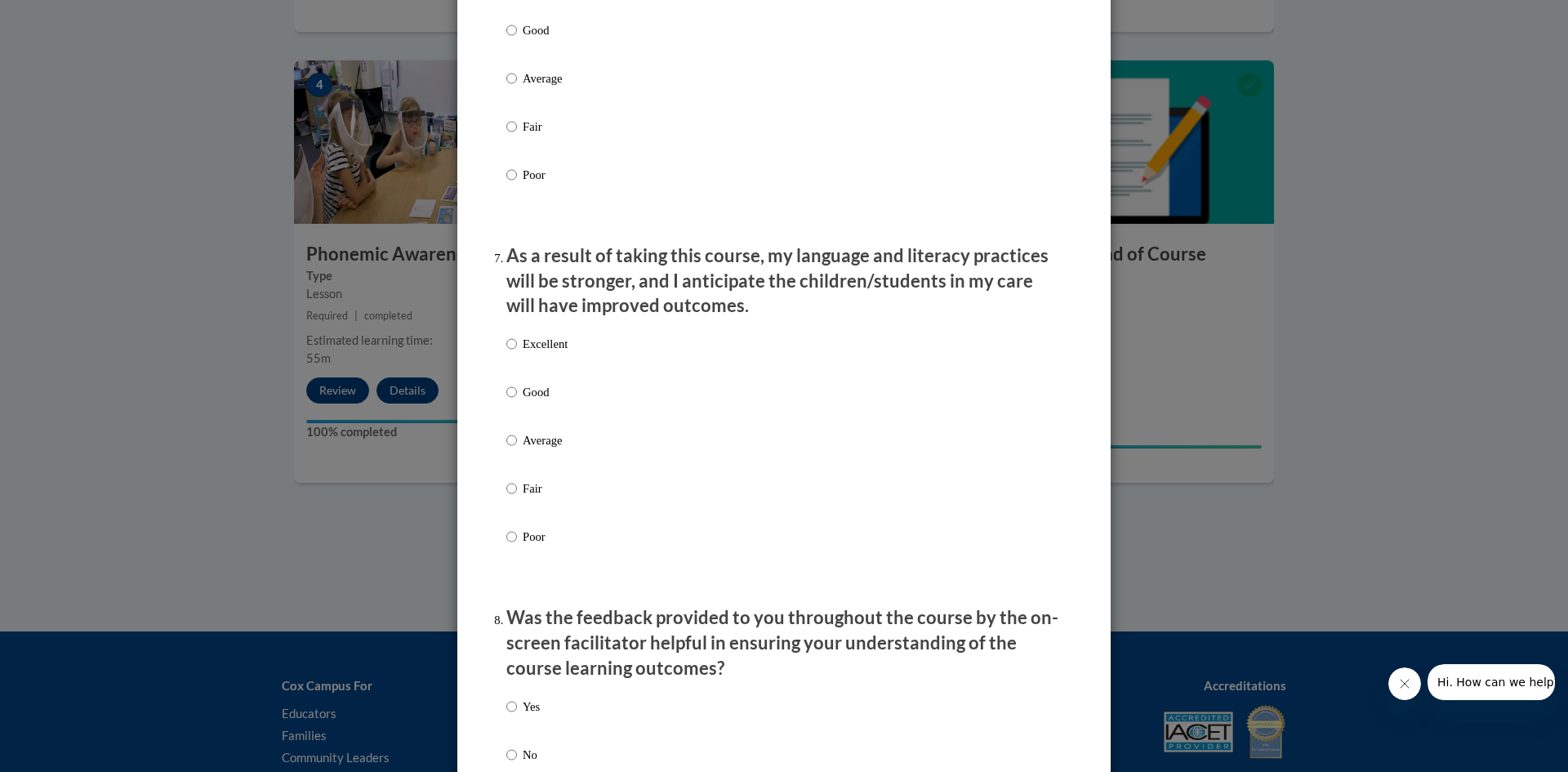
scroll to position [1961, 0]
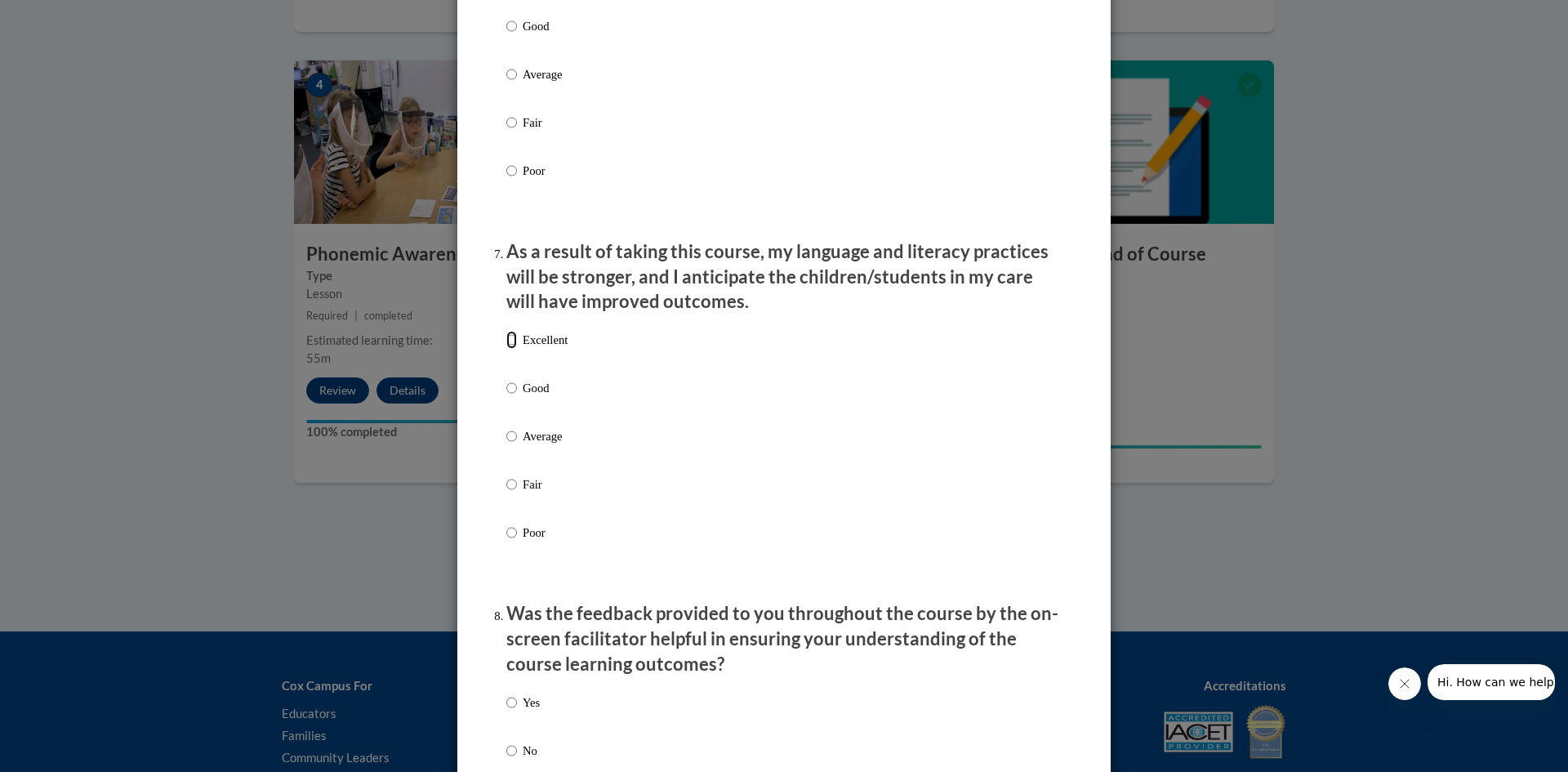
click at [506, 349] on input "Excellent" at bounding box center [511, 339] width 11 height 18
radio input "true"
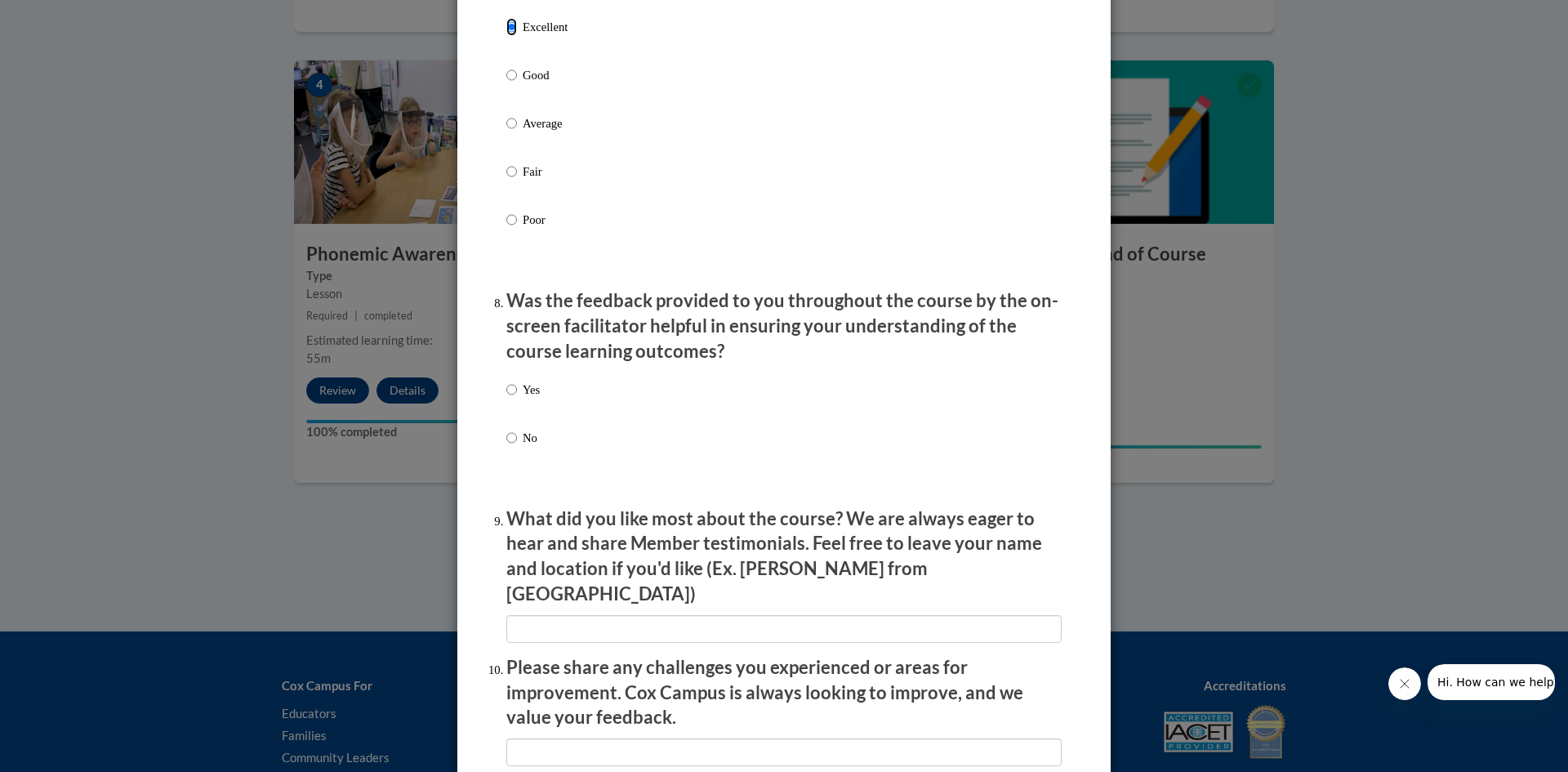
scroll to position [2287, 0]
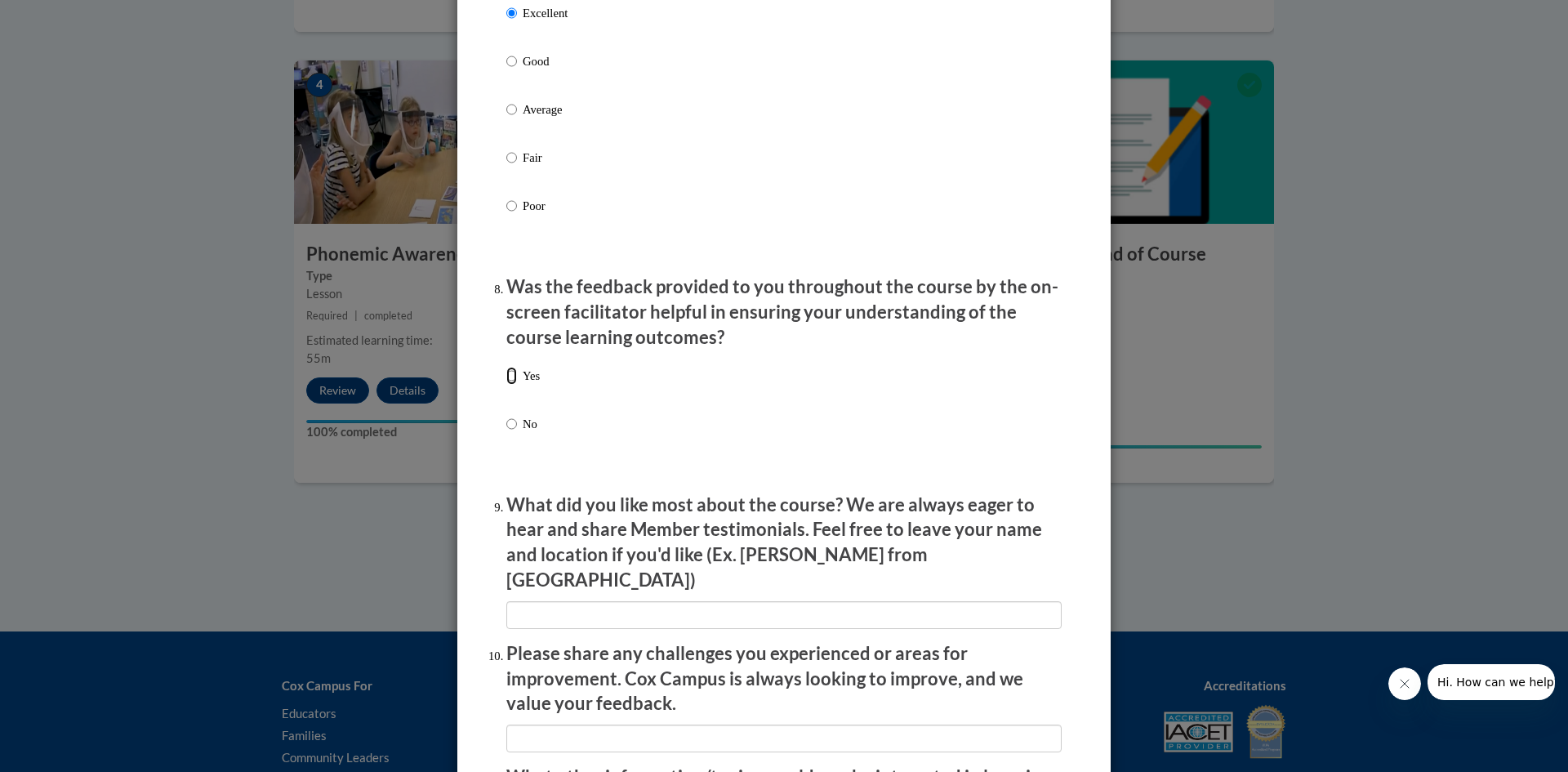
click at [506, 385] on input "Yes" at bounding box center [511, 375] width 11 height 18
radio input "true"
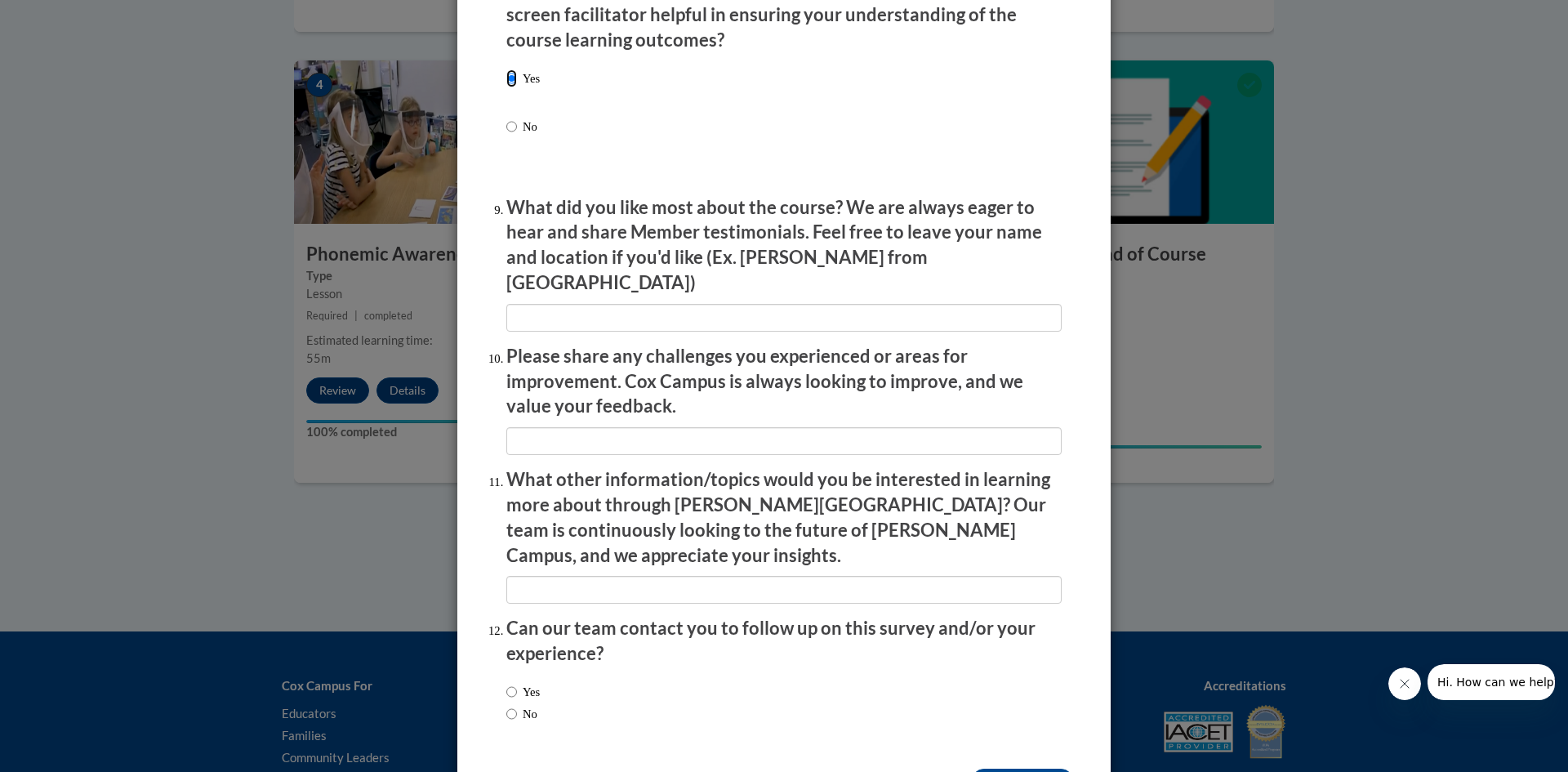
scroll to position [2622, 0]
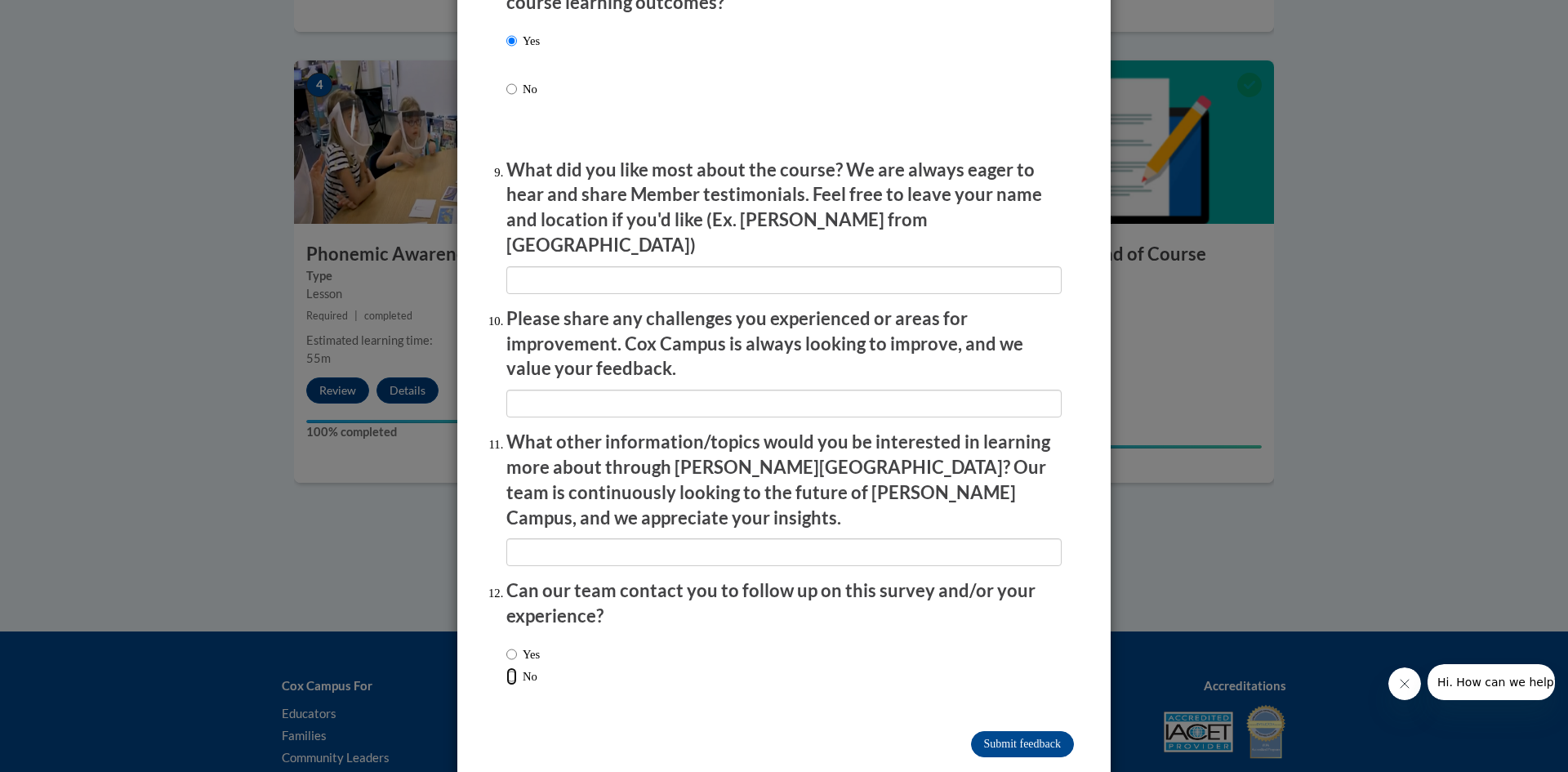
click at [506, 668] on input "No" at bounding box center [511, 676] width 11 height 18
radio input "true"
click at [976, 731] on input "Submit feedback" at bounding box center [1022, 743] width 103 height 26
